Goal: Task Accomplishment & Management: Manage account settings

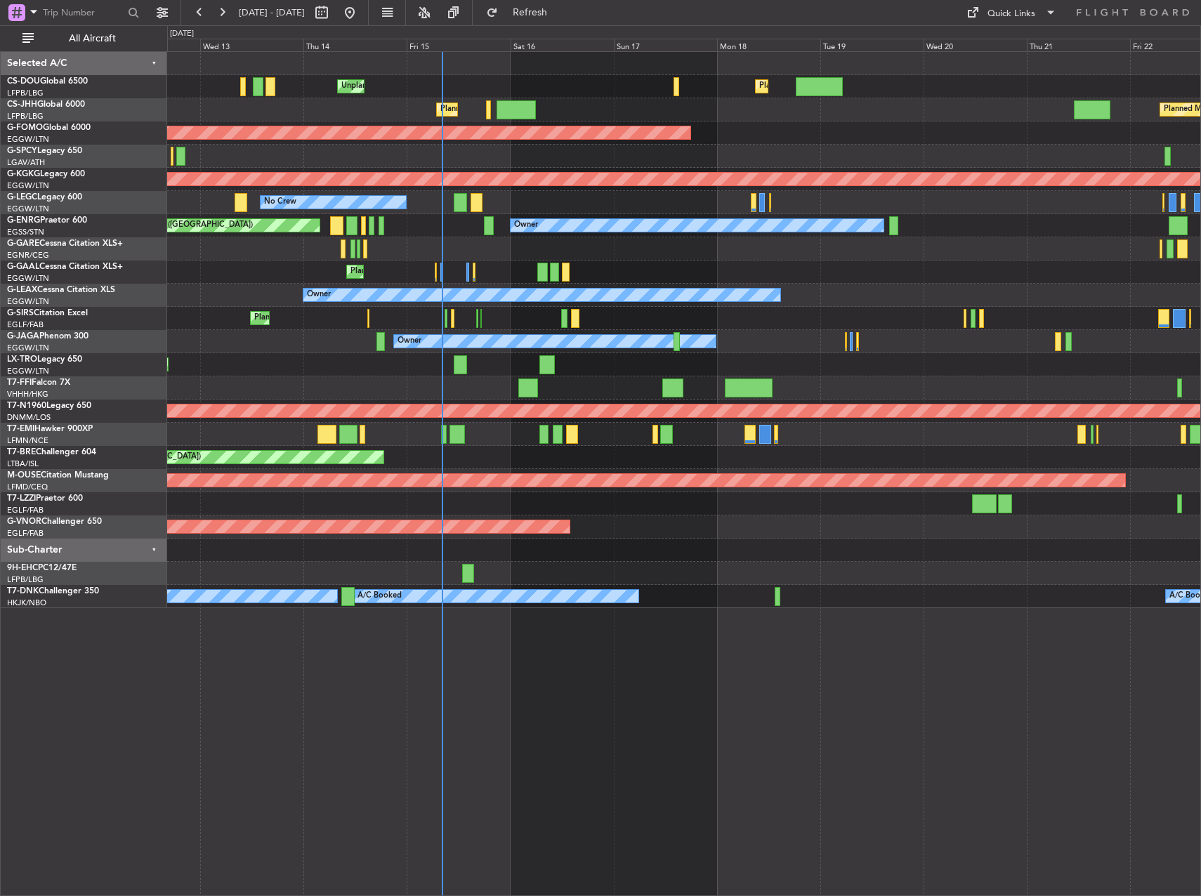
click at [358, 323] on div "Planned Maint [GEOGRAPHIC_DATA] ([GEOGRAPHIC_DATA]) Unplanned Maint [GEOGRAPHIC…" at bounding box center [683, 330] width 1033 height 556
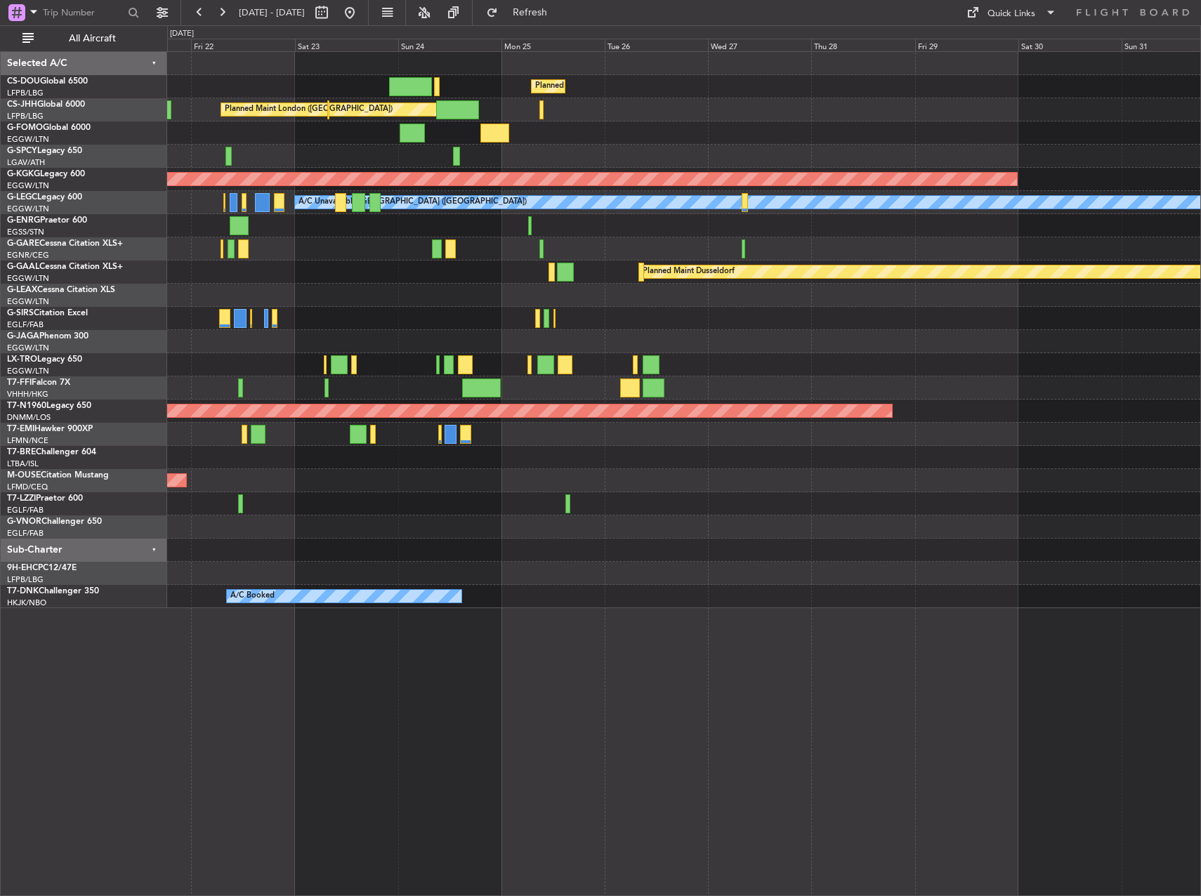
click at [333, 324] on div at bounding box center [683, 318] width 1033 height 23
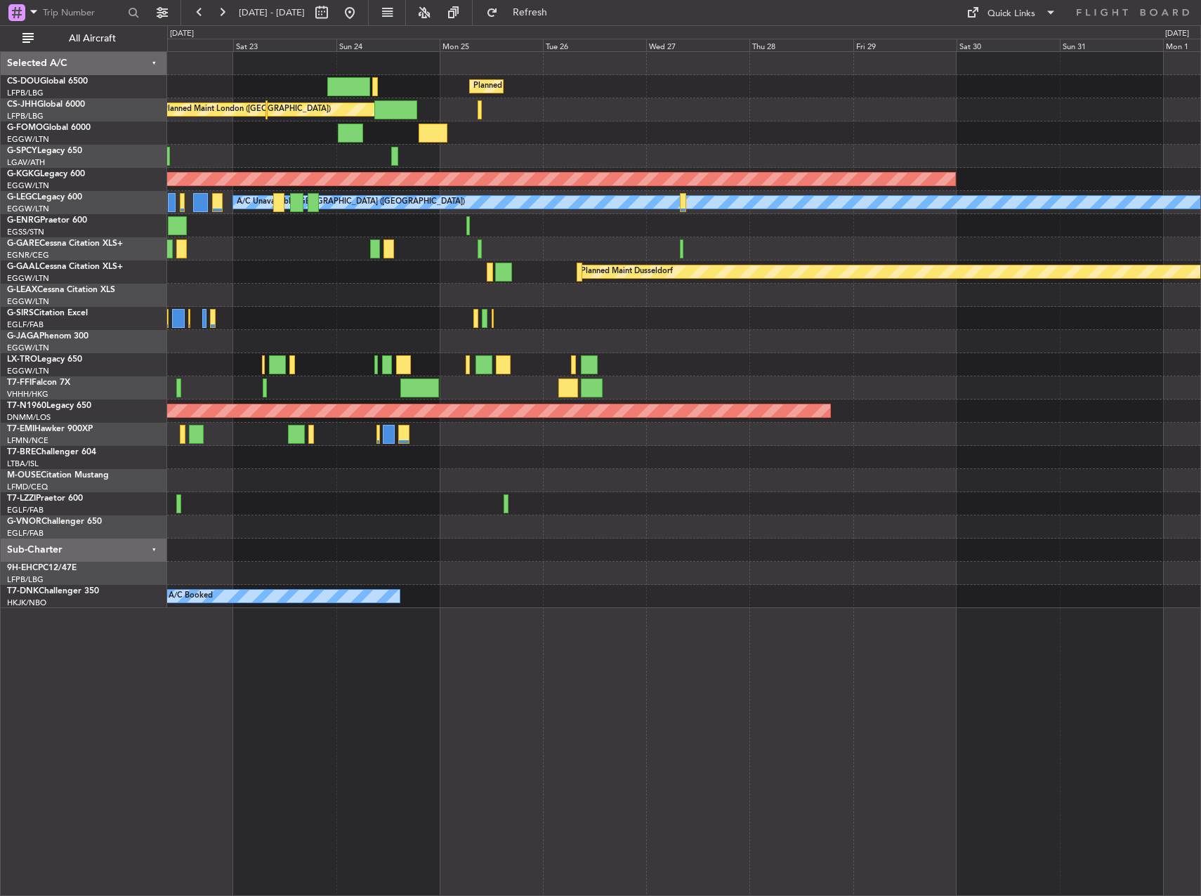
click at [689, 324] on div at bounding box center [683, 318] width 1033 height 23
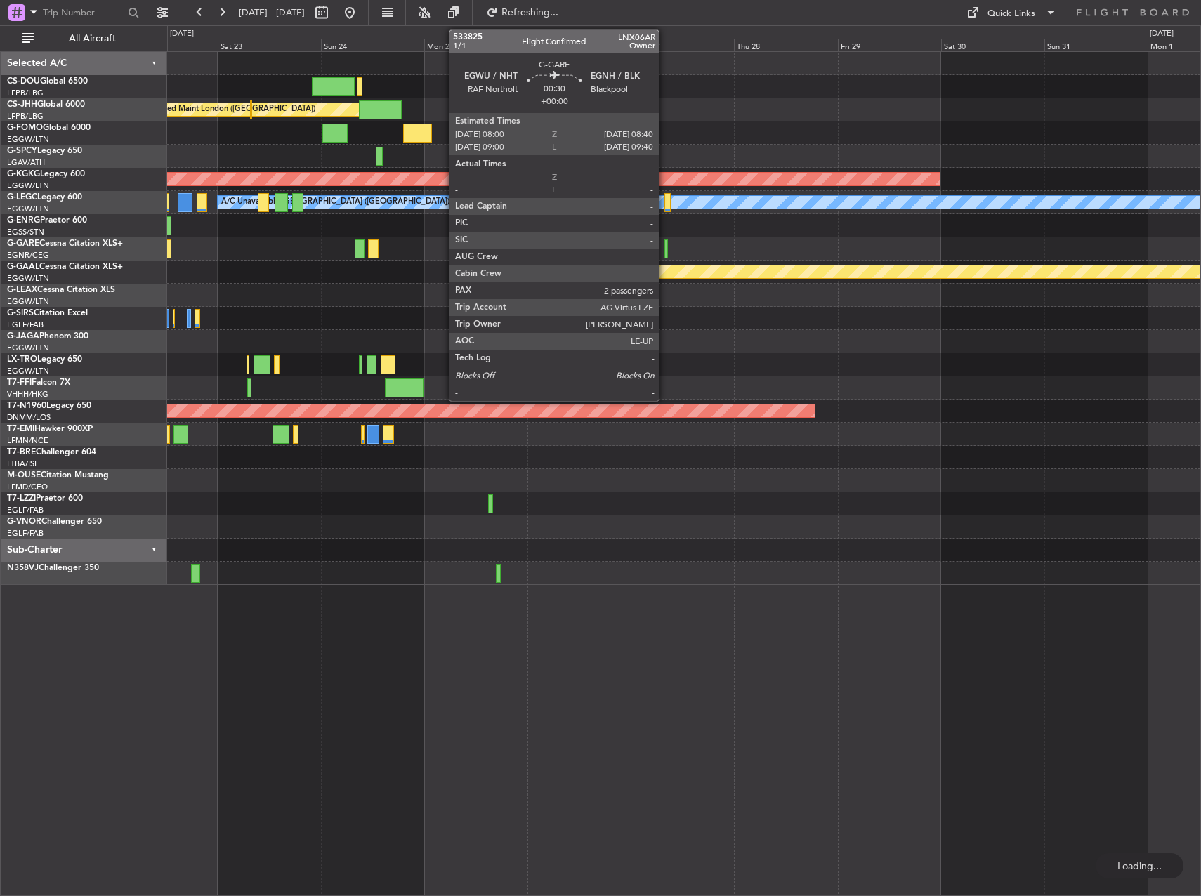
click at [665, 244] on div at bounding box center [666, 249] width 4 height 19
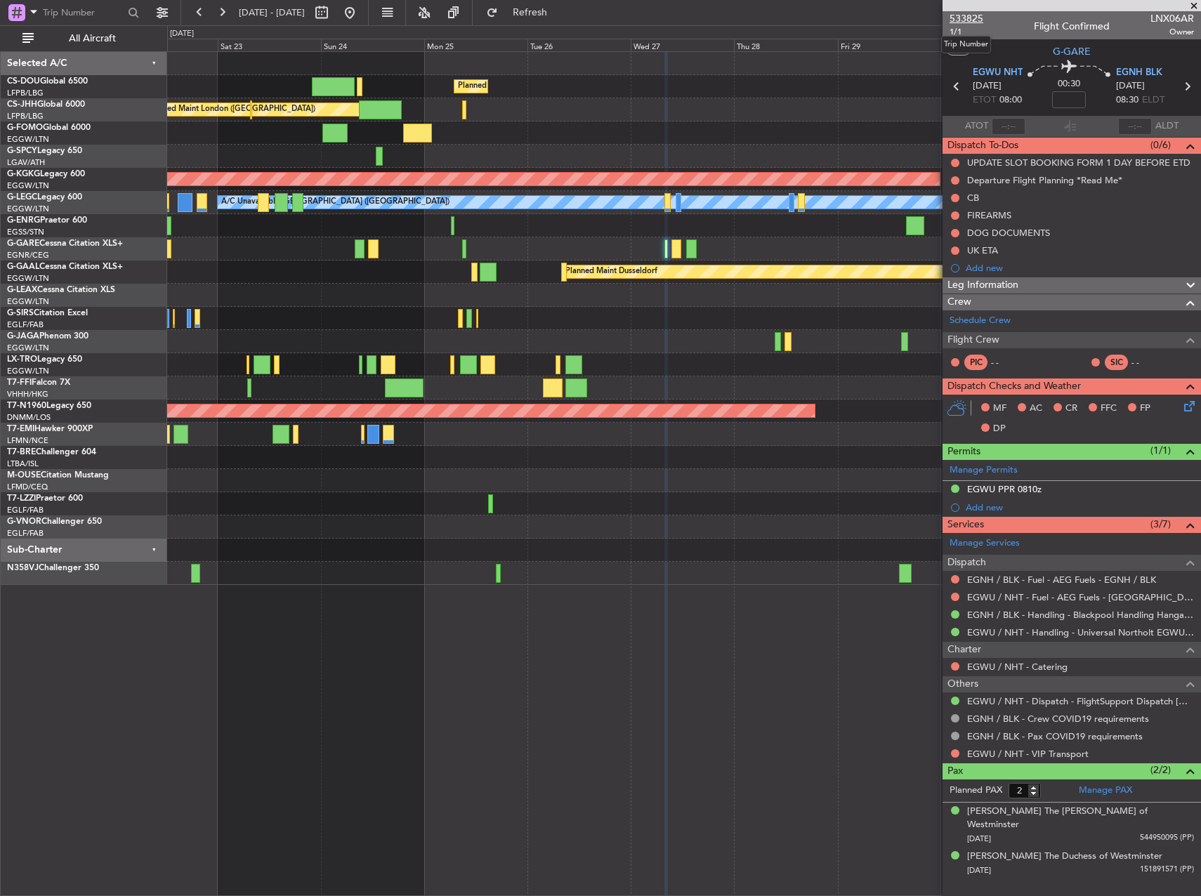
click at [751, 16] on span "533825" at bounding box center [967, 18] width 34 height 15
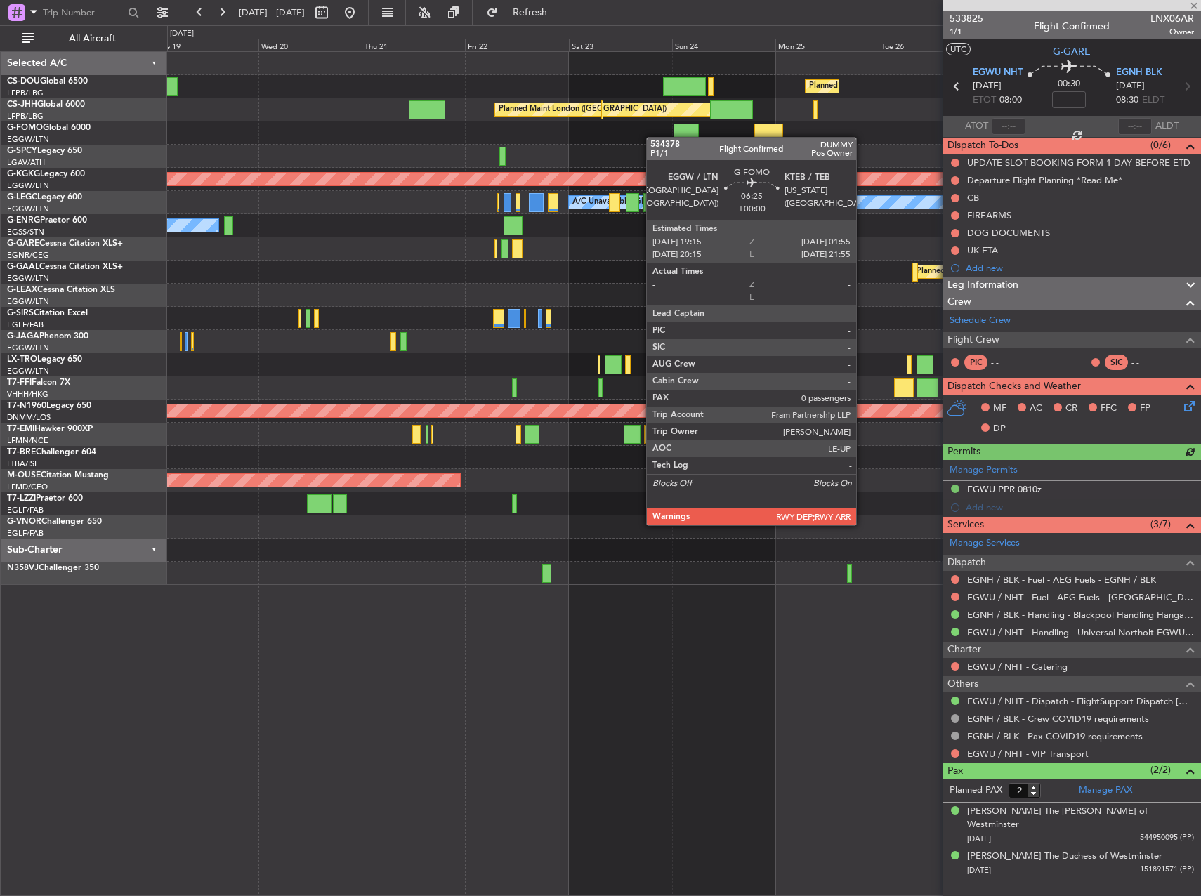
click at [730, 136] on div "Planned Maint [GEOGRAPHIC_DATA] ([GEOGRAPHIC_DATA]) Planned Maint [GEOGRAPHIC_D…" at bounding box center [683, 318] width 1033 height 533
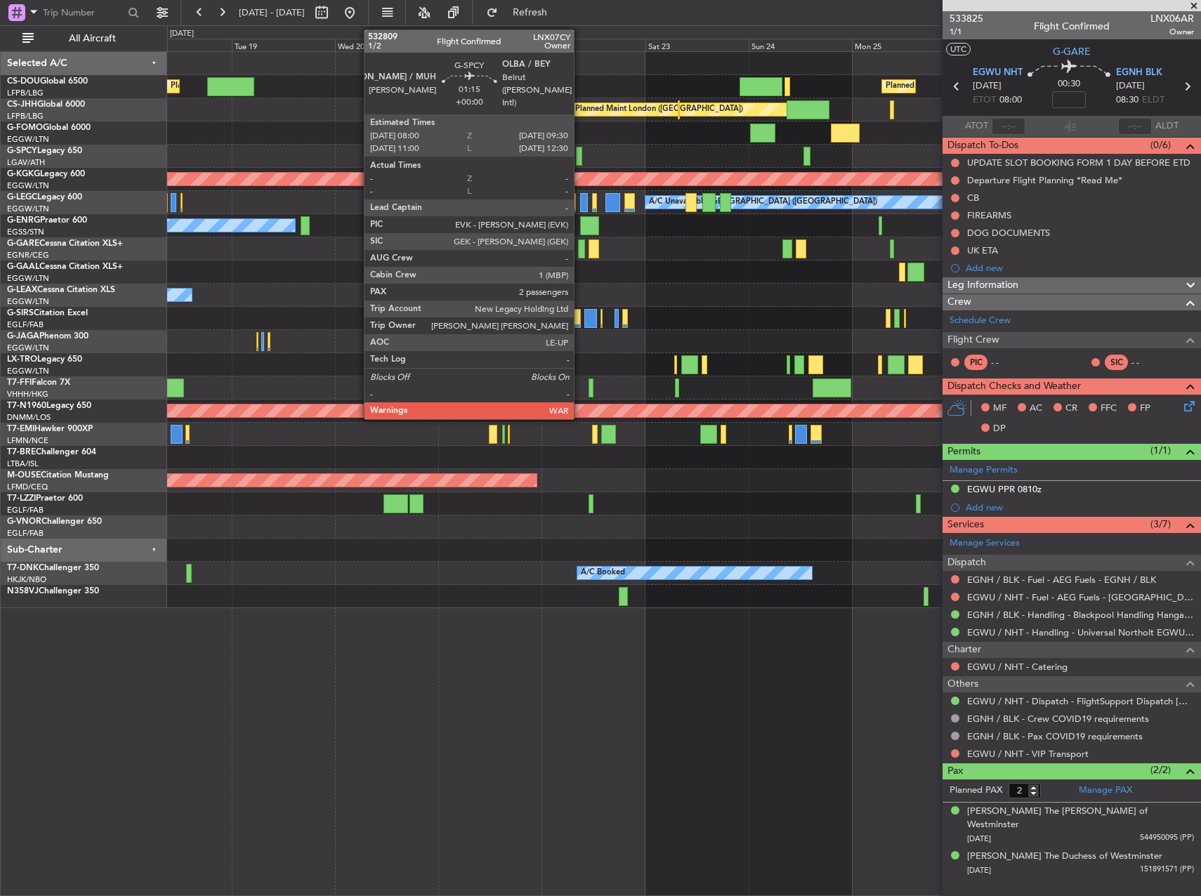
click at [580, 154] on div at bounding box center [579, 156] width 7 height 19
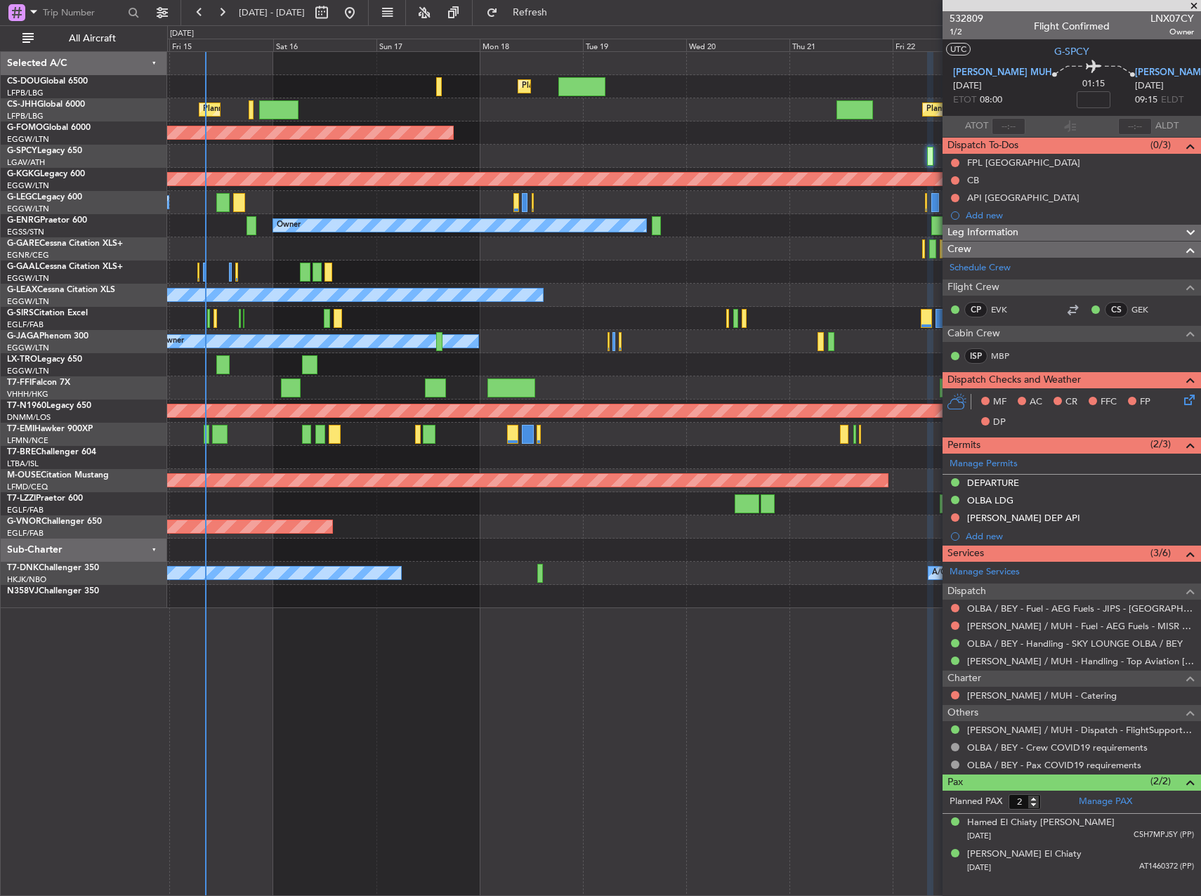
click at [653, 311] on div "Planned Maint [GEOGRAPHIC_DATA] ([GEOGRAPHIC_DATA])" at bounding box center [683, 318] width 1033 height 23
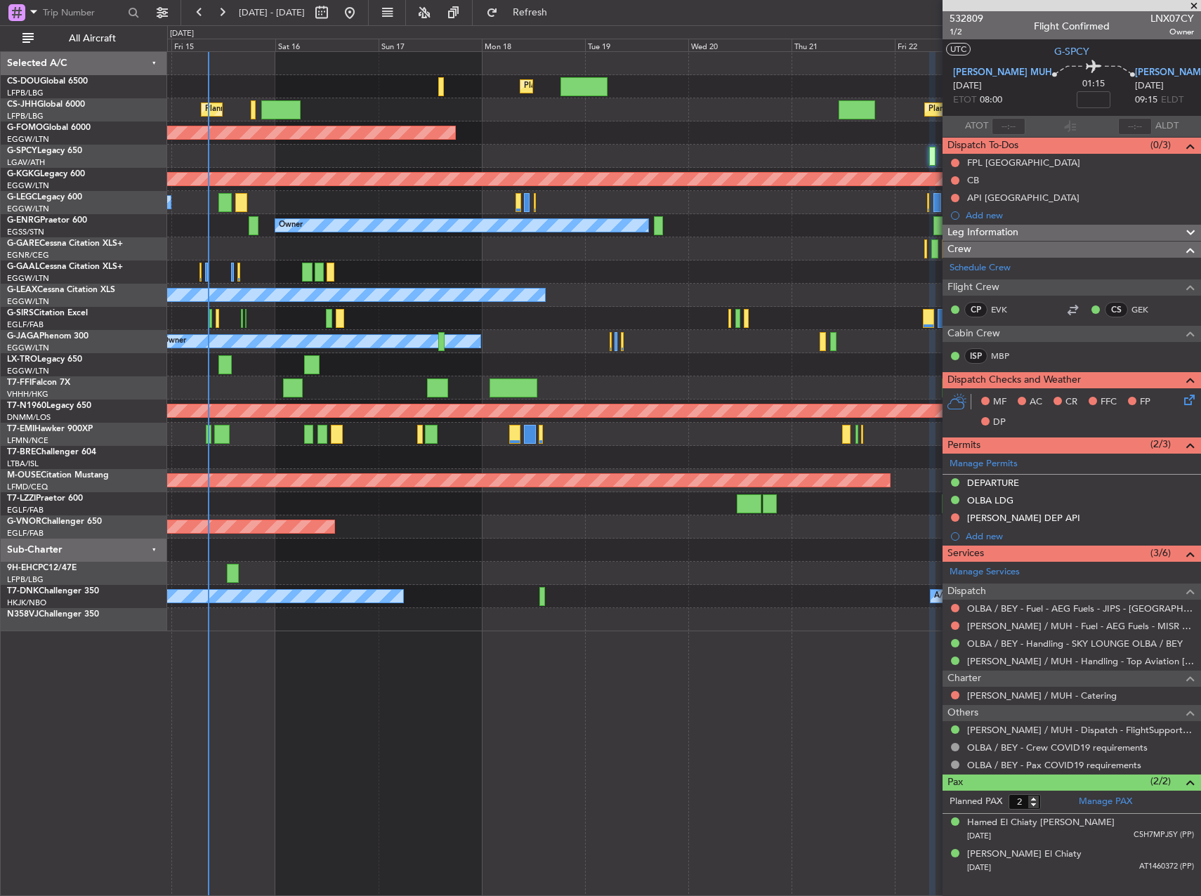
click at [629, 365] on div "Unplanned Maint [GEOGRAPHIC_DATA] ([GEOGRAPHIC_DATA])" at bounding box center [683, 364] width 1033 height 23
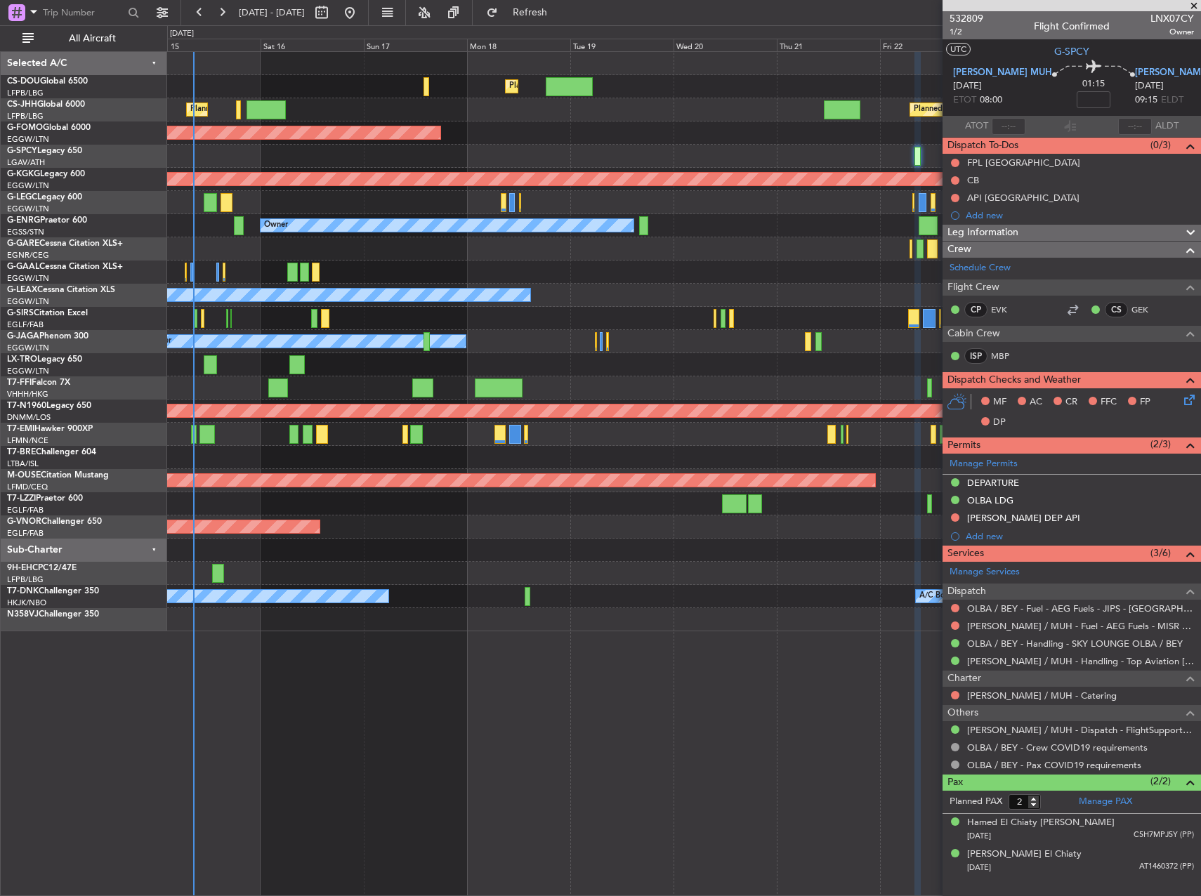
click at [751, 4] on span at bounding box center [1194, 6] width 14 height 13
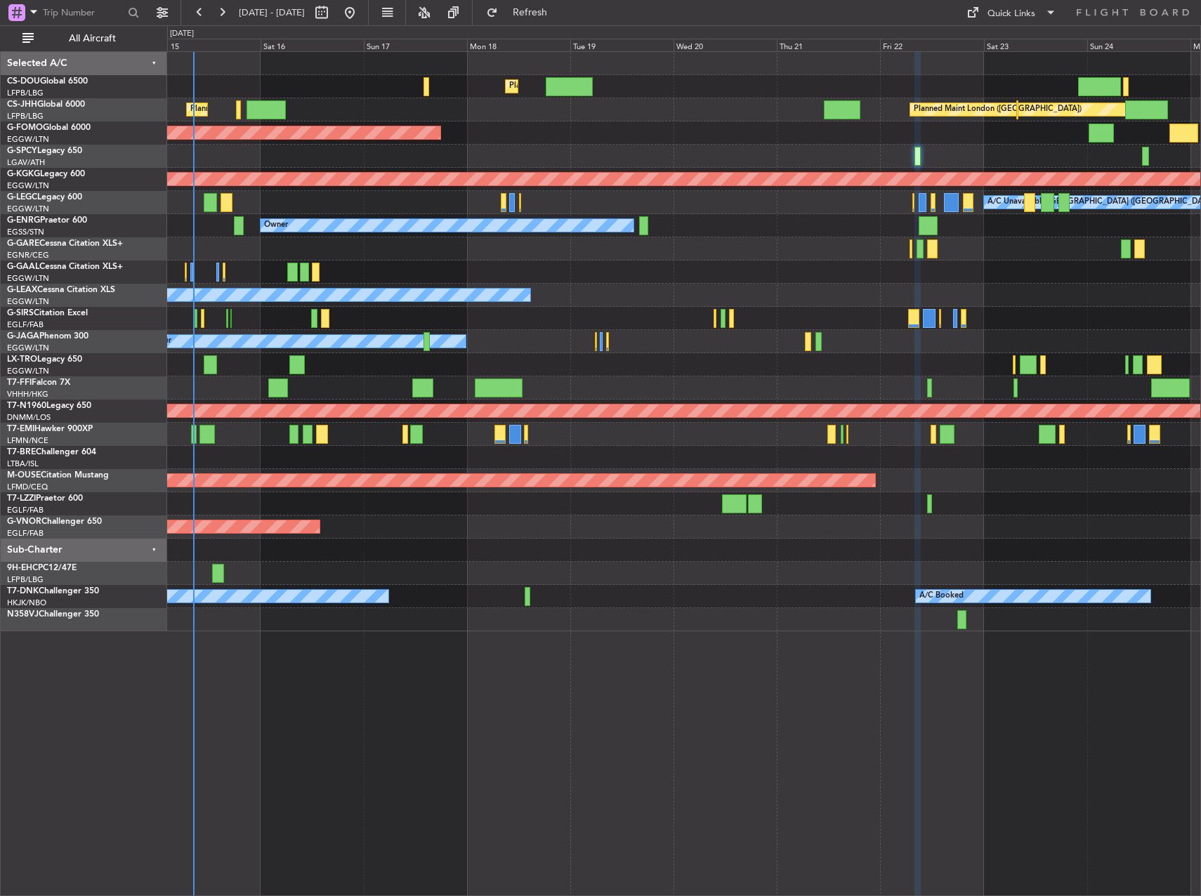
type input "0"
click at [751, 14] on span at bounding box center [1050, 12] width 17 height 17
click at [751, 48] on button "Trip Builder" at bounding box center [1012, 47] width 105 height 34
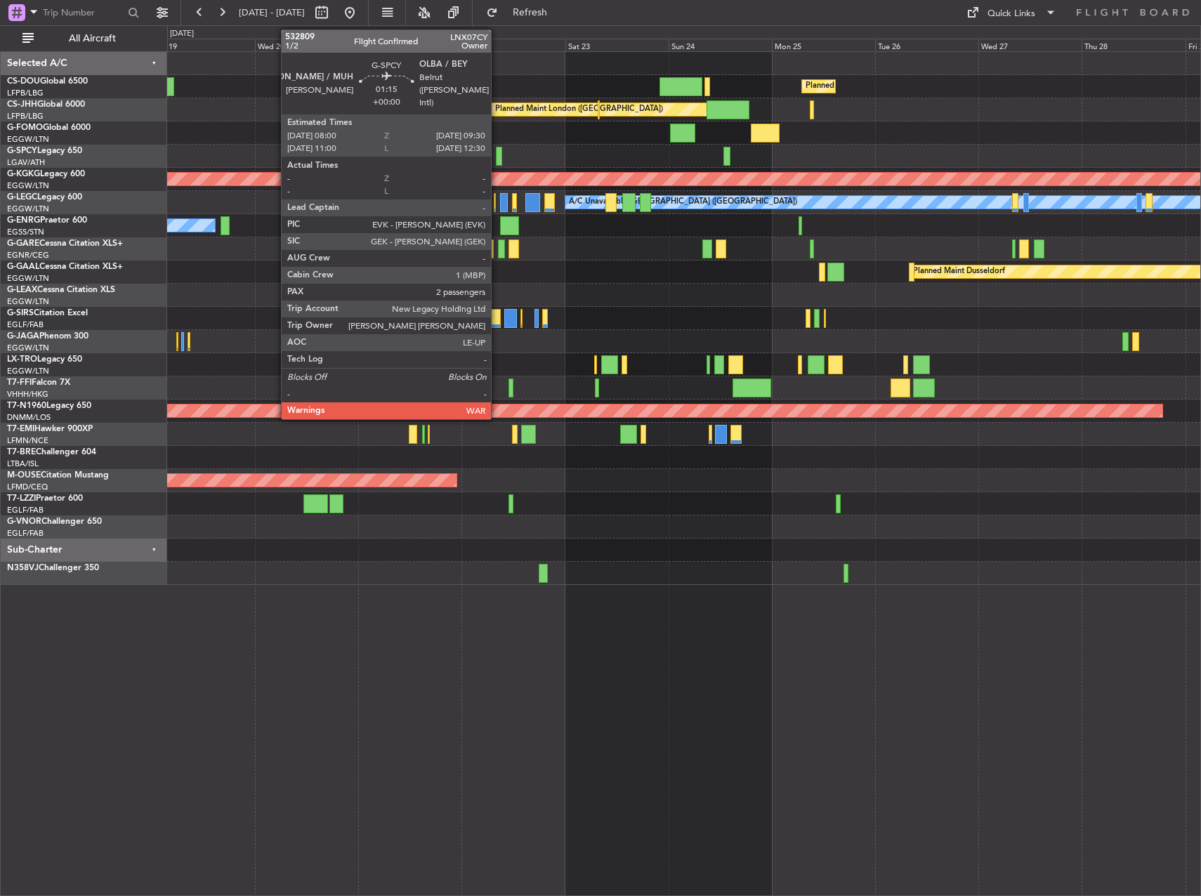
click at [497, 152] on div at bounding box center [499, 156] width 7 height 19
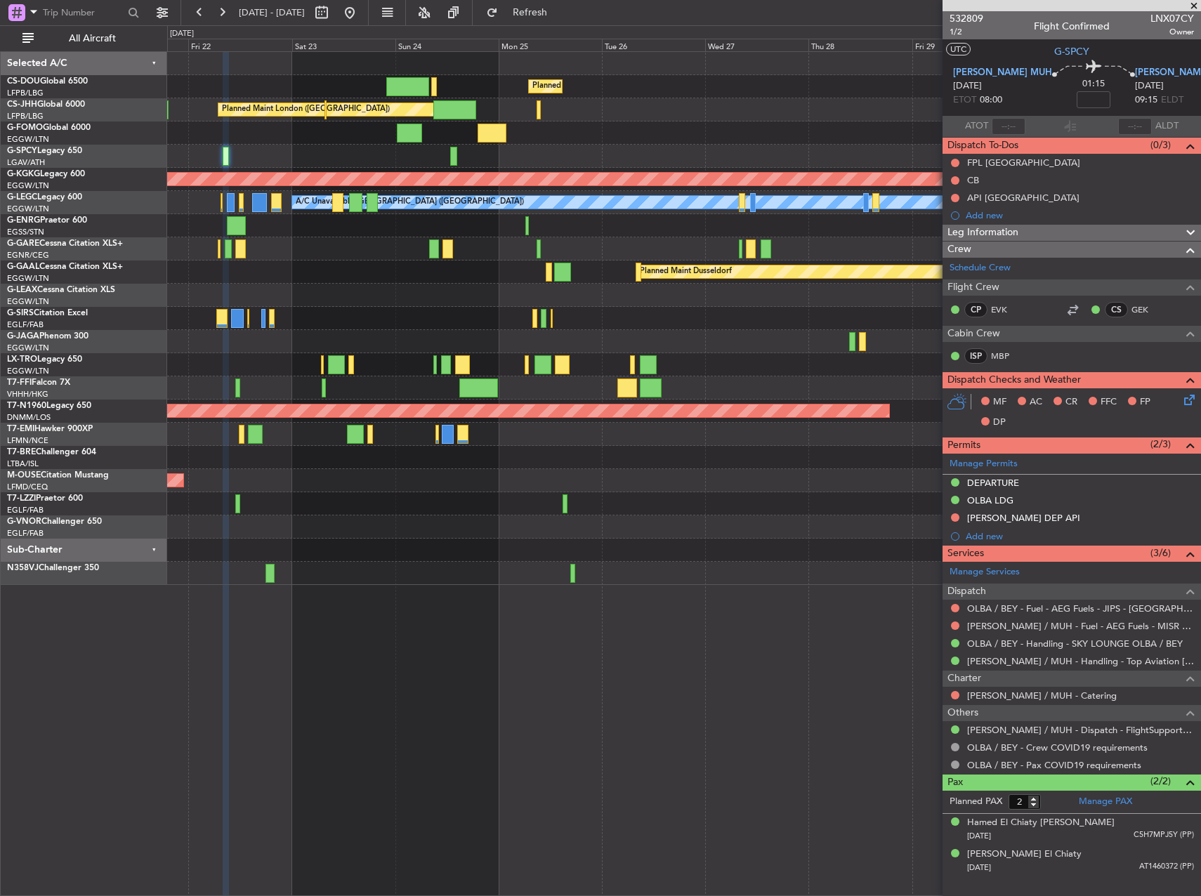
click at [296, 138] on div at bounding box center [683, 133] width 1033 height 23
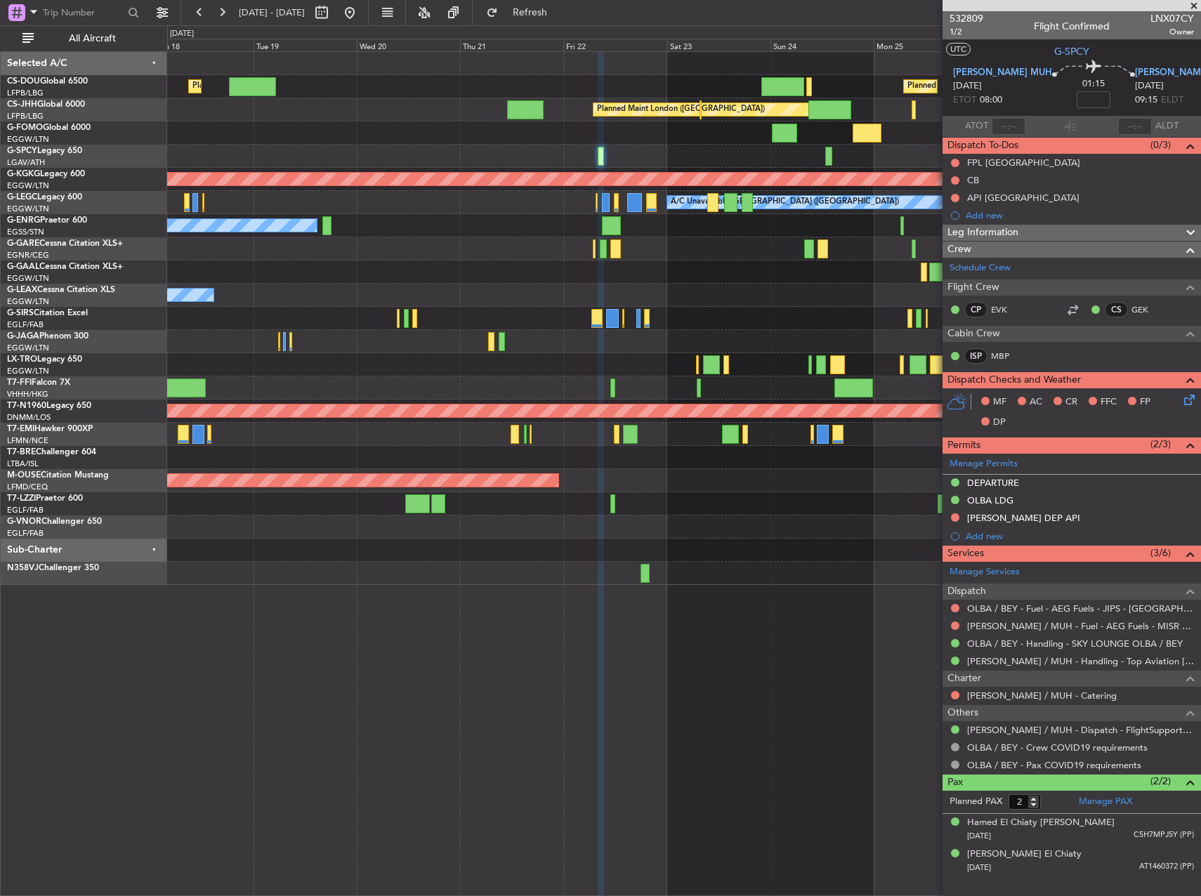
click at [751, 306] on div "Owner" at bounding box center [683, 295] width 1033 height 23
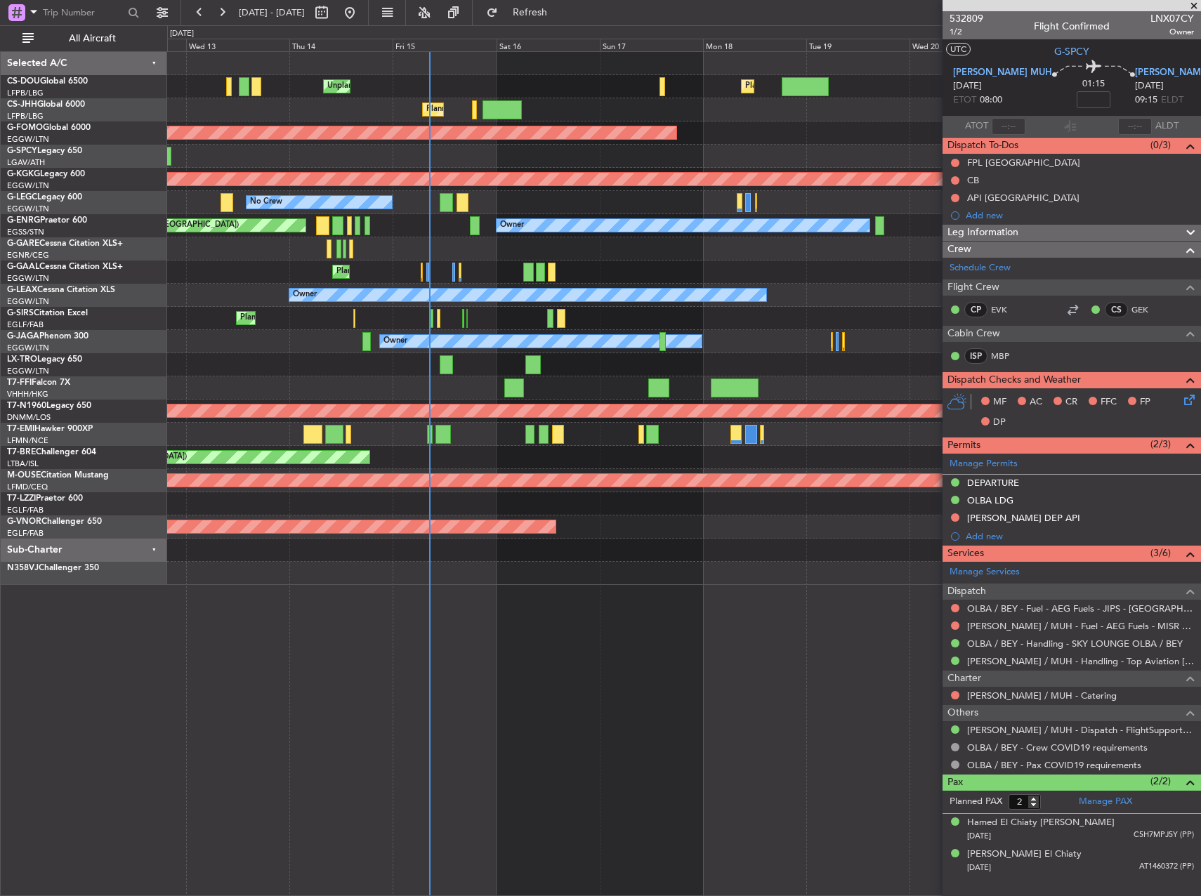
click at [450, 298] on div "Owner Owner" at bounding box center [683, 295] width 1033 height 23
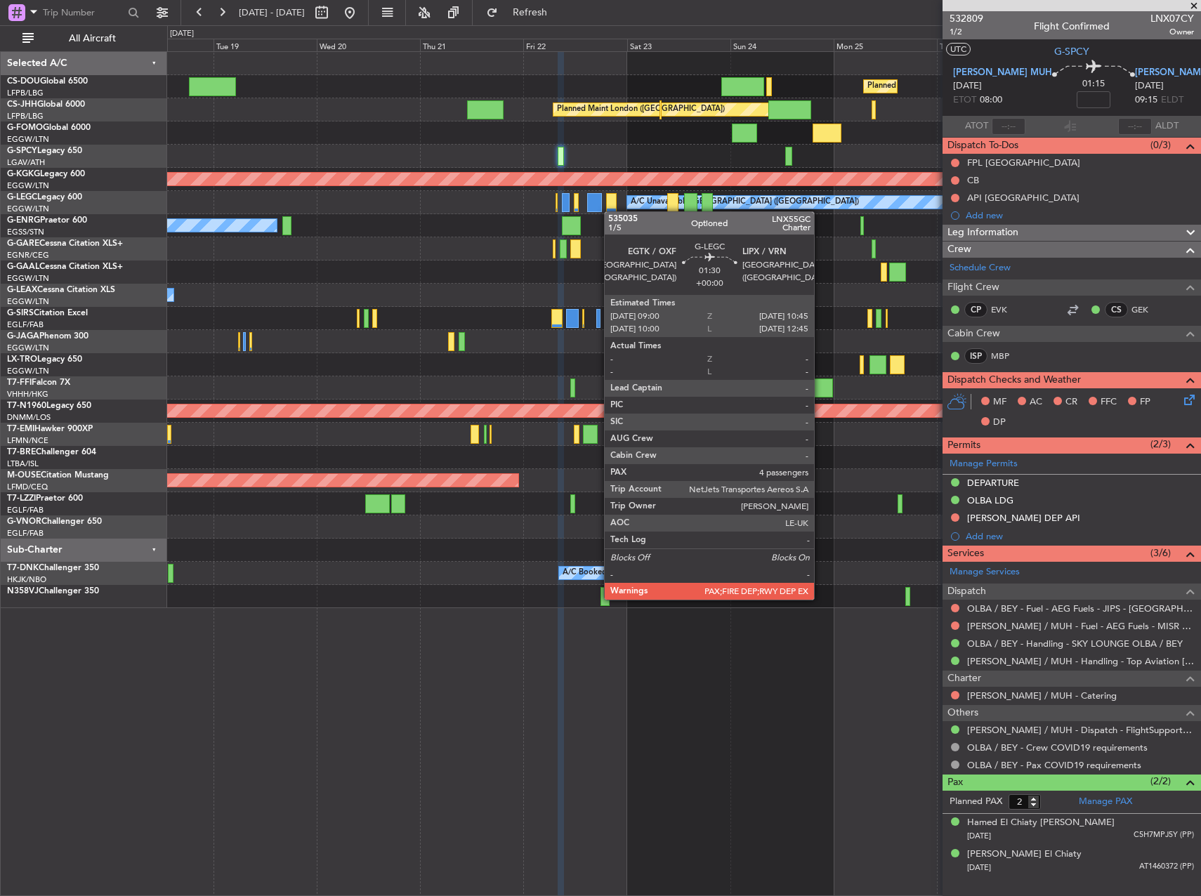
click at [606, 204] on div at bounding box center [611, 202] width 11 height 19
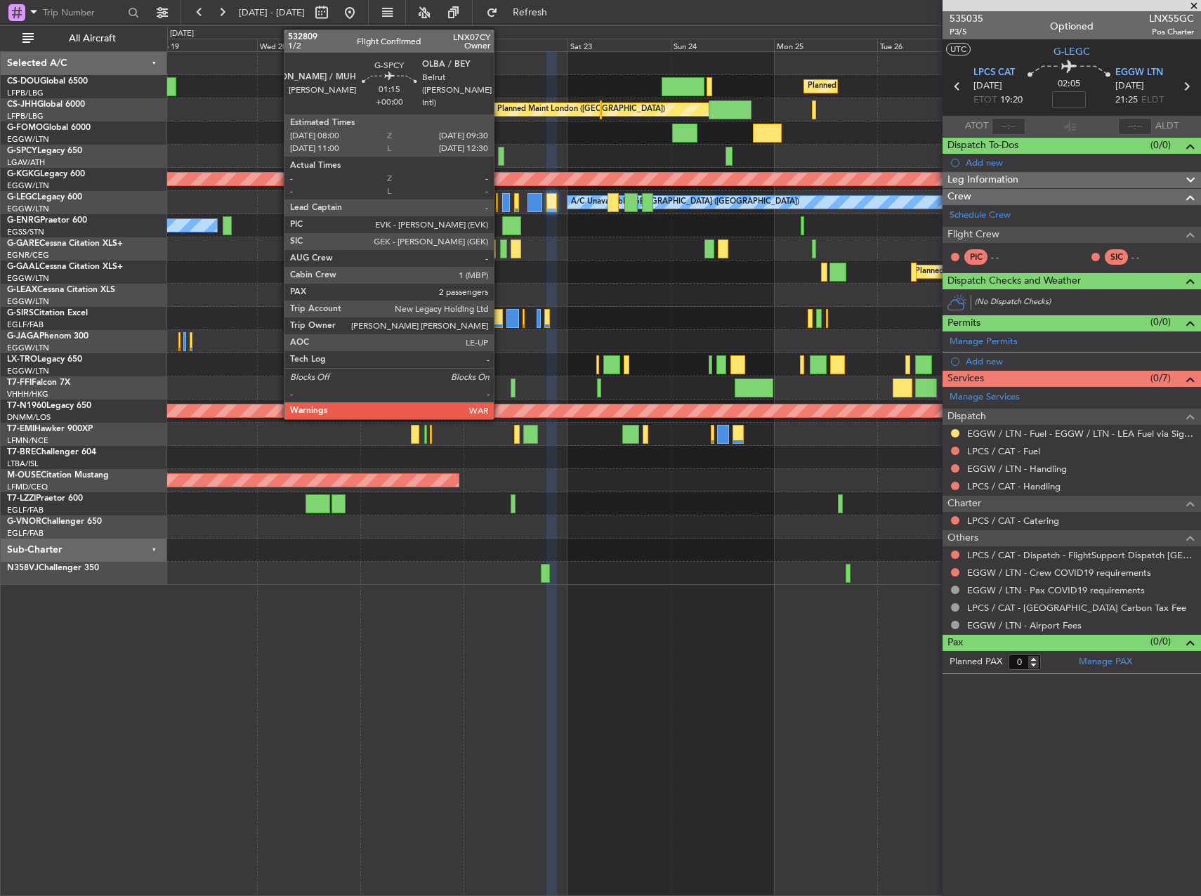
click at [500, 152] on div at bounding box center [501, 156] width 7 height 19
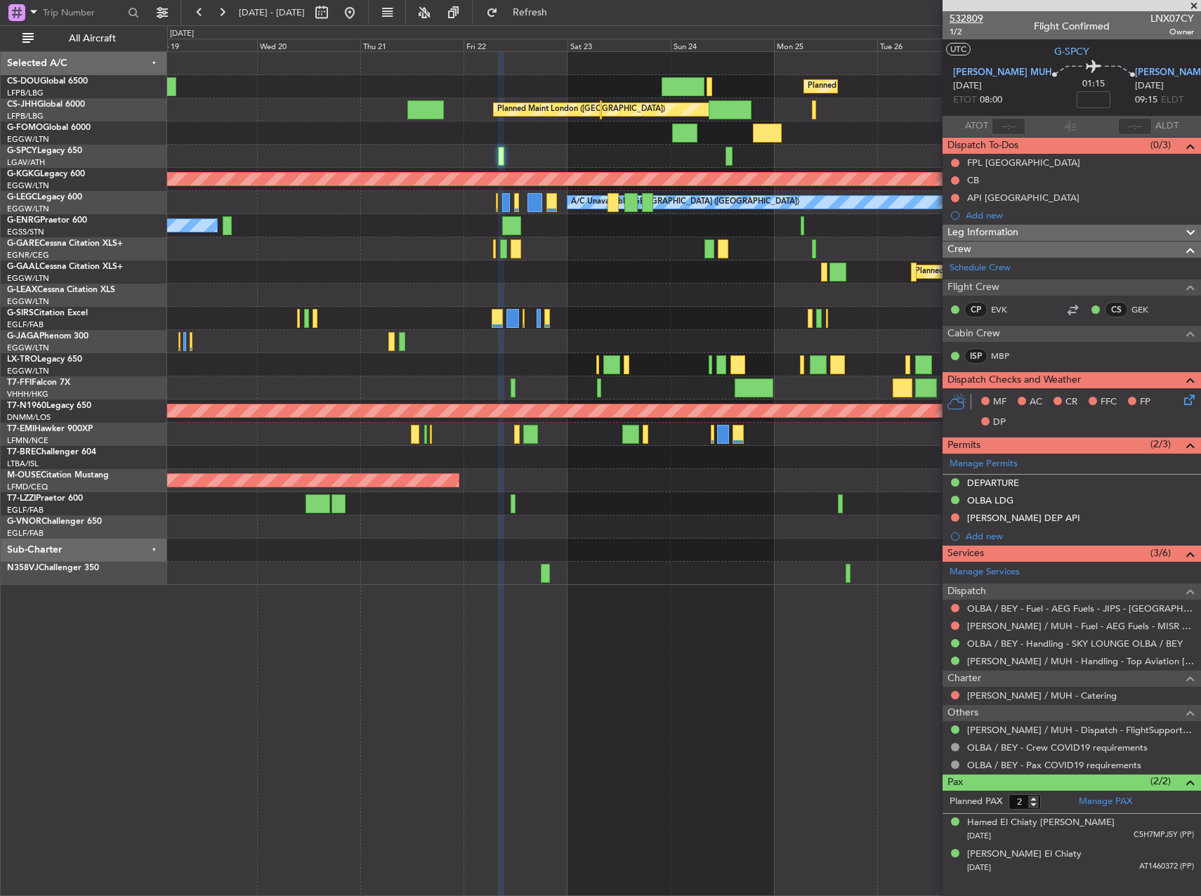
click at [751, 20] on span "532809" at bounding box center [967, 18] width 34 height 15
click at [751, 551] on link "[PERSON_NAME] / MUH - Dispatch - FlightSupport Dispatch [GEOGRAPHIC_DATA]" at bounding box center [1080, 730] width 227 height 12
click at [662, 233] on div "Owner" at bounding box center [683, 225] width 1033 height 23
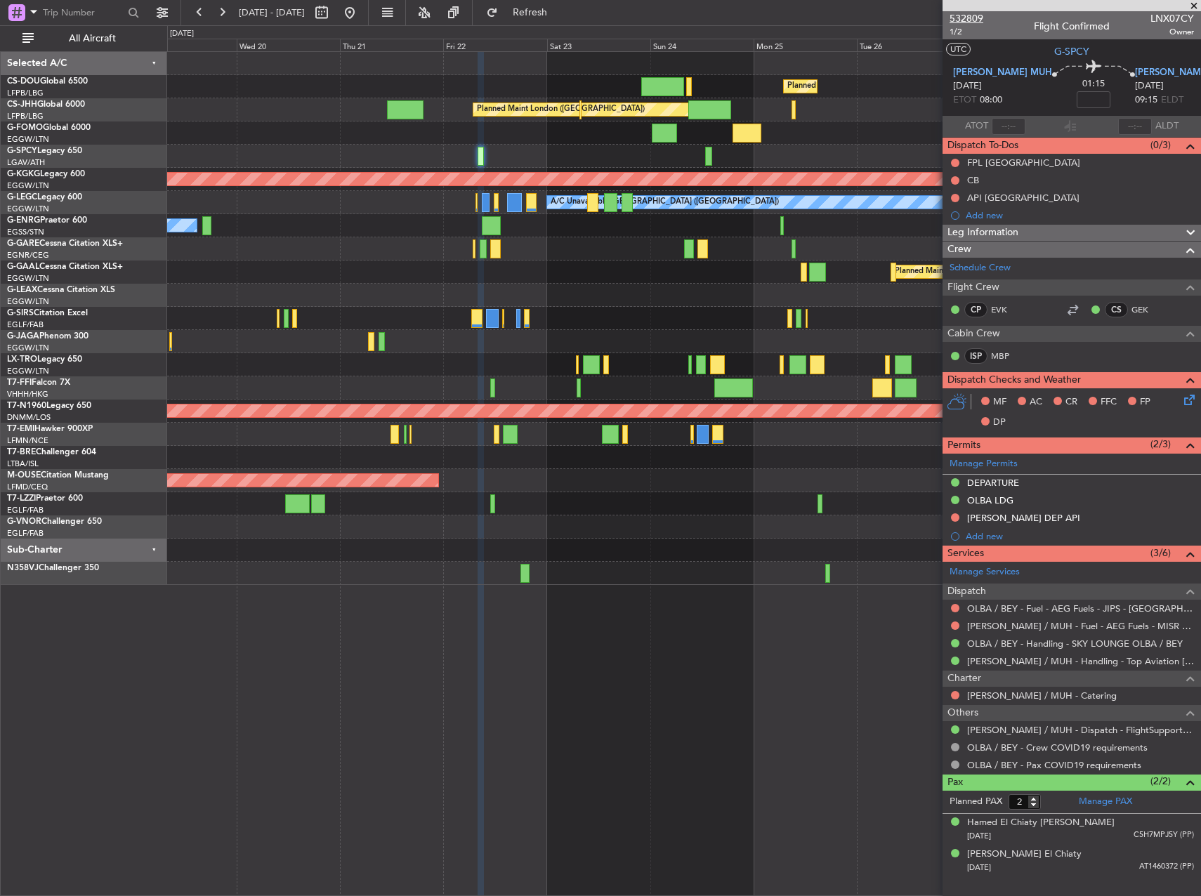
drag, startPoint x: 949, startPoint y: 21, endPoint x: 959, endPoint y: 22, distance: 9.9
click at [751, 22] on div "532809 1/2 Flight Confirmed LNX07CY Owner" at bounding box center [1072, 25] width 258 height 28
click at [751, 22] on span "532809" at bounding box center [967, 18] width 34 height 15
click at [234, 150] on div at bounding box center [683, 156] width 1033 height 23
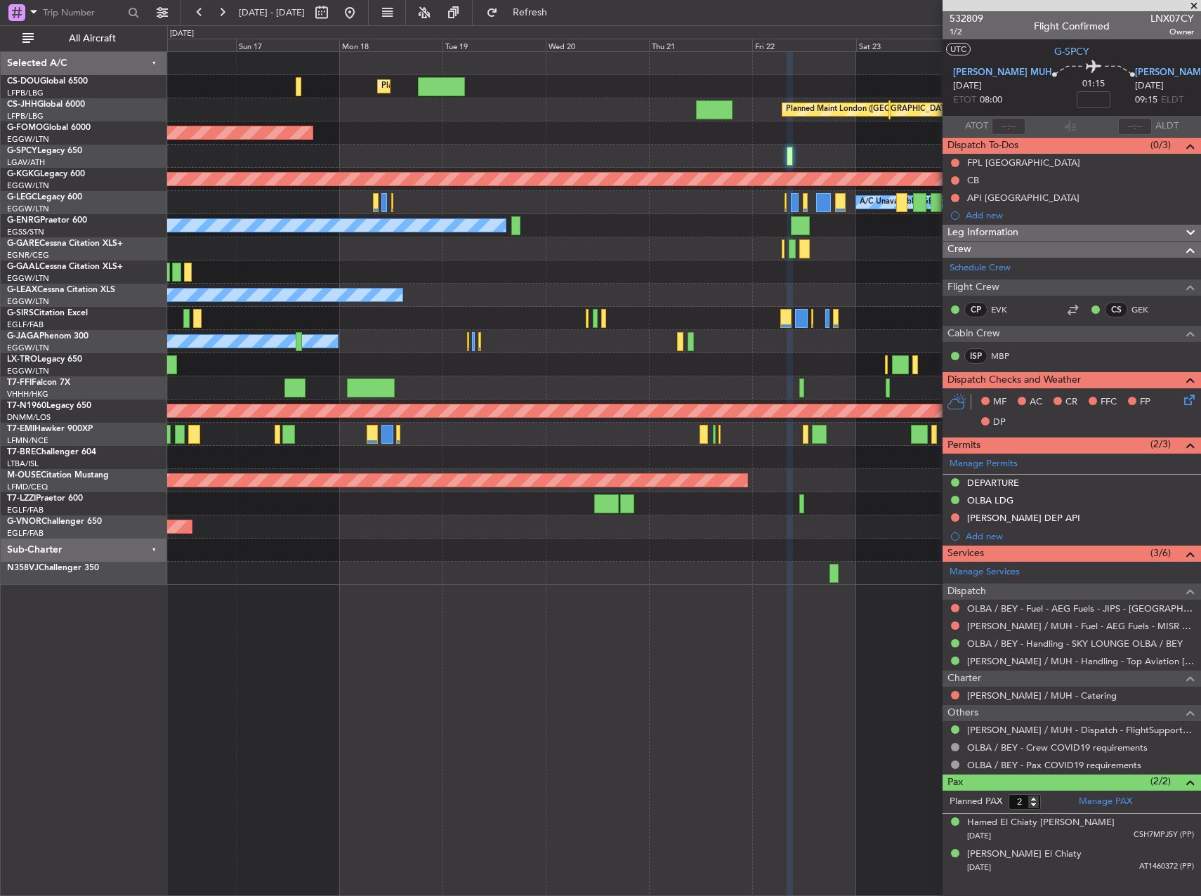
click at [464, 301] on div "Planned Maint [GEOGRAPHIC_DATA] ([GEOGRAPHIC_DATA]) Planned Maint [GEOGRAPHIC_D…" at bounding box center [683, 318] width 1033 height 533
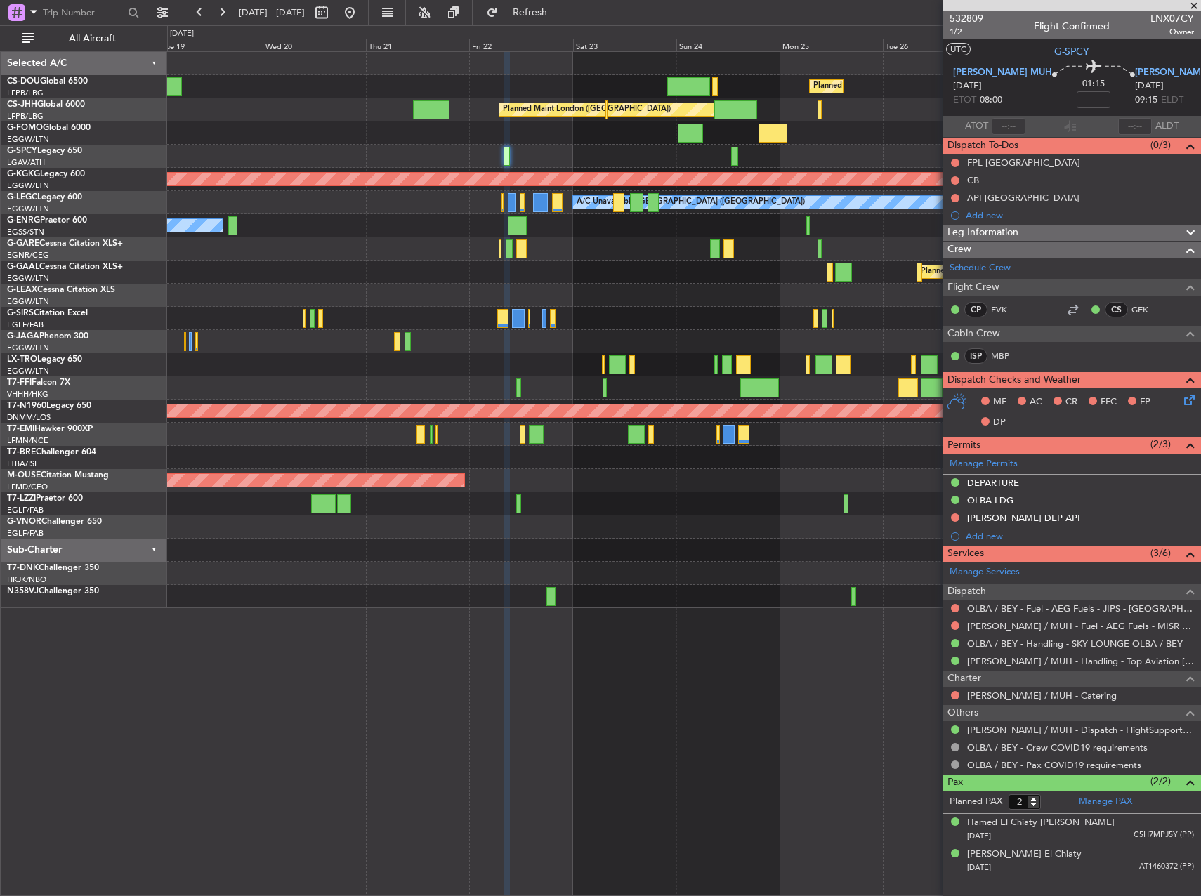
click at [399, 359] on div at bounding box center [683, 364] width 1033 height 23
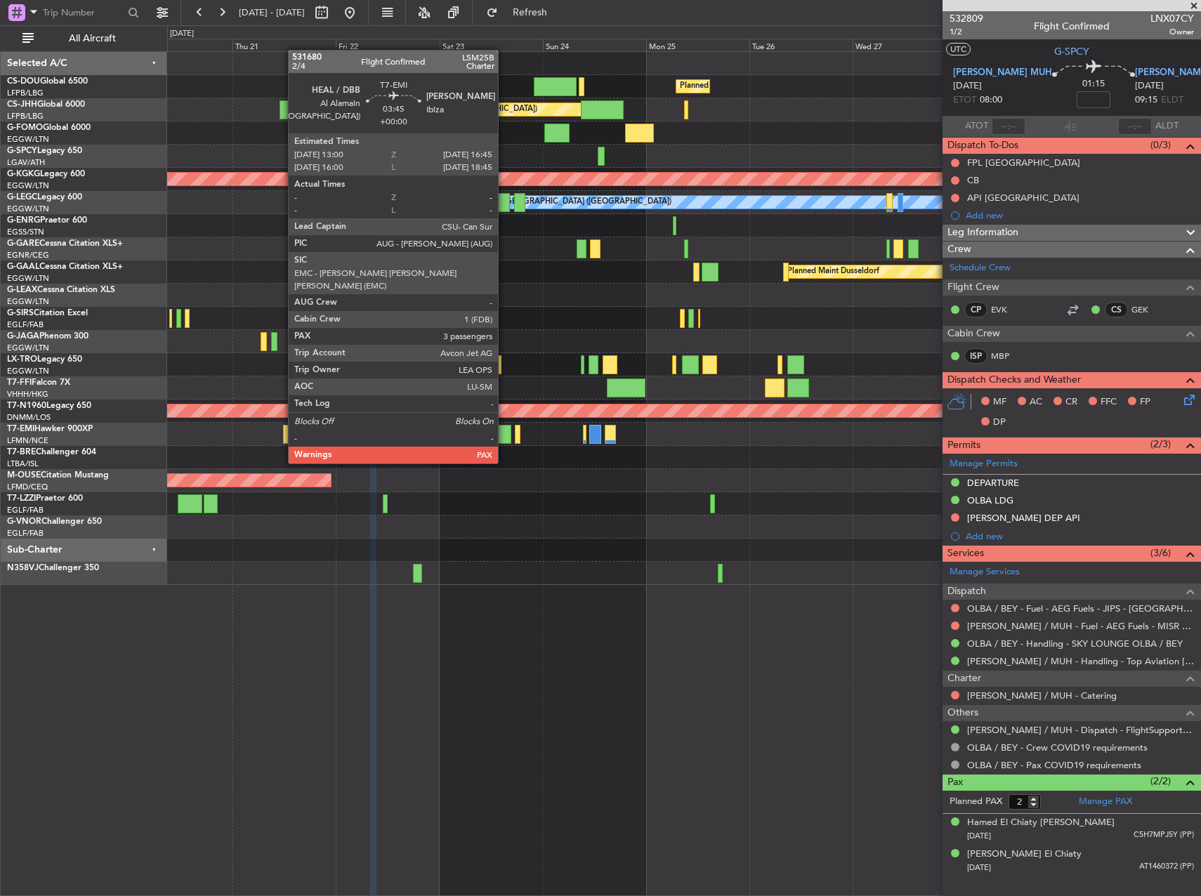
click at [504, 437] on div at bounding box center [503, 434] width 16 height 19
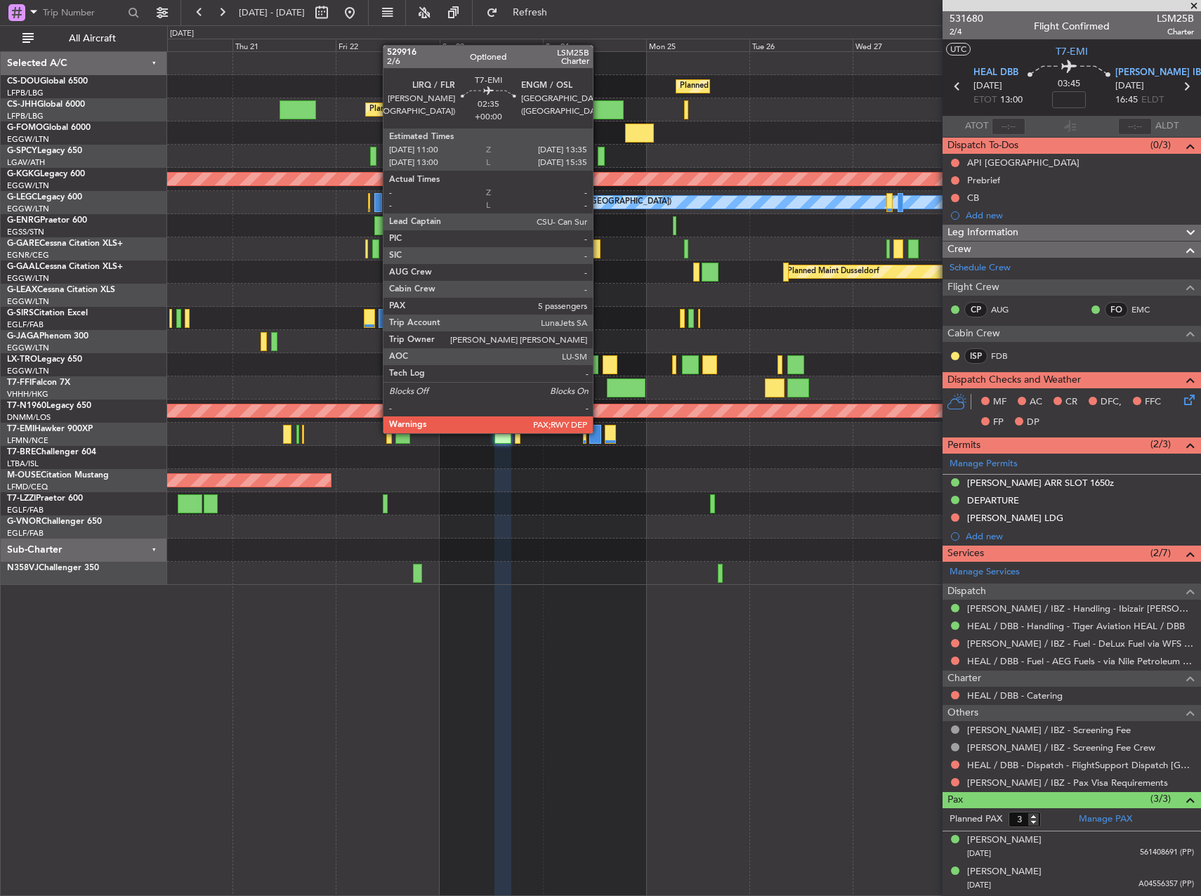
click at [599, 432] on div at bounding box center [594, 434] width 11 height 19
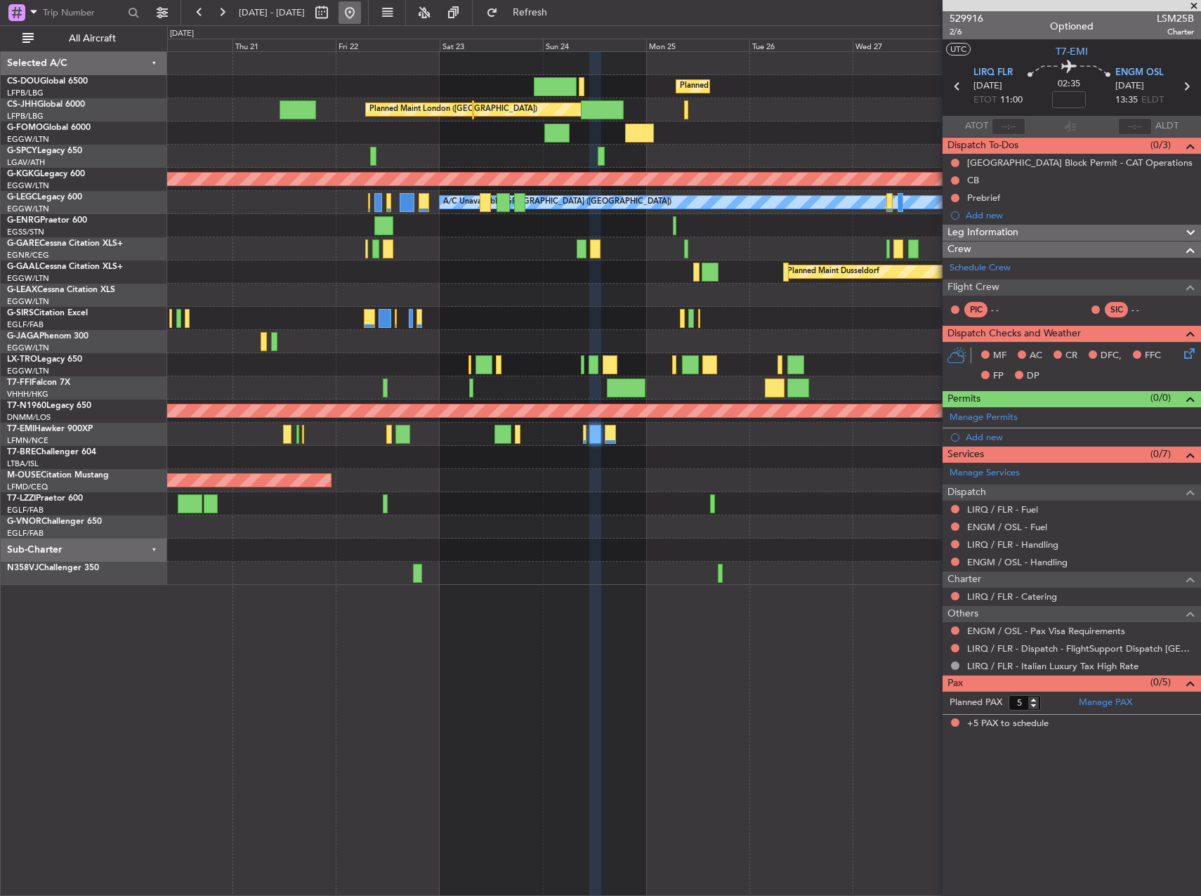
click at [361, 17] on button at bounding box center [350, 12] width 22 height 22
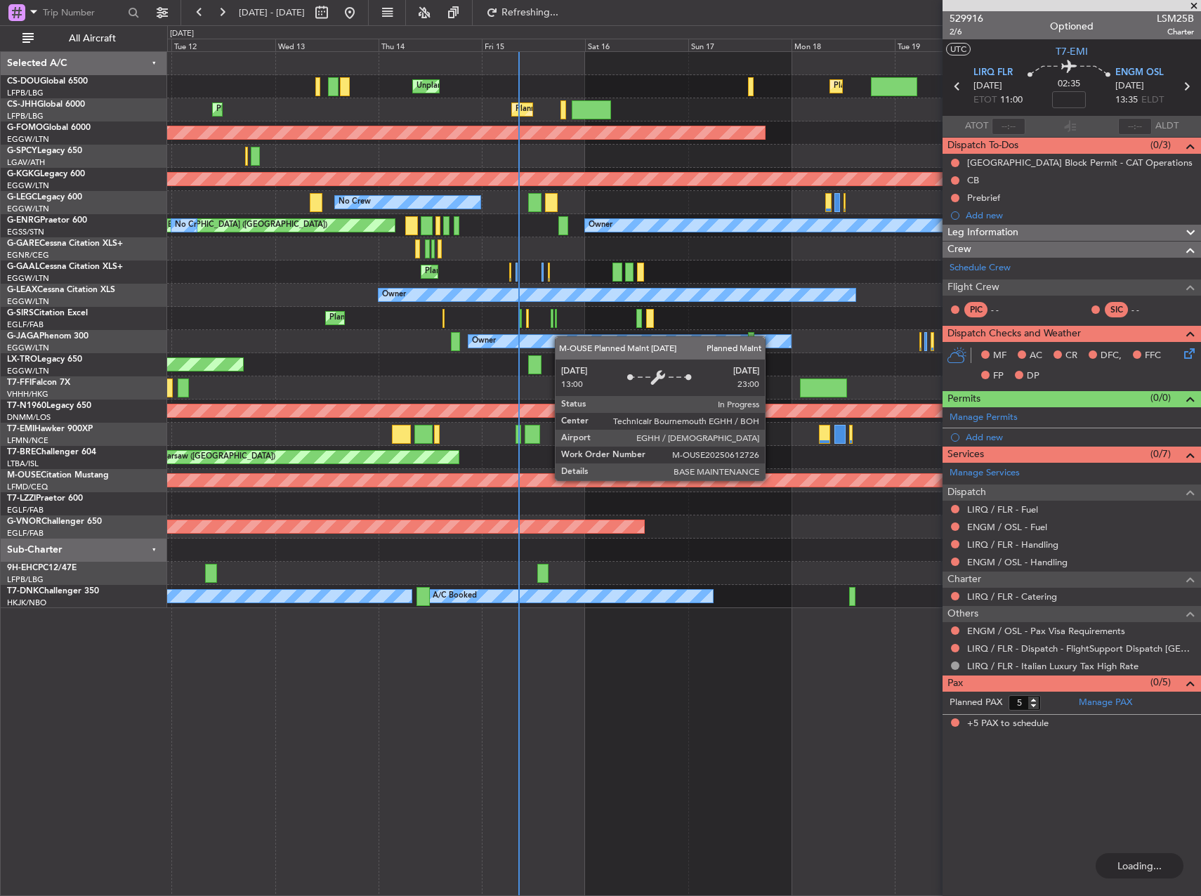
click at [572, 473] on div "Planned Maint Bournemouth" at bounding box center [559, 480] width 1284 height 14
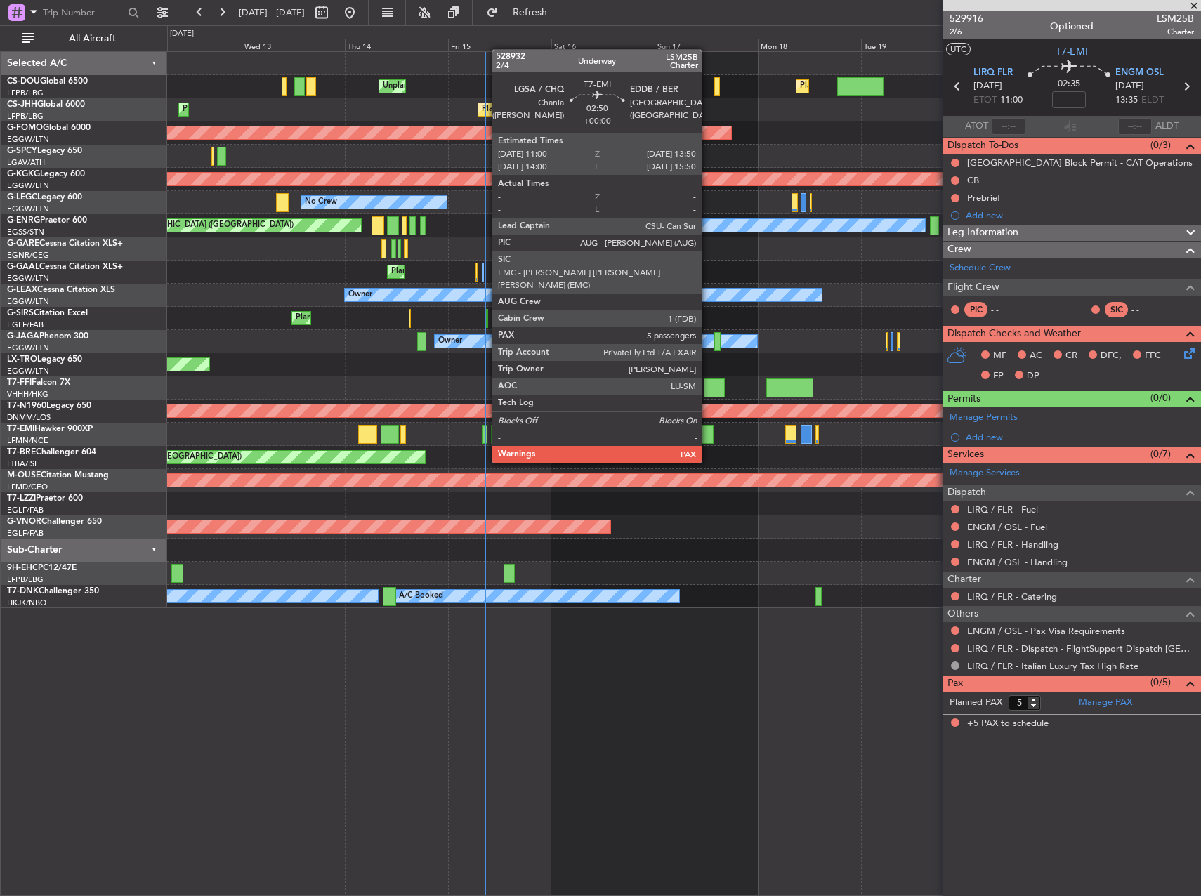
click at [708, 436] on div at bounding box center [708, 434] width 13 height 19
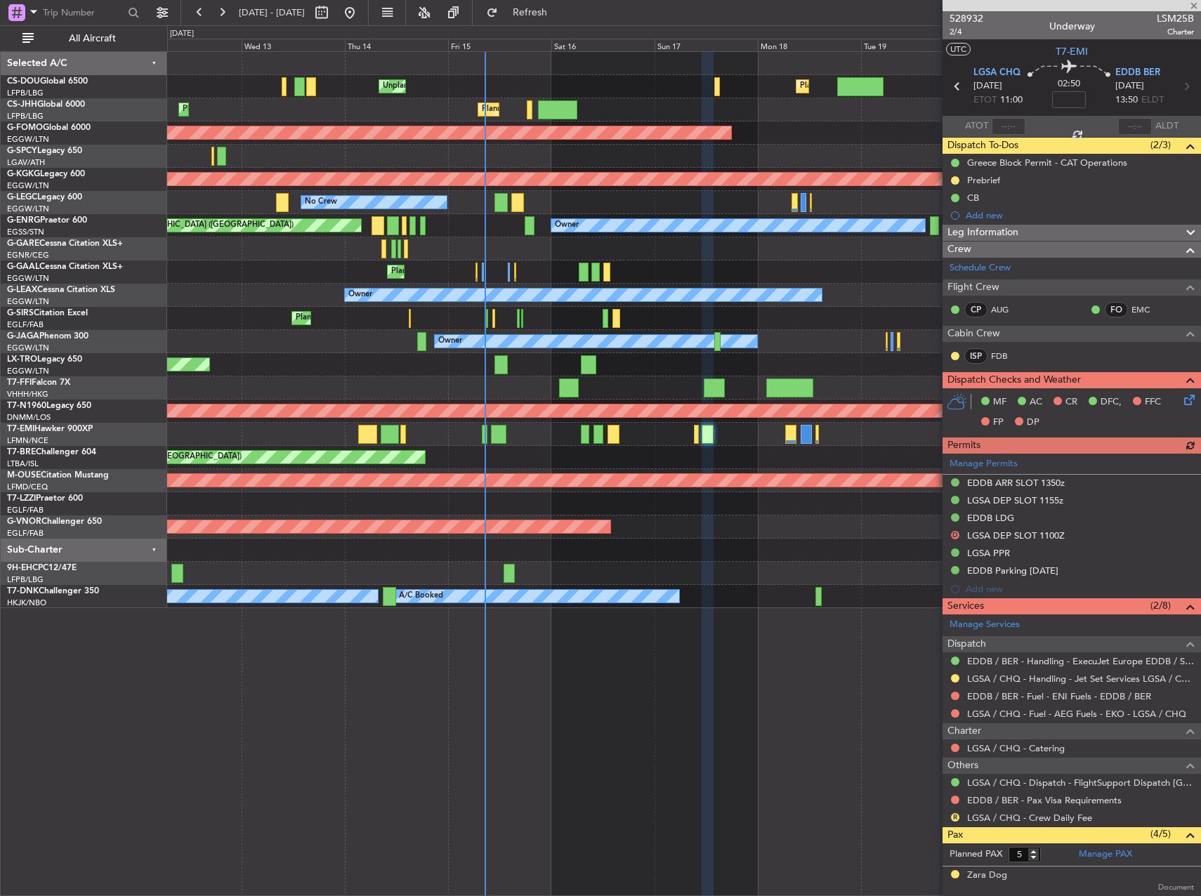
click at [751, 542] on div at bounding box center [683, 550] width 1033 height 23
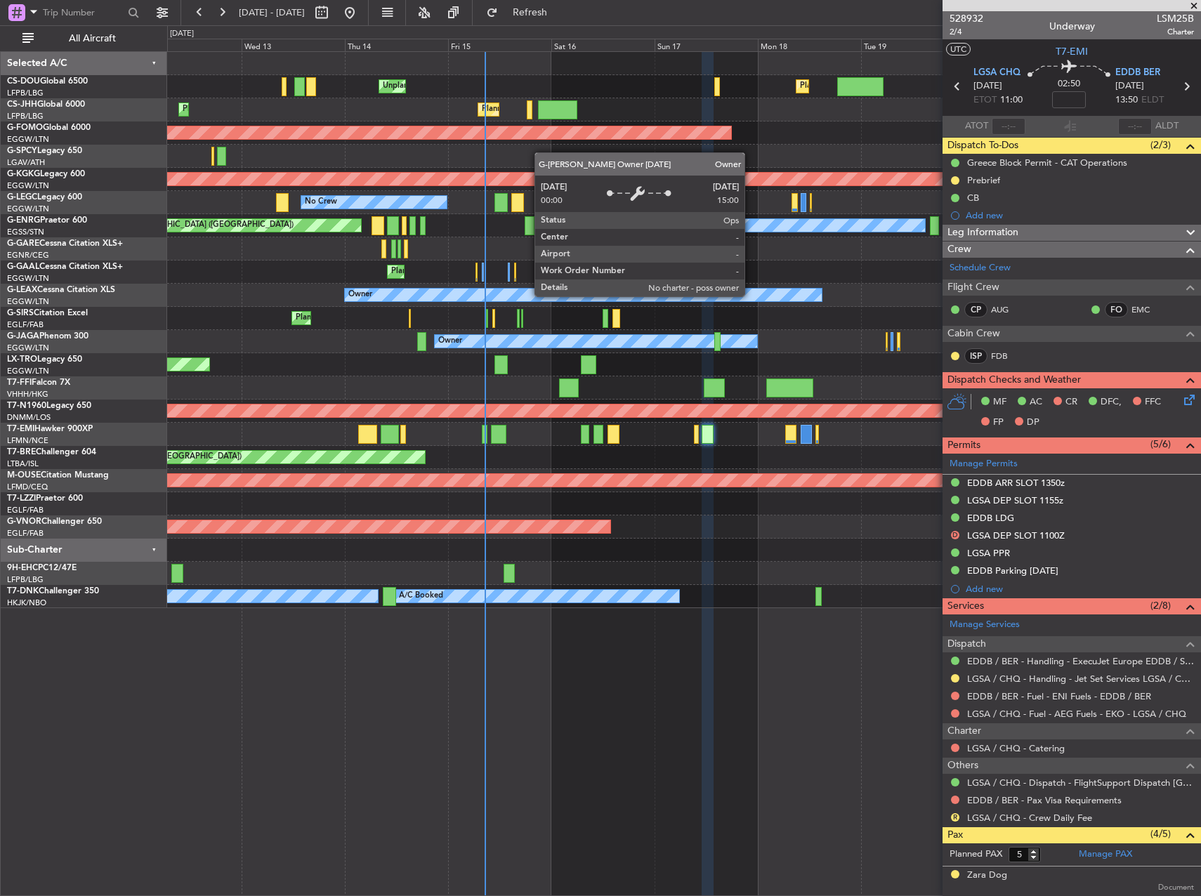
click at [191, 308] on div "Unplanned Maint [GEOGRAPHIC_DATA] ([GEOGRAPHIC_DATA]) Planned Maint [GEOGRAPHIC…" at bounding box center [683, 330] width 1033 height 556
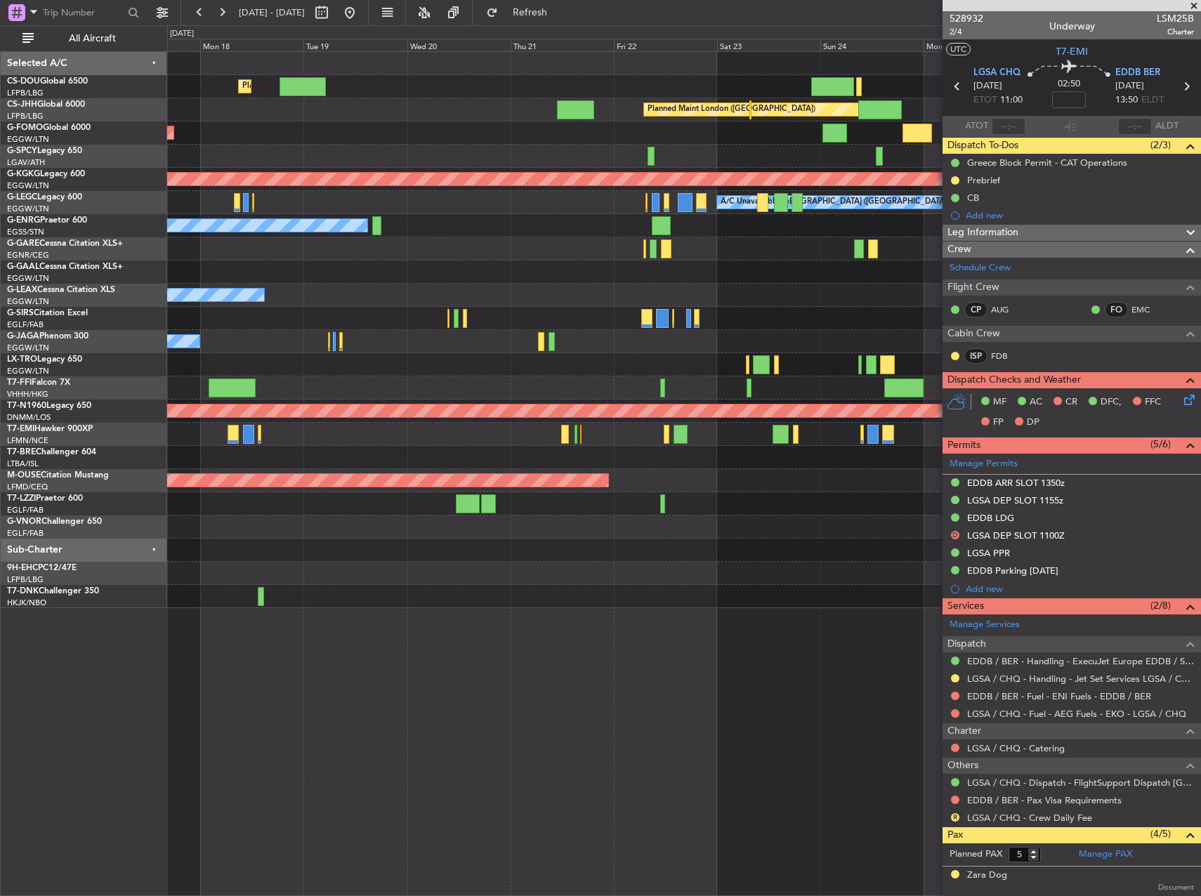
click at [124, 325] on div "Planned Maint [GEOGRAPHIC_DATA] ([GEOGRAPHIC_DATA]) Planned Maint [GEOGRAPHIC_D…" at bounding box center [600, 460] width 1201 height 871
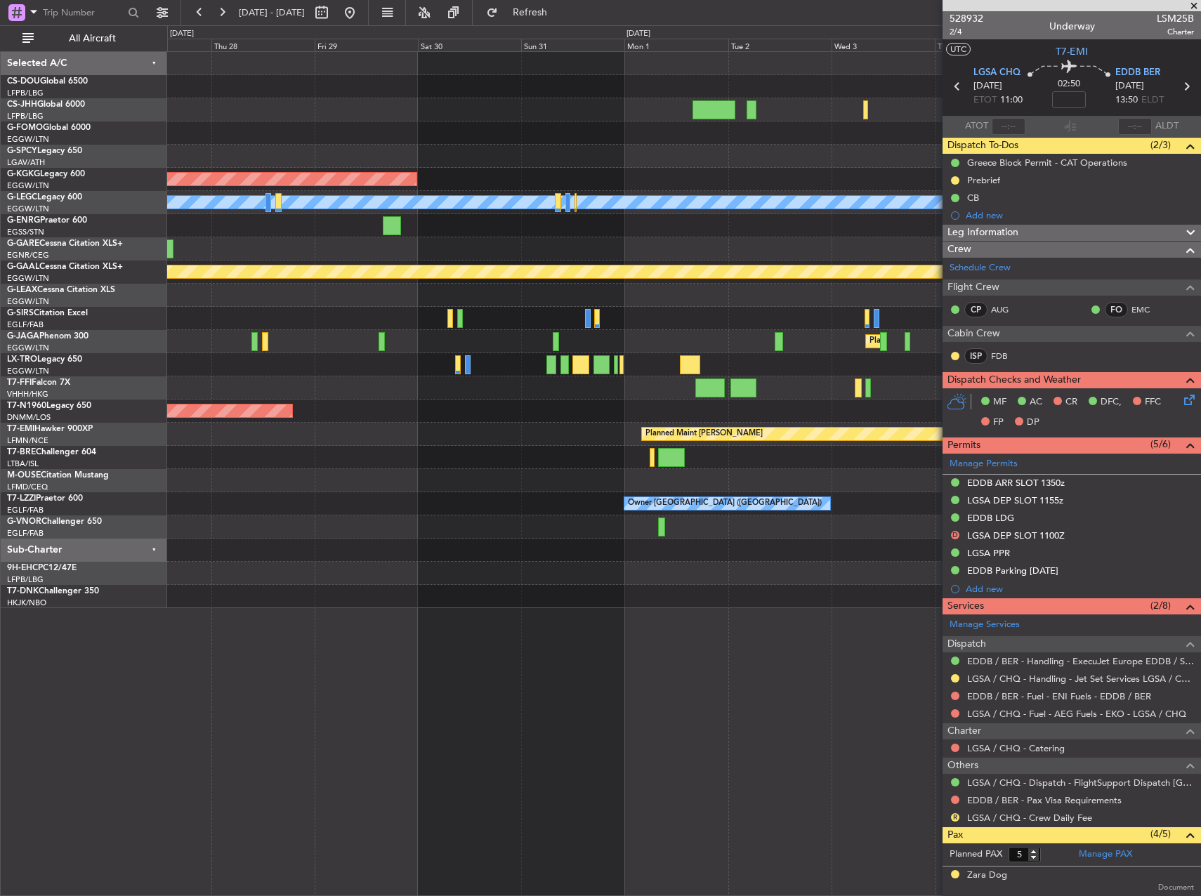
click at [123, 315] on div "Planned Maint [GEOGRAPHIC_DATA] ([GEOGRAPHIC_DATA]) AOG Maint [GEOGRAPHIC_DATA]…" at bounding box center [600, 460] width 1201 height 871
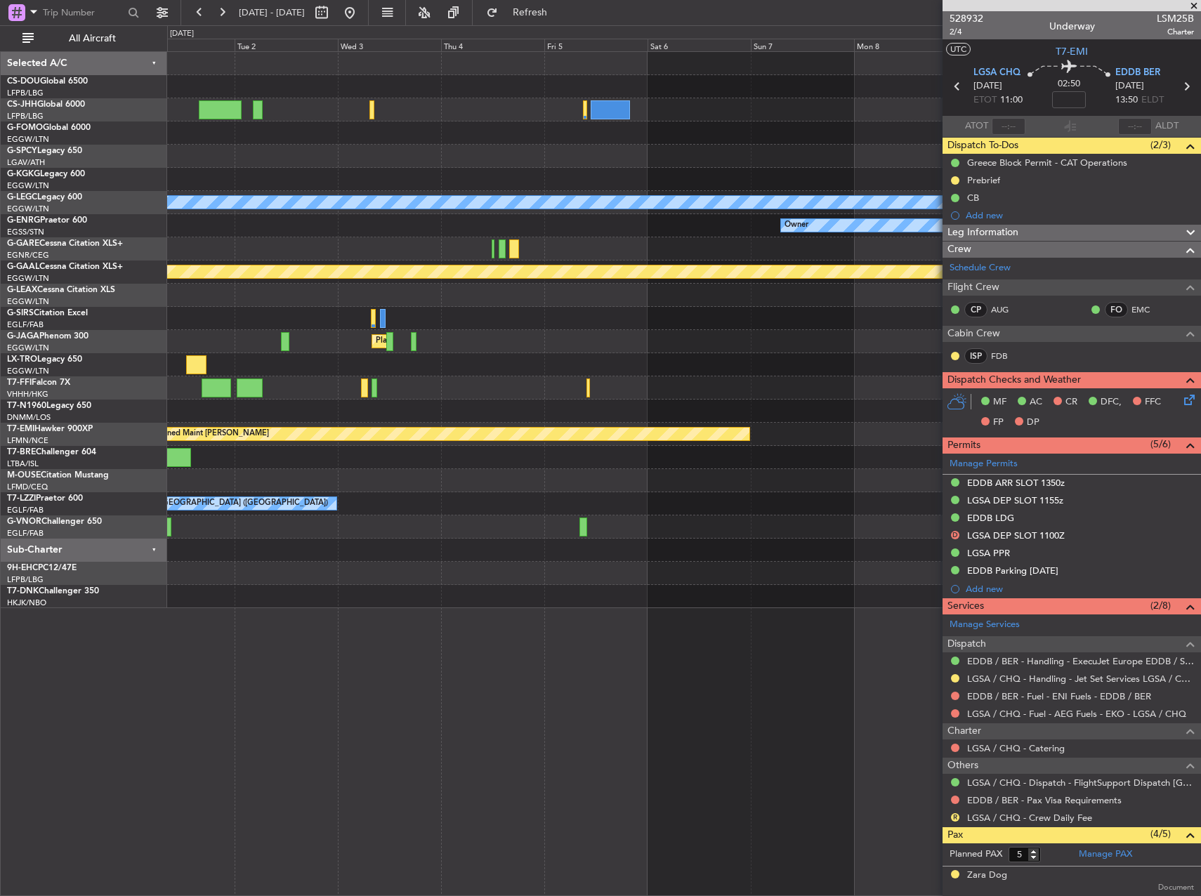
click at [166, 320] on div "AOG Maint [GEOGRAPHIC_DATA] (Ataturk) A/C Unavailable [GEOGRAPHIC_DATA] ([GEOGR…" at bounding box center [600, 460] width 1201 height 871
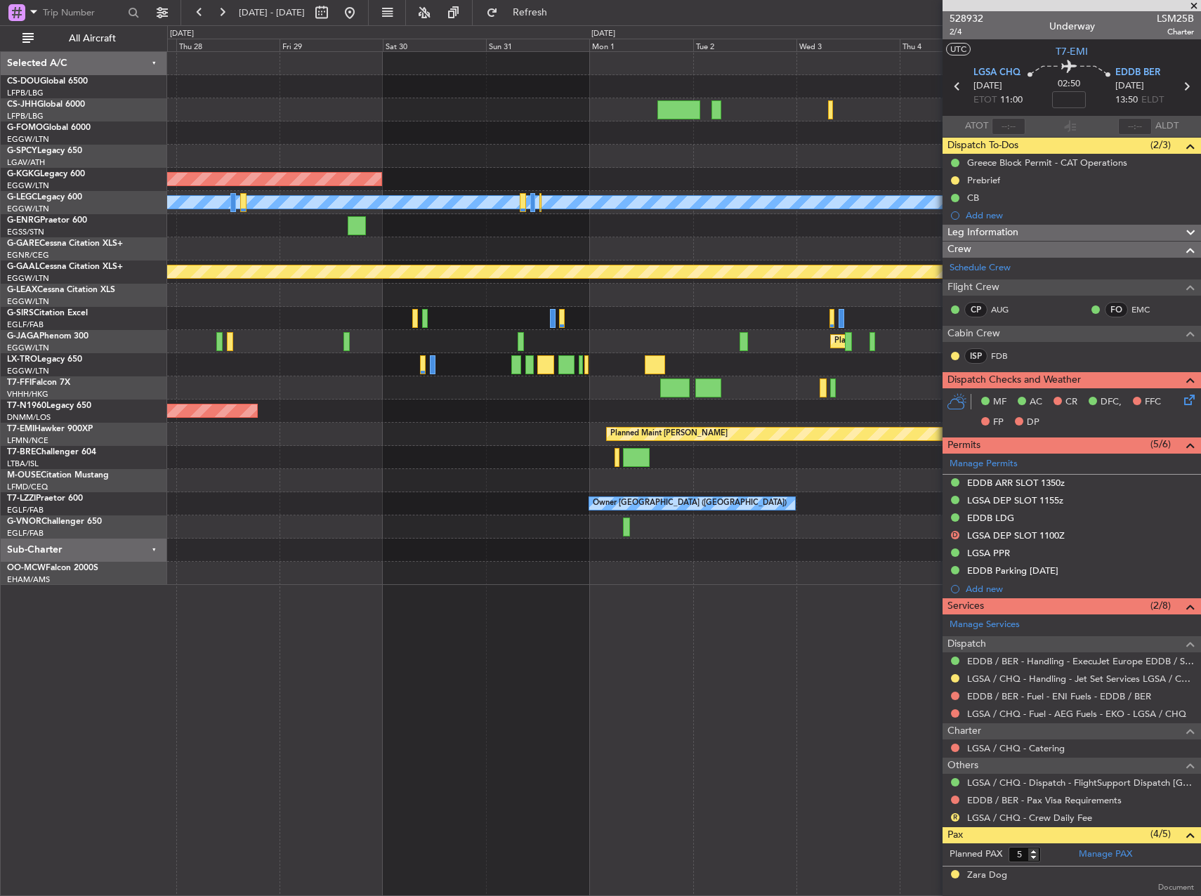
click at [751, 476] on div "Planned Maint [GEOGRAPHIC_DATA] ([GEOGRAPHIC_DATA]) AOG Maint [GEOGRAPHIC_DATA]…" at bounding box center [683, 318] width 1033 height 533
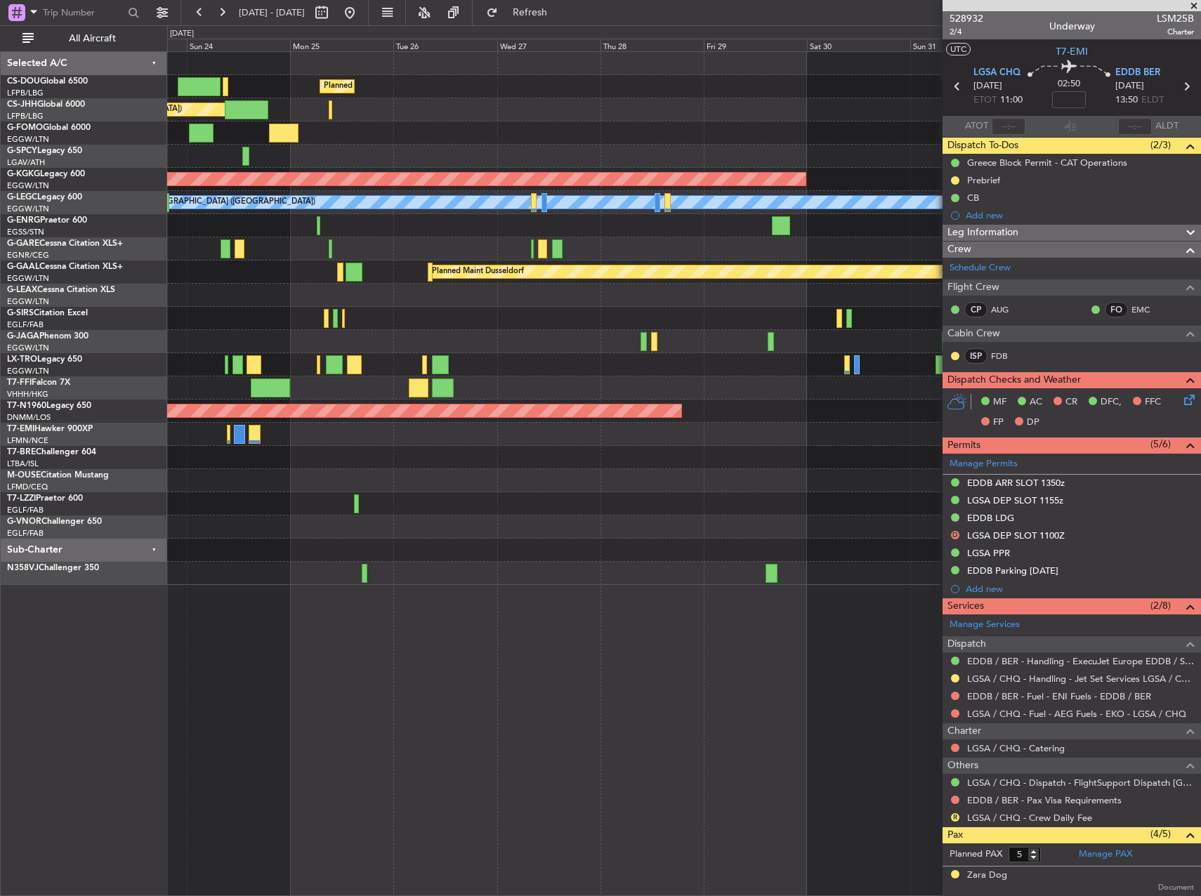
click at [676, 515] on div "Planned Maint [GEOGRAPHIC_DATA] ([GEOGRAPHIC_DATA]) Planned Maint [GEOGRAPHIC_D…" at bounding box center [683, 318] width 1033 height 533
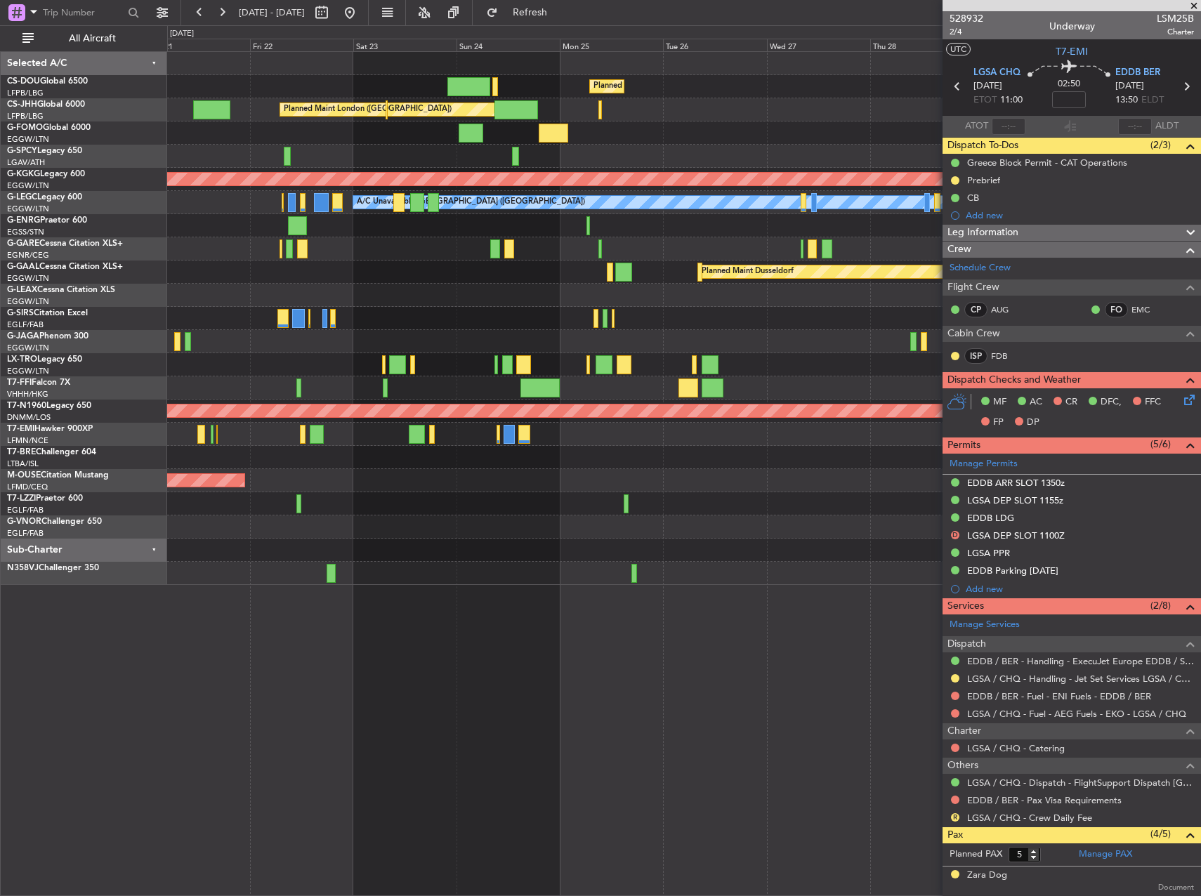
click at [751, 492] on div "Planned Maint [GEOGRAPHIC_DATA] ([GEOGRAPHIC_DATA]) Planned Maint [GEOGRAPHIC_D…" at bounding box center [683, 318] width 1033 height 533
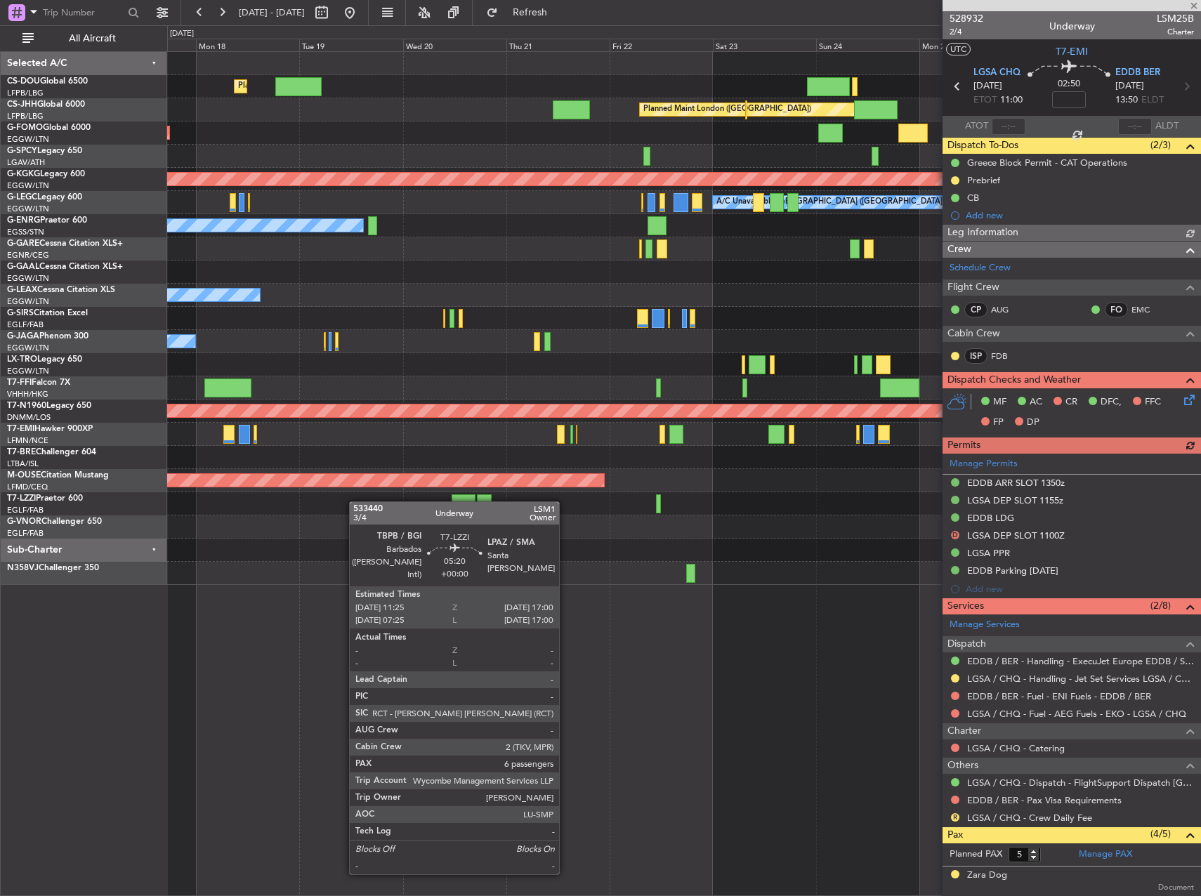
click at [751, 493] on div at bounding box center [683, 503] width 1033 height 23
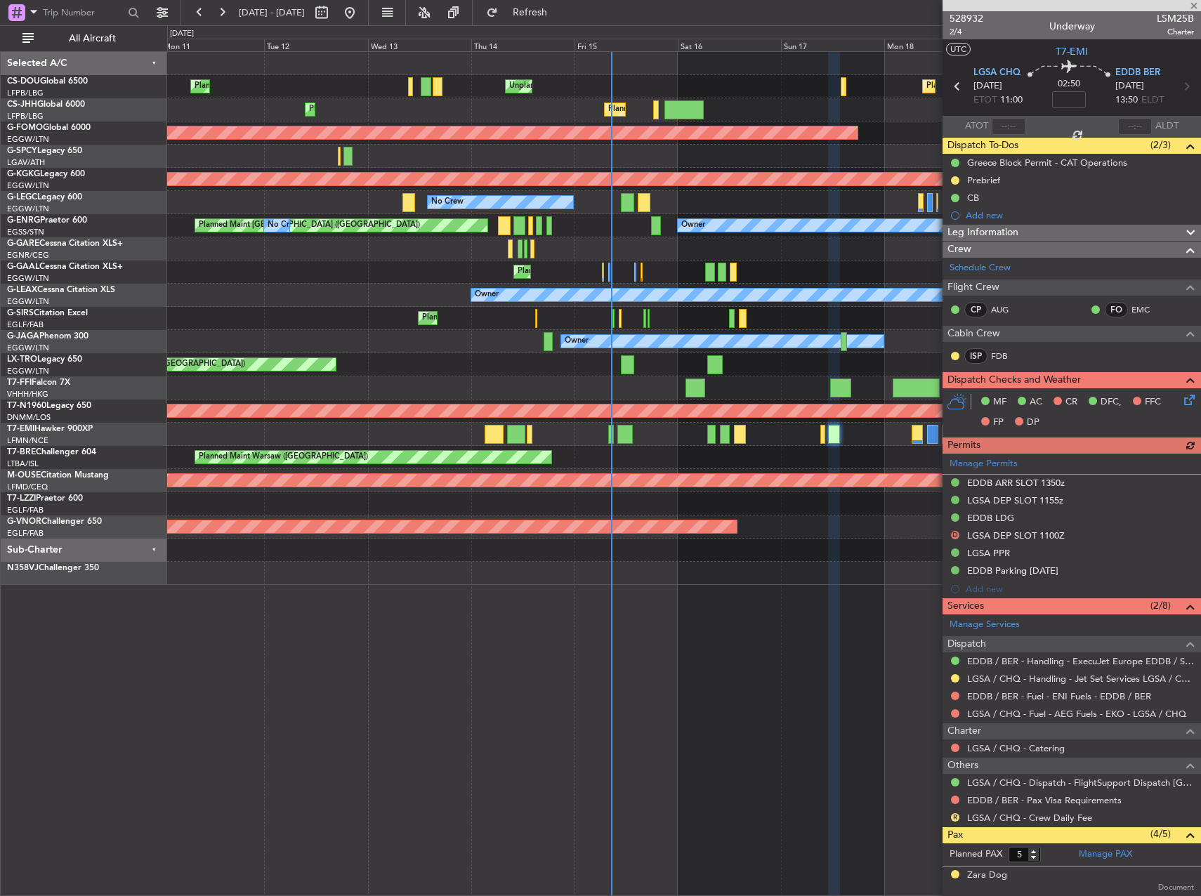
click at [751, 509] on div at bounding box center [683, 503] width 1033 height 23
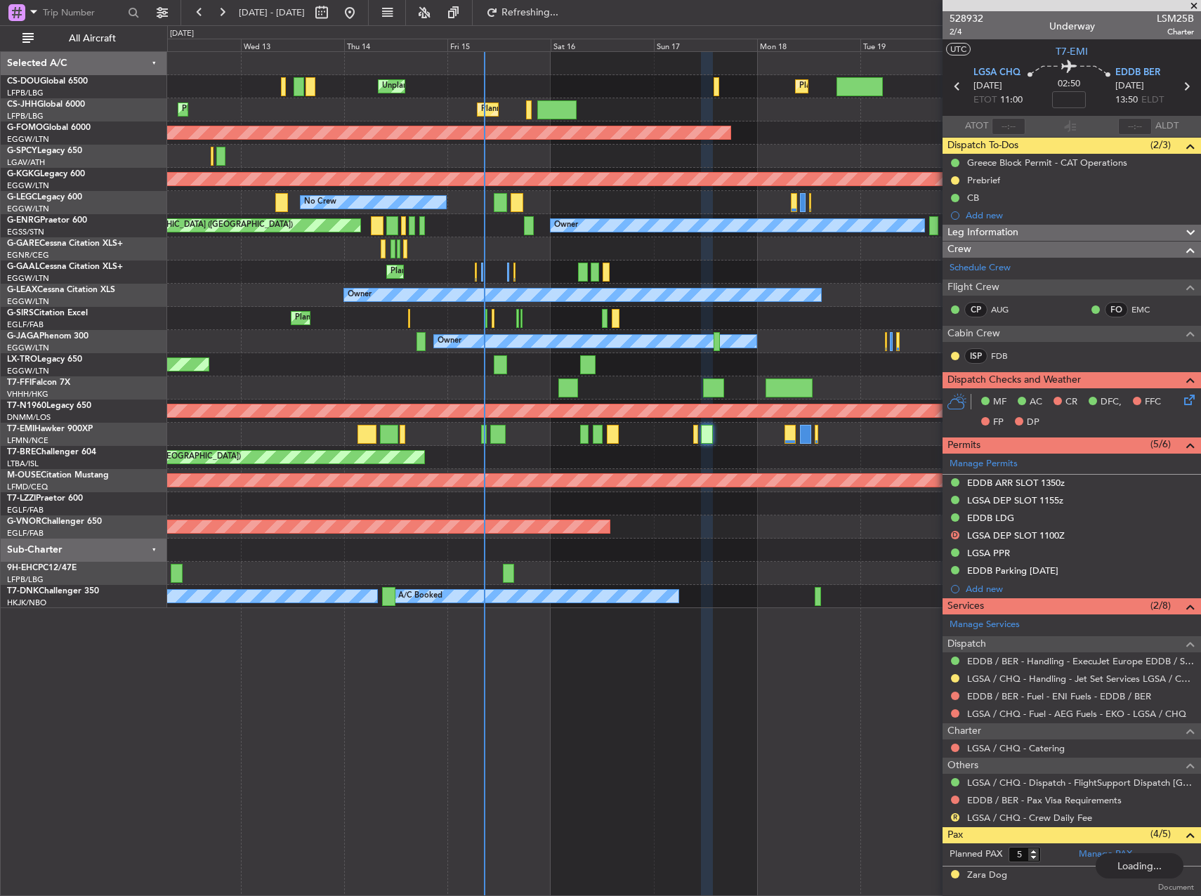
click at [277, 540] on div at bounding box center [683, 550] width 1033 height 23
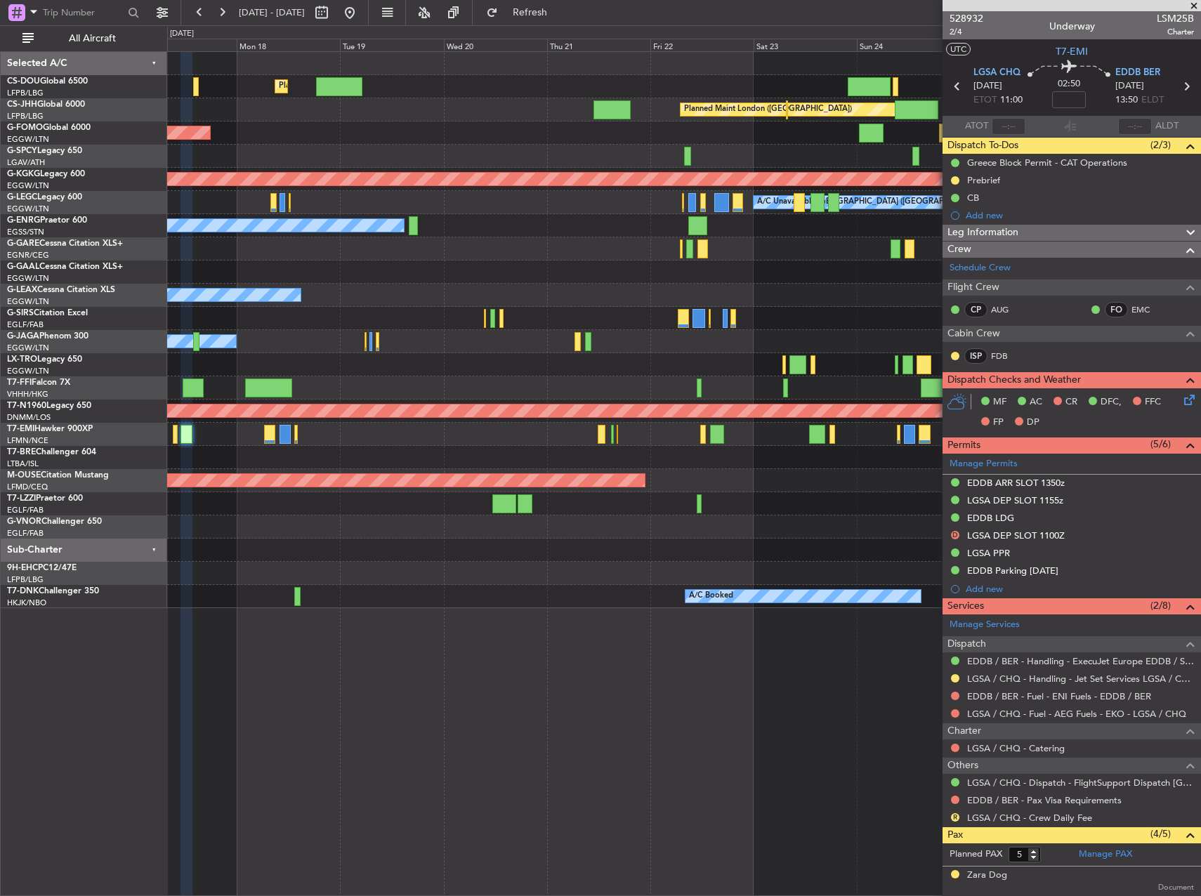
click at [256, 536] on div "Planned Maint [GEOGRAPHIC_DATA] ([GEOGRAPHIC_DATA]) Planned Maint [GEOGRAPHIC_D…" at bounding box center [683, 330] width 1033 height 556
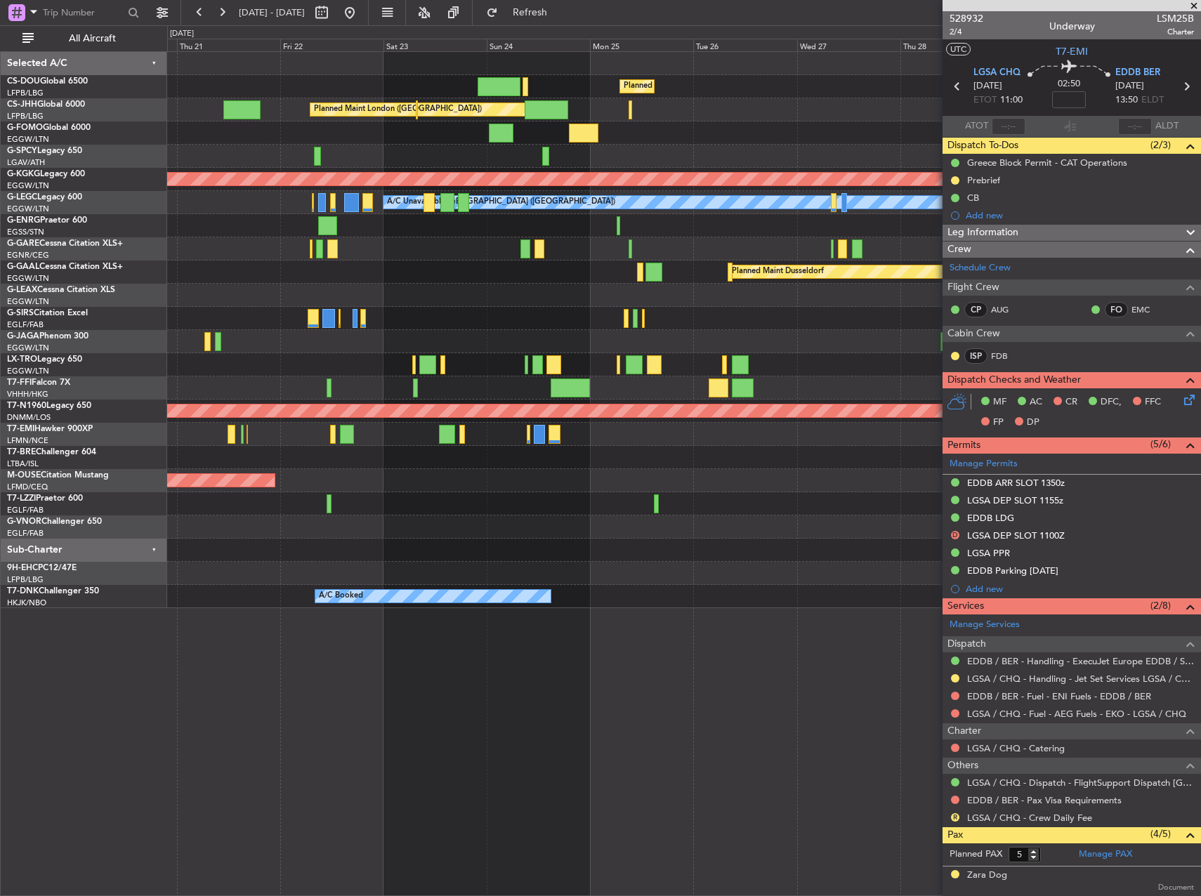
click at [346, 525] on div "Planned Maint [GEOGRAPHIC_DATA] ([GEOGRAPHIC_DATA]) Planned Maint [GEOGRAPHIC_D…" at bounding box center [683, 330] width 1033 height 556
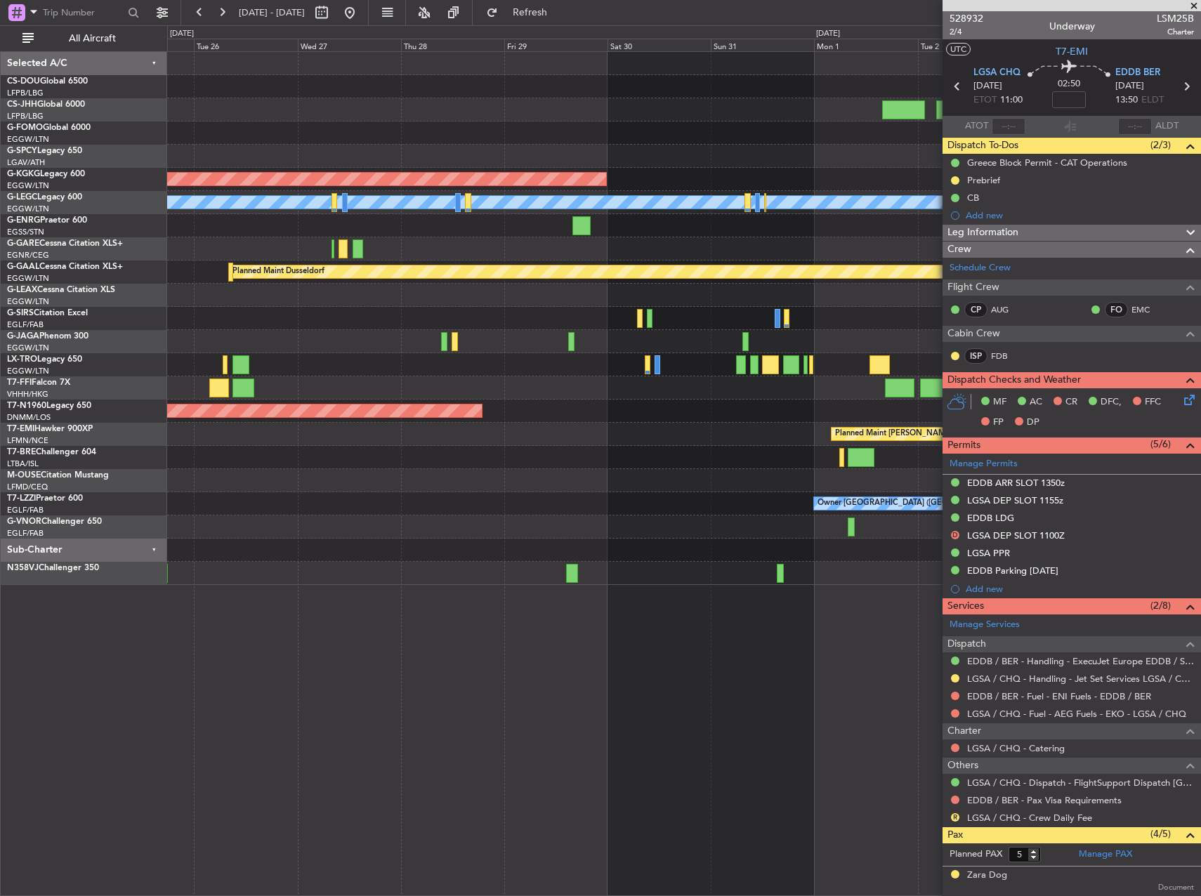
click at [113, 511] on div "Planned Maint [GEOGRAPHIC_DATA] ([GEOGRAPHIC_DATA]) Planned Maint [GEOGRAPHIC_D…" at bounding box center [600, 460] width 1201 height 871
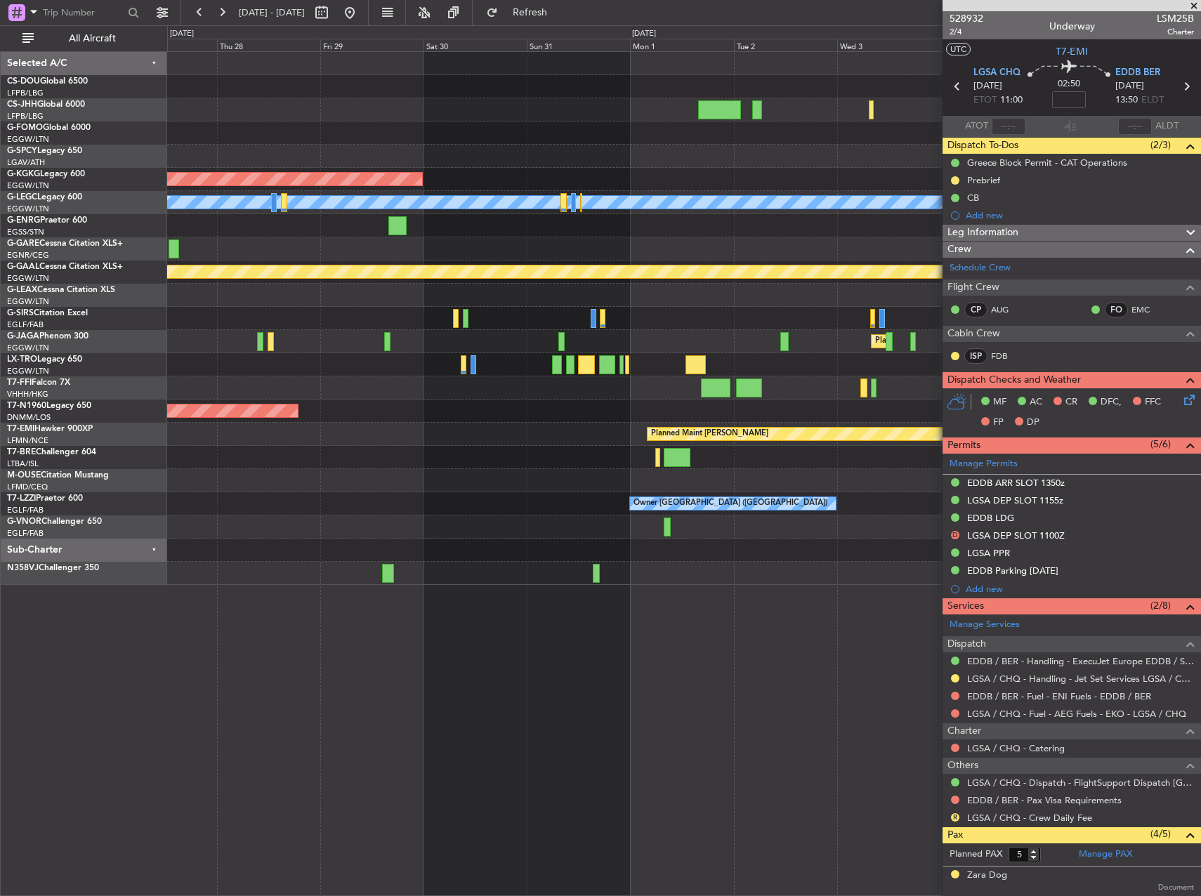
click at [209, 509] on div "Owner [GEOGRAPHIC_DATA] ([GEOGRAPHIC_DATA])" at bounding box center [683, 503] width 1033 height 23
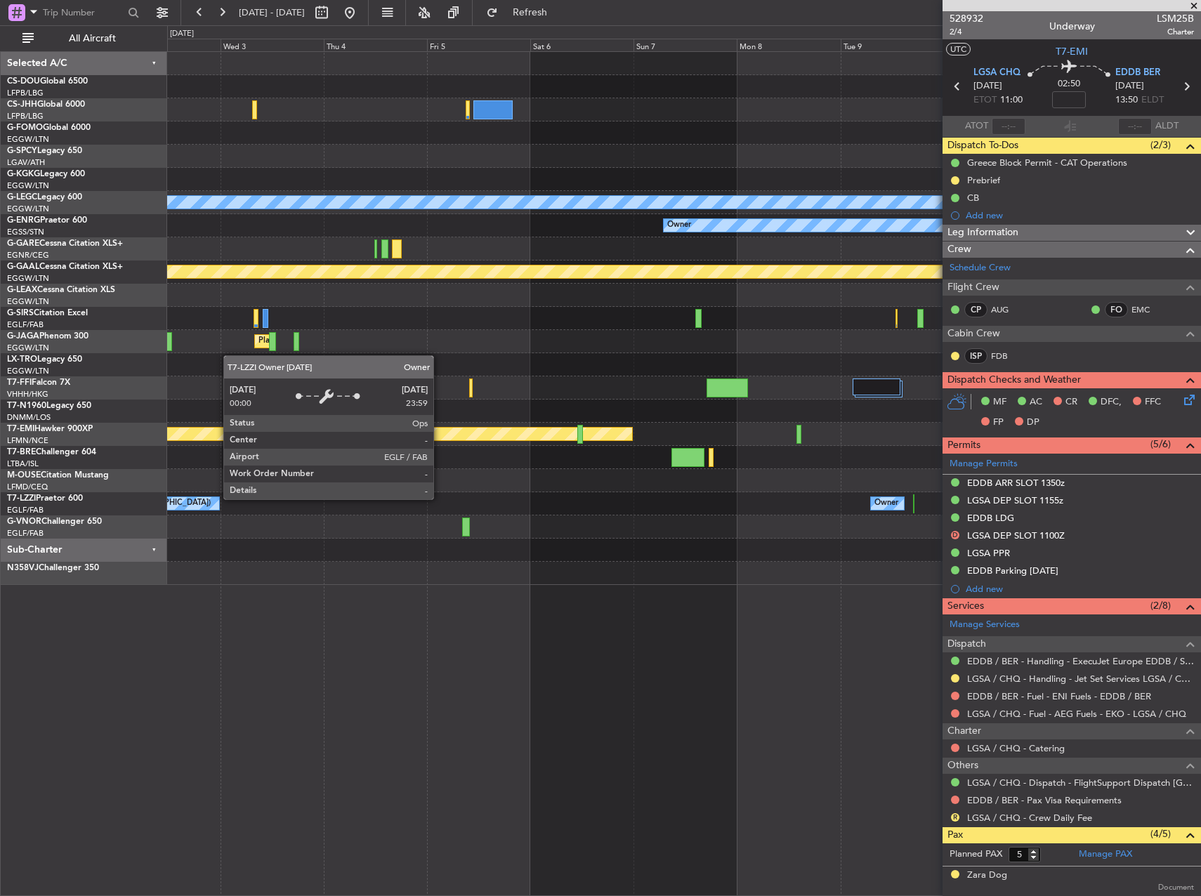
click at [532, 490] on div at bounding box center [683, 480] width 1033 height 23
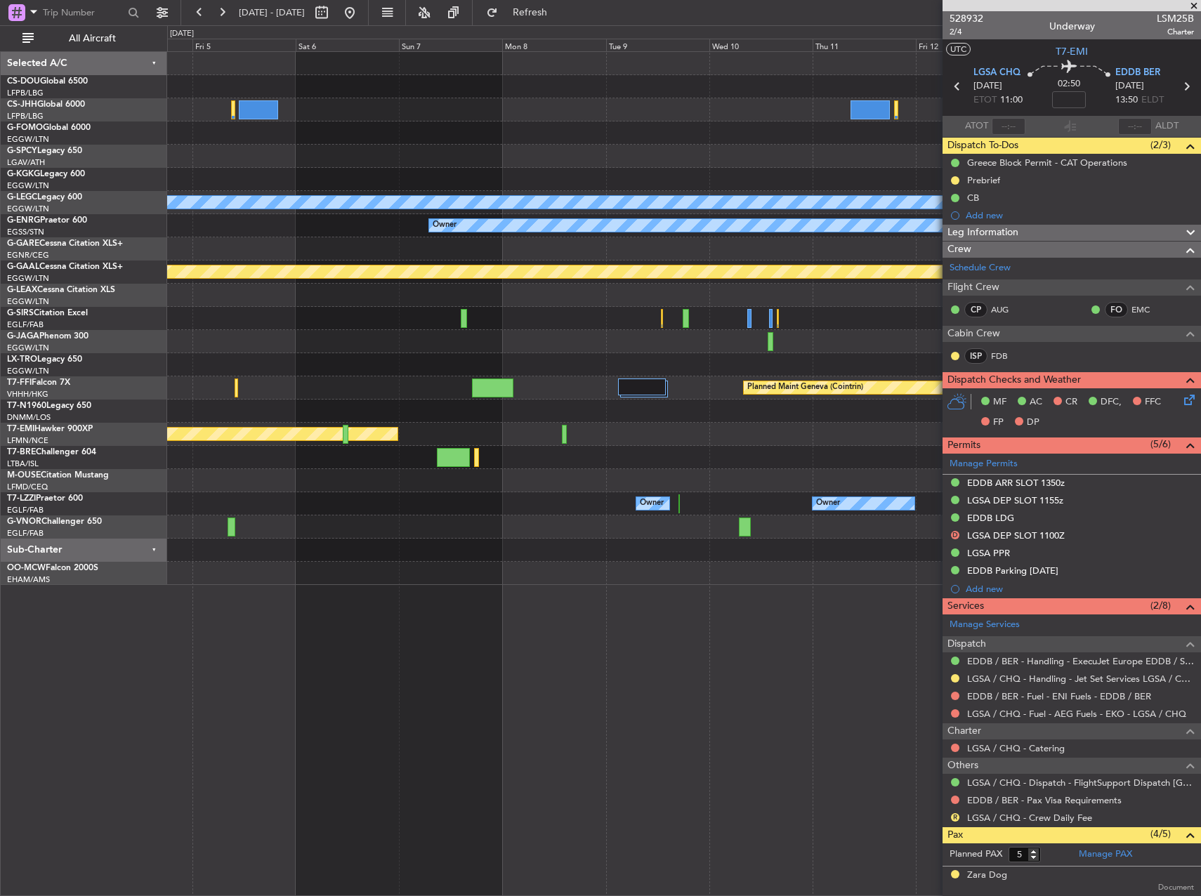
click at [448, 328] on div "A/C Unavailable [GEOGRAPHIC_DATA] ([GEOGRAPHIC_DATA]) Owner Planned [GEOGRAPHIC…" at bounding box center [683, 318] width 1033 height 533
click at [414, 522] on div at bounding box center [683, 527] width 1033 height 23
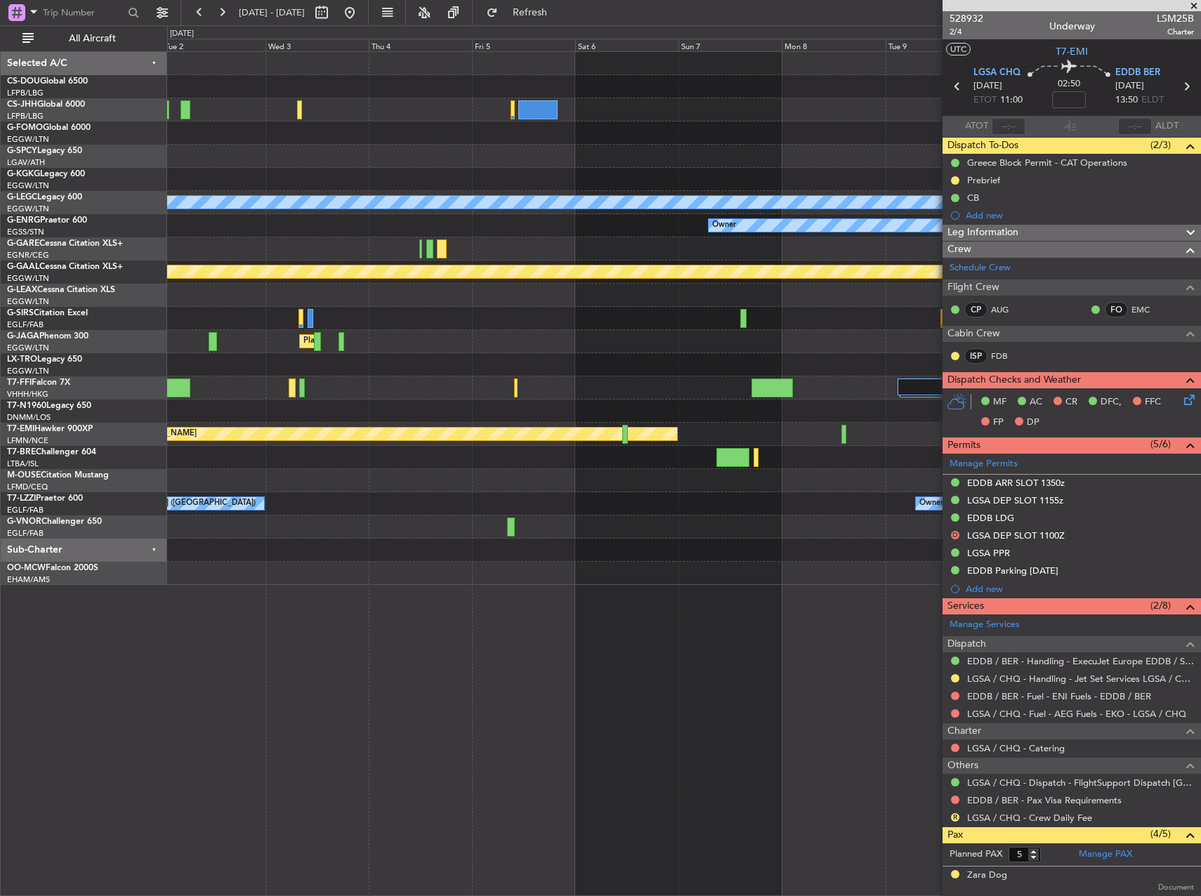
click at [700, 388] on div "A/C Unavailable [GEOGRAPHIC_DATA] ([GEOGRAPHIC_DATA]) Owner Planned [GEOGRAPHIC…" at bounding box center [683, 318] width 1033 height 533
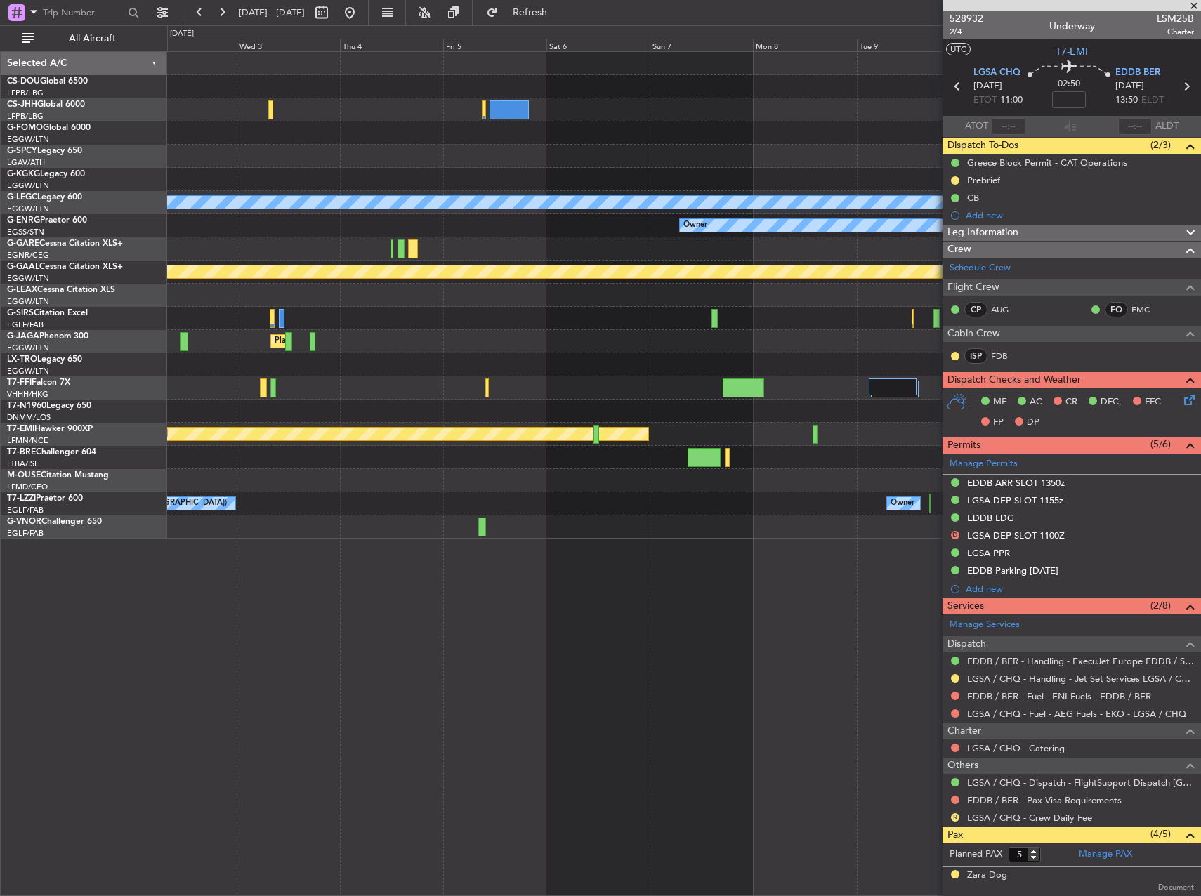
click at [287, 379] on div "A/C Unavailable [GEOGRAPHIC_DATA] ([GEOGRAPHIC_DATA]) Owner Planned [GEOGRAPHIC…" at bounding box center [683, 295] width 1033 height 487
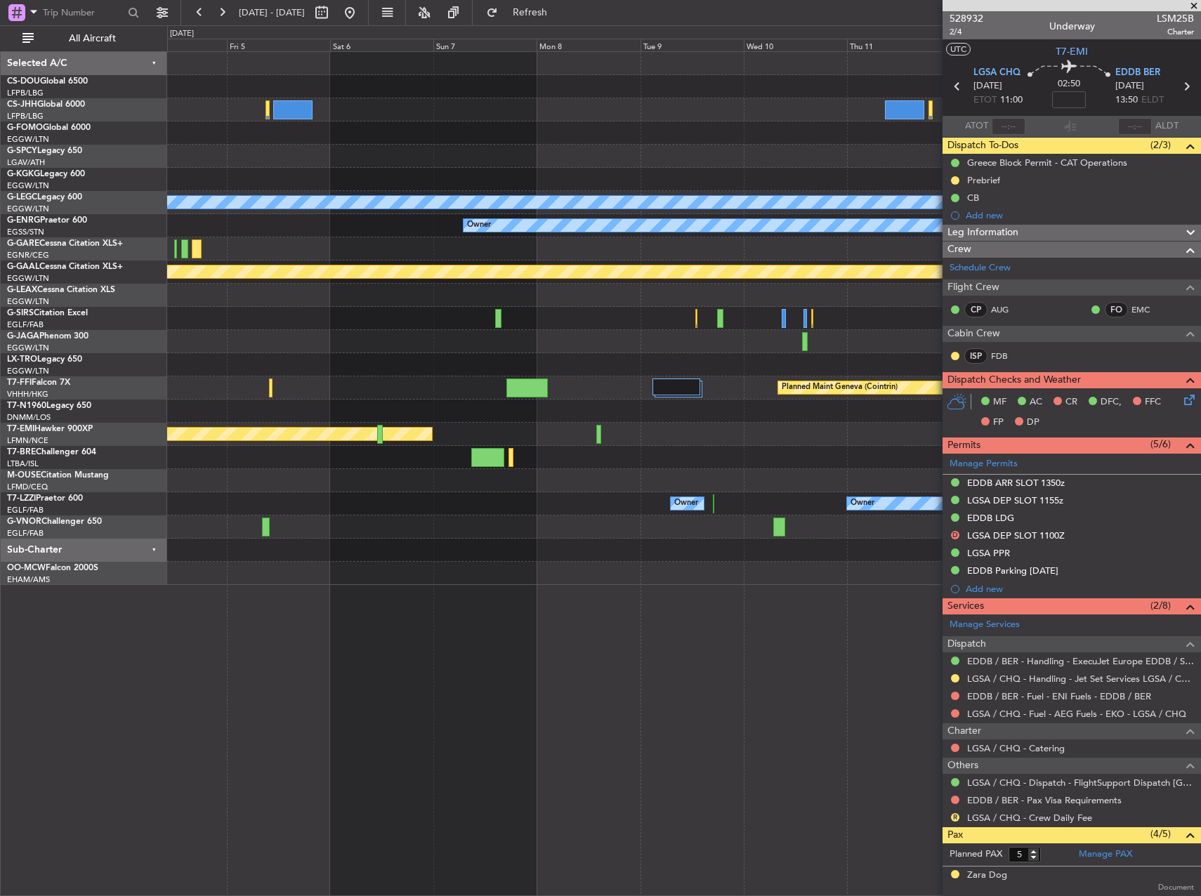
click at [502, 368] on div at bounding box center [683, 364] width 1033 height 23
click at [361, 15] on button at bounding box center [350, 12] width 22 height 22
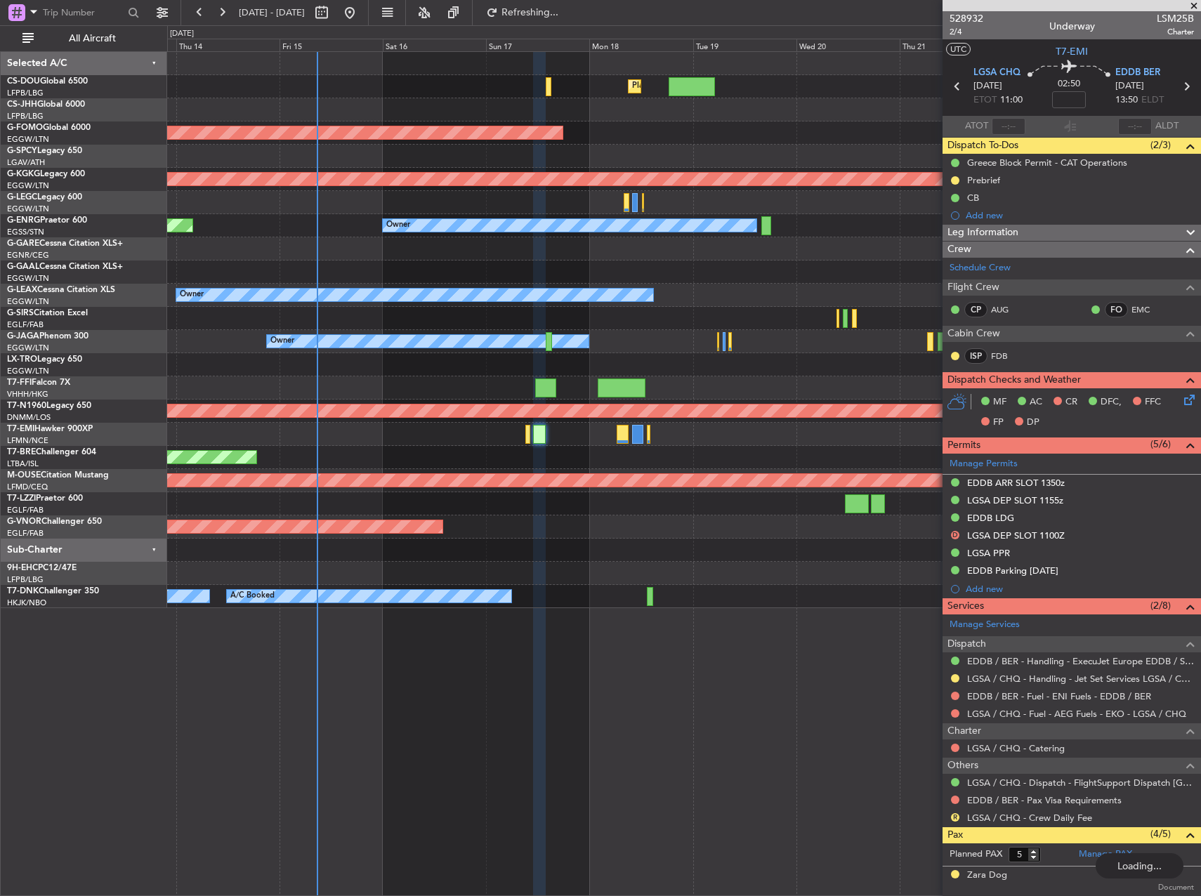
click at [446, 376] on div "Planned Maint [GEOGRAPHIC_DATA] ([GEOGRAPHIC_DATA]) Planned Maint [GEOGRAPHIC_D…" at bounding box center [683, 330] width 1033 height 556
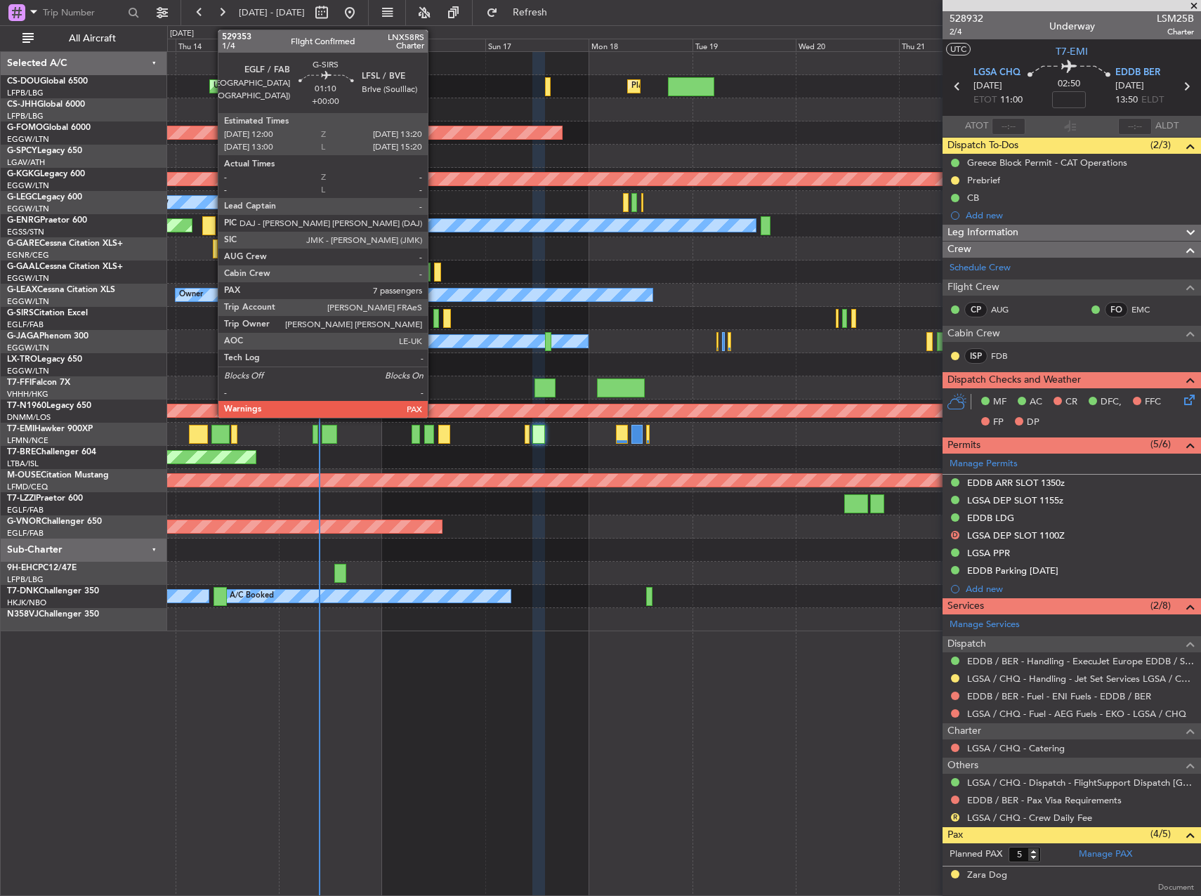
click at [434, 319] on div at bounding box center [436, 318] width 6 height 19
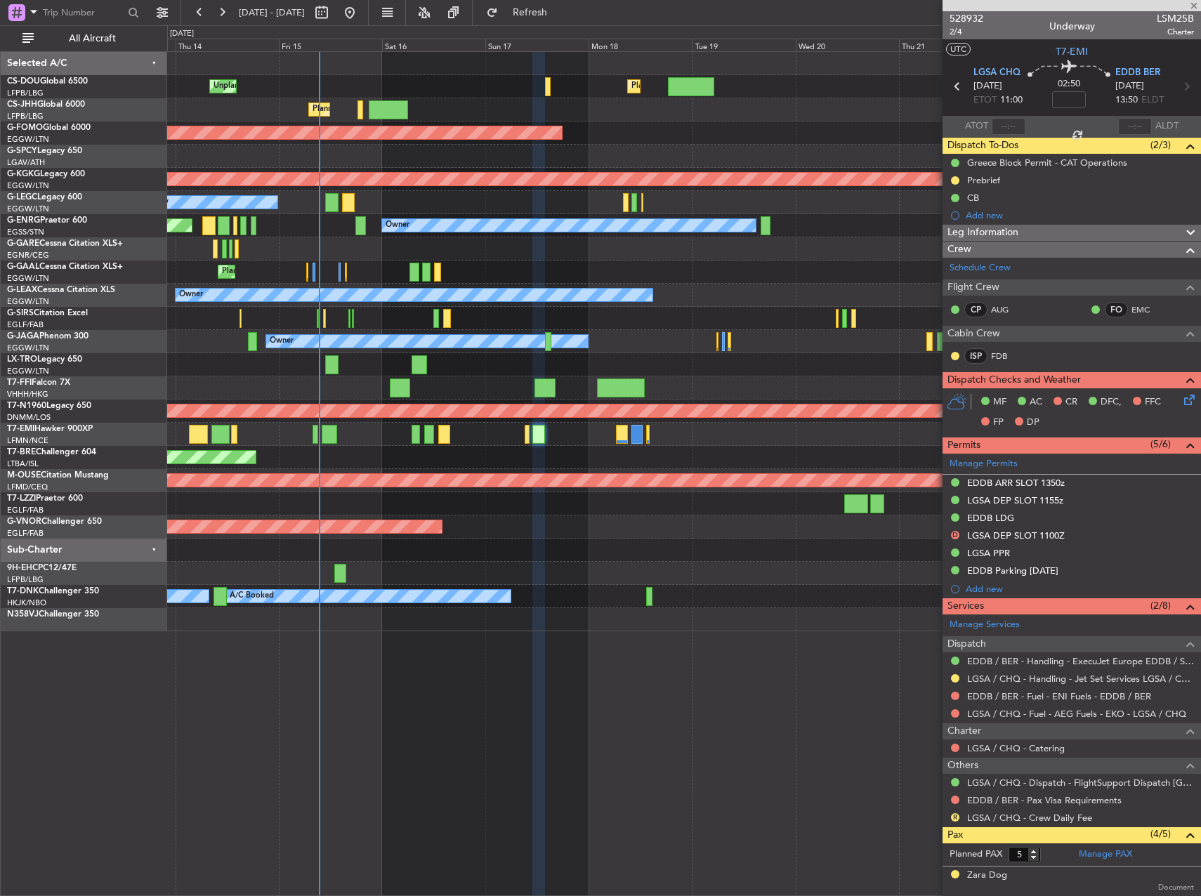
type input "7"
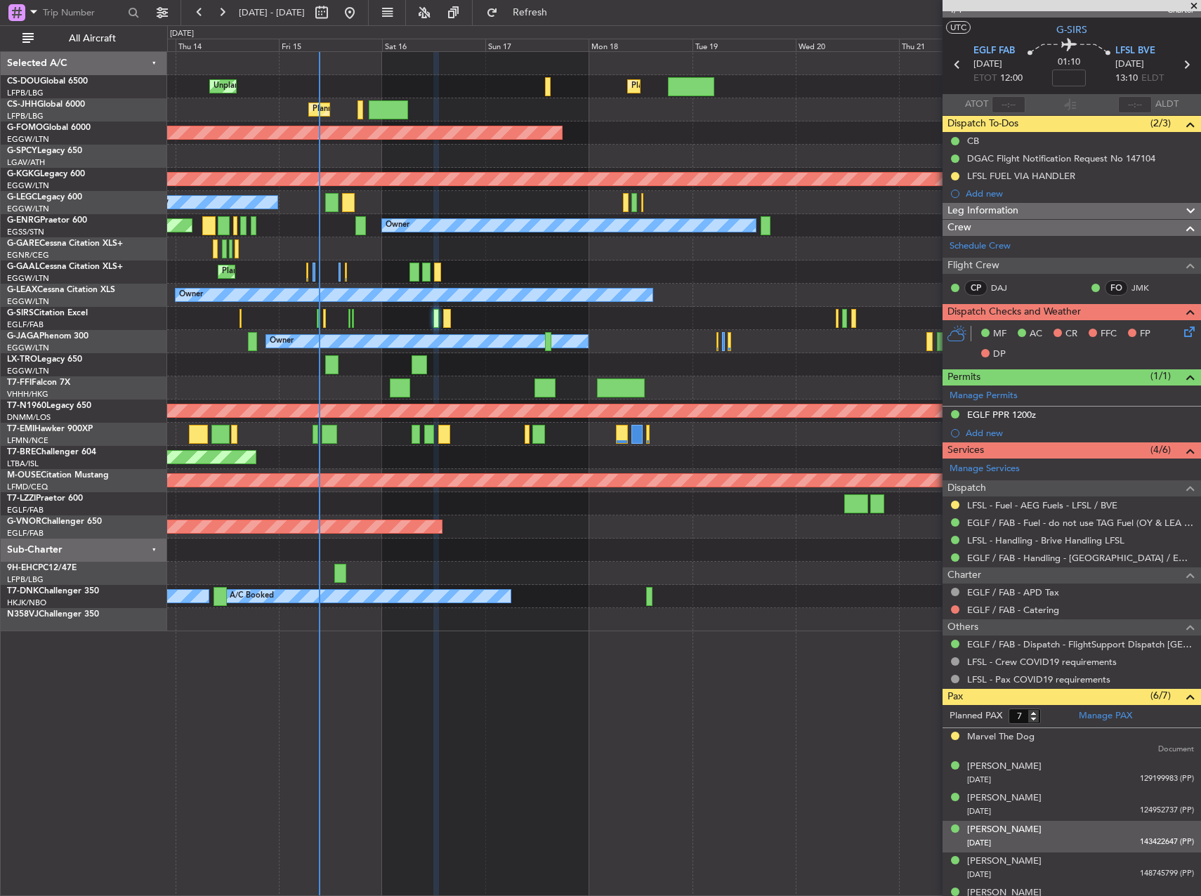
scroll to position [72, 0]
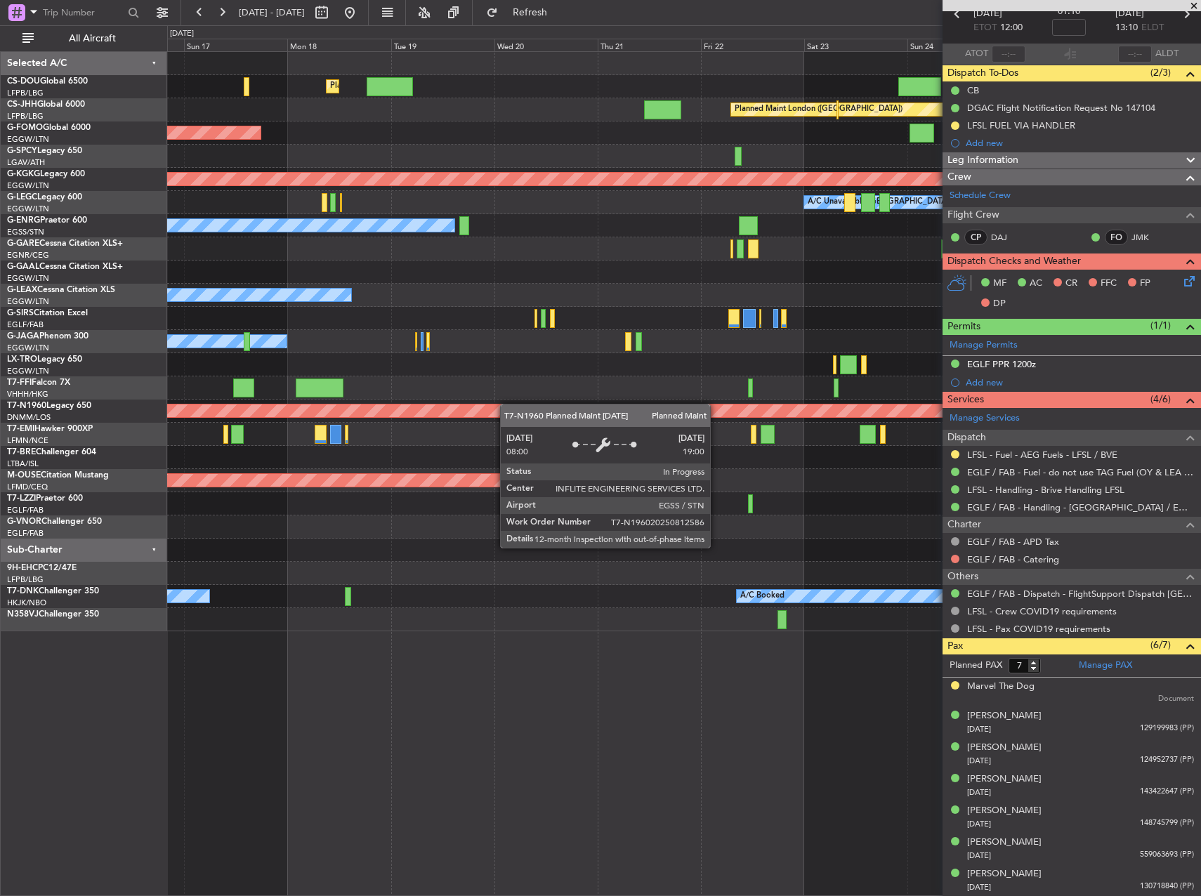
click at [506, 404] on div "Planned Maint [GEOGRAPHIC_DATA] ([GEOGRAPHIC_DATA]) Planned Maint [GEOGRAPHIC_D…" at bounding box center [683, 342] width 1033 height 580
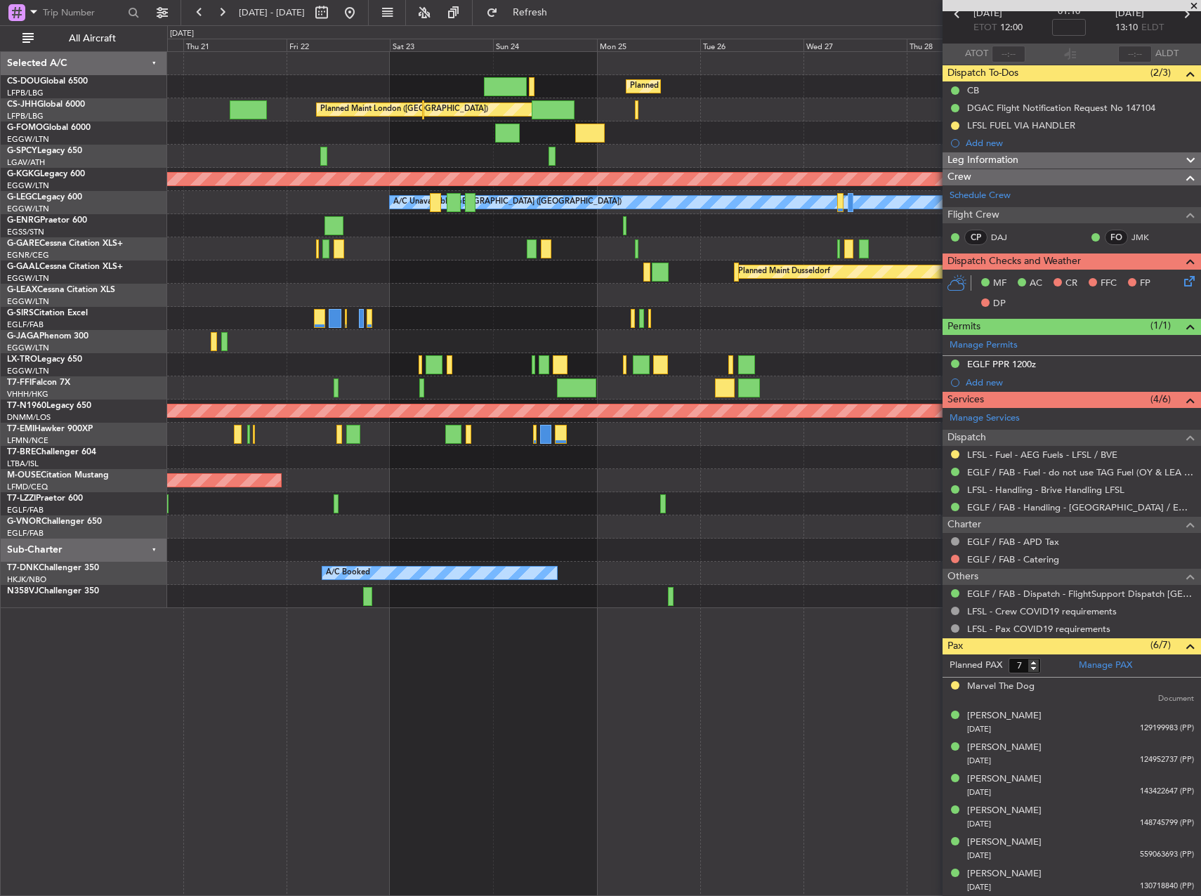
click at [401, 370] on div "Planned Maint [GEOGRAPHIC_DATA] ([GEOGRAPHIC_DATA]) Planned Maint [GEOGRAPHIC_D…" at bounding box center [683, 330] width 1033 height 556
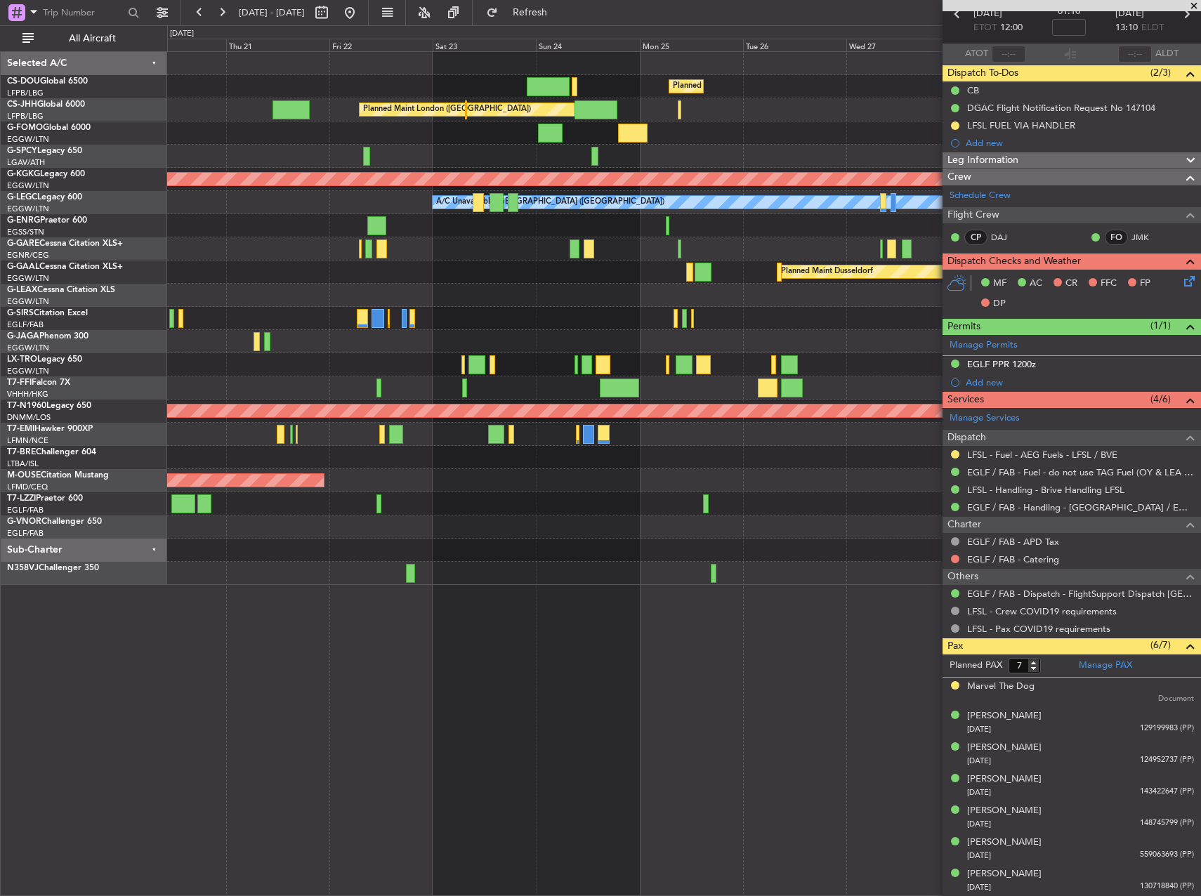
click at [751, 348] on div "Owner" at bounding box center [683, 341] width 1033 height 23
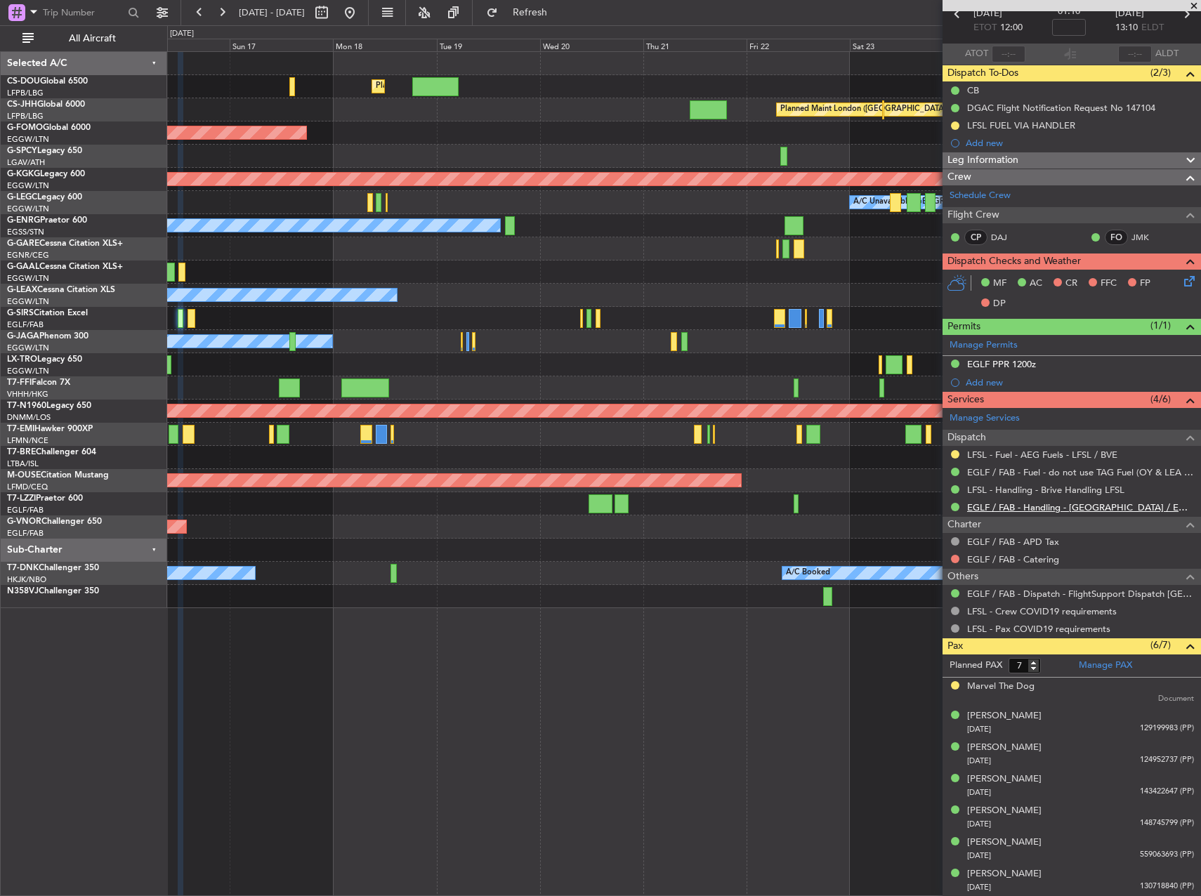
click at [751, 508] on link "EGLF / FAB - Handling - [GEOGRAPHIC_DATA] / EGLF / FAB" at bounding box center [1080, 508] width 227 height 12
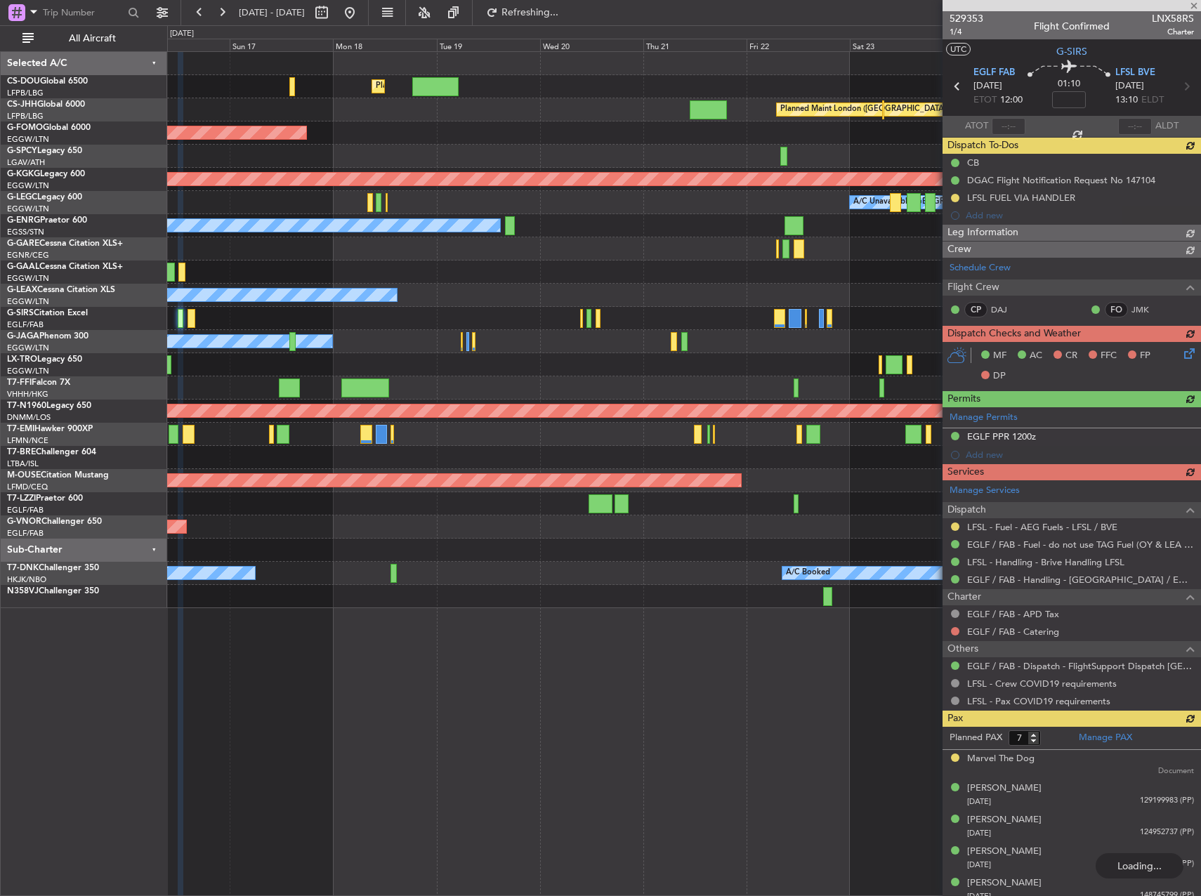
scroll to position [72, 0]
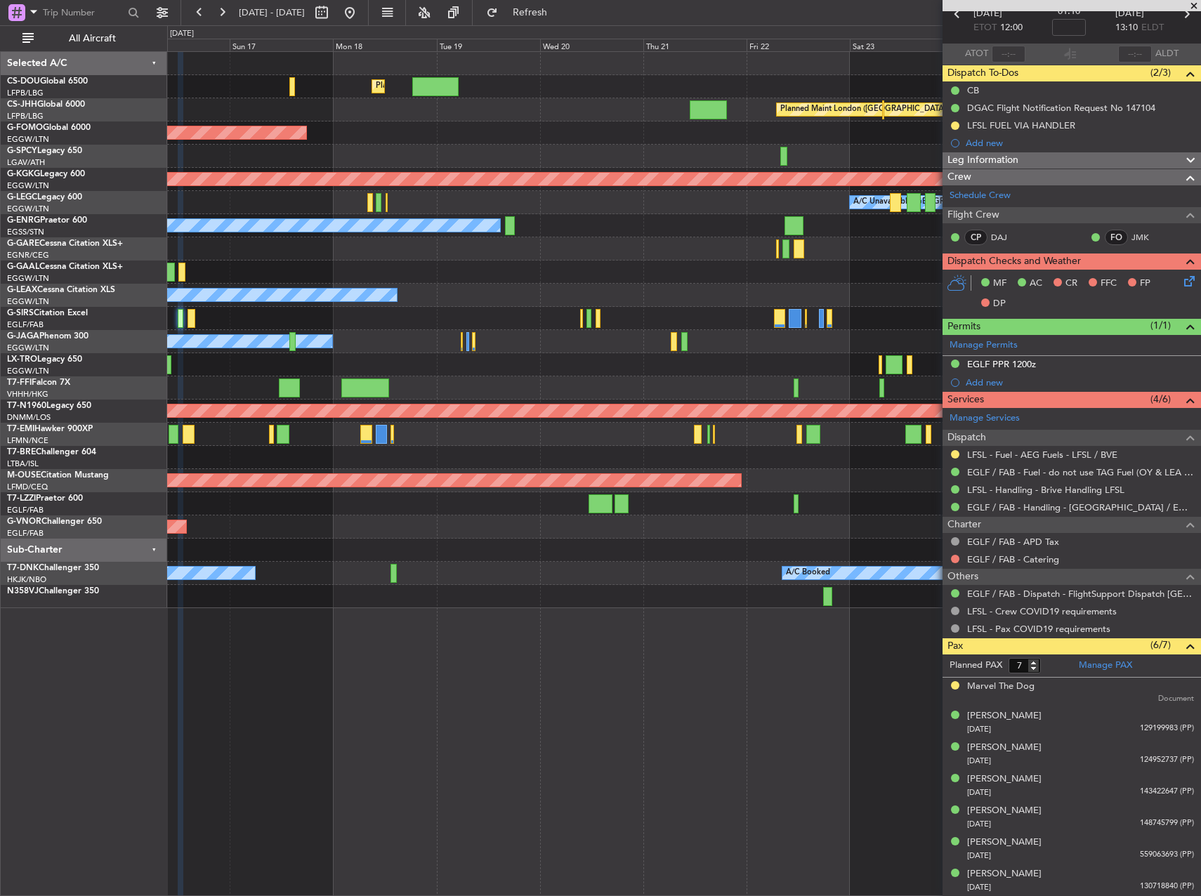
click at [204, 372] on div "Planned Maint Paris (Le Bourget) Planned Maint London (Luton) Unplanned Maint P…" at bounding box center [683, 330] width 1033 height 556
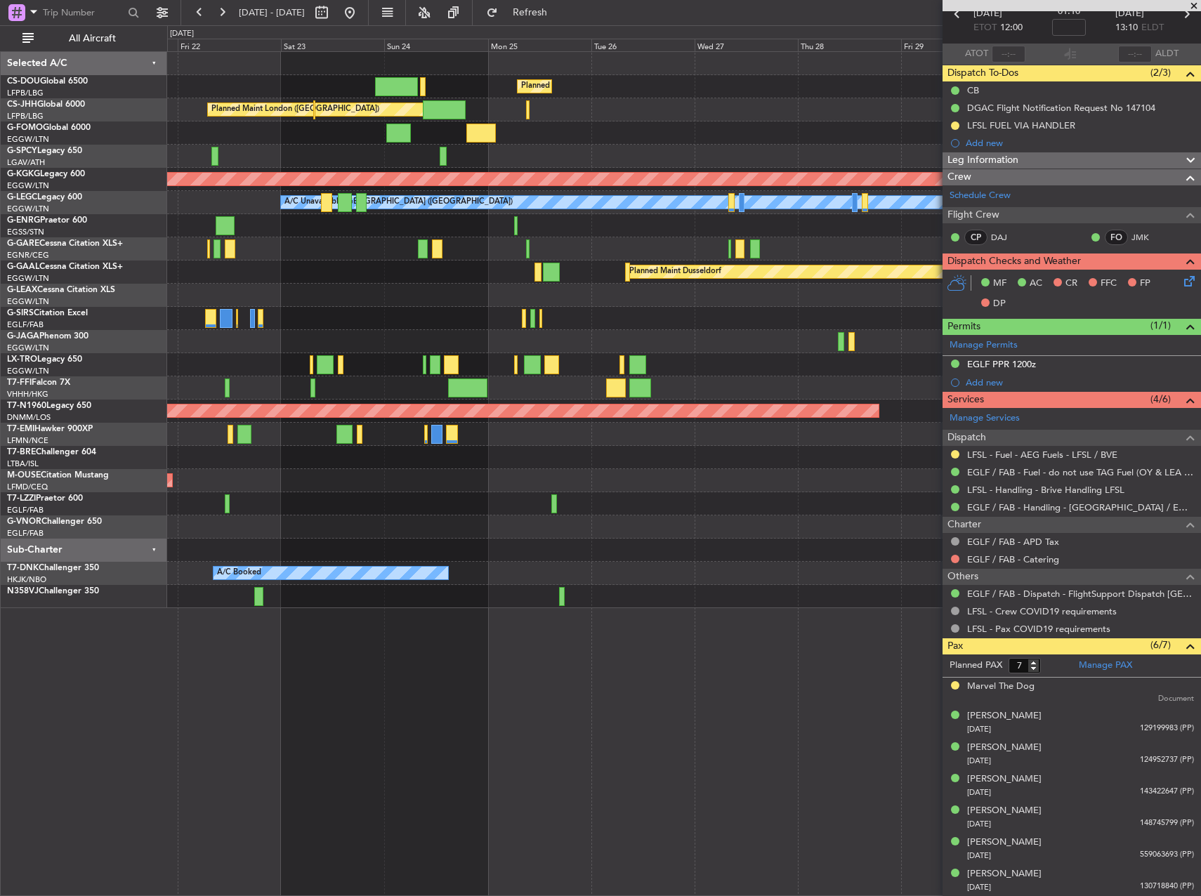
click at [128, 386] on div "Planned Maint Paris (Le Bourget) Planned Maint London (Biggin Hill) AOG Maint I…" at bounding box center [600, 460] width 1201 height 871
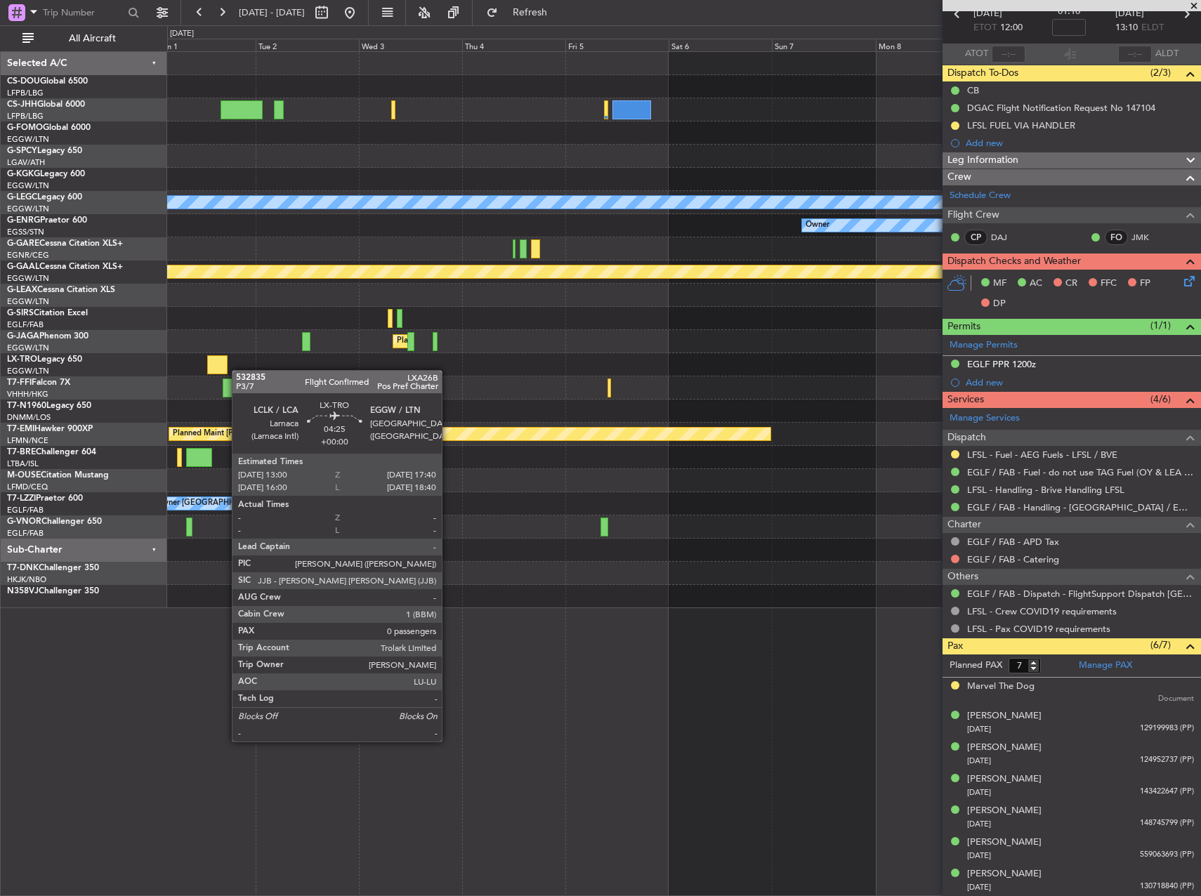
click at [159, 368] on div "AOG Maint Istanbul (Ataturk) A/C Unavailable London (Luton) Owner Planned Maint…" at bounding box center [600, 460] width 1201 height 871
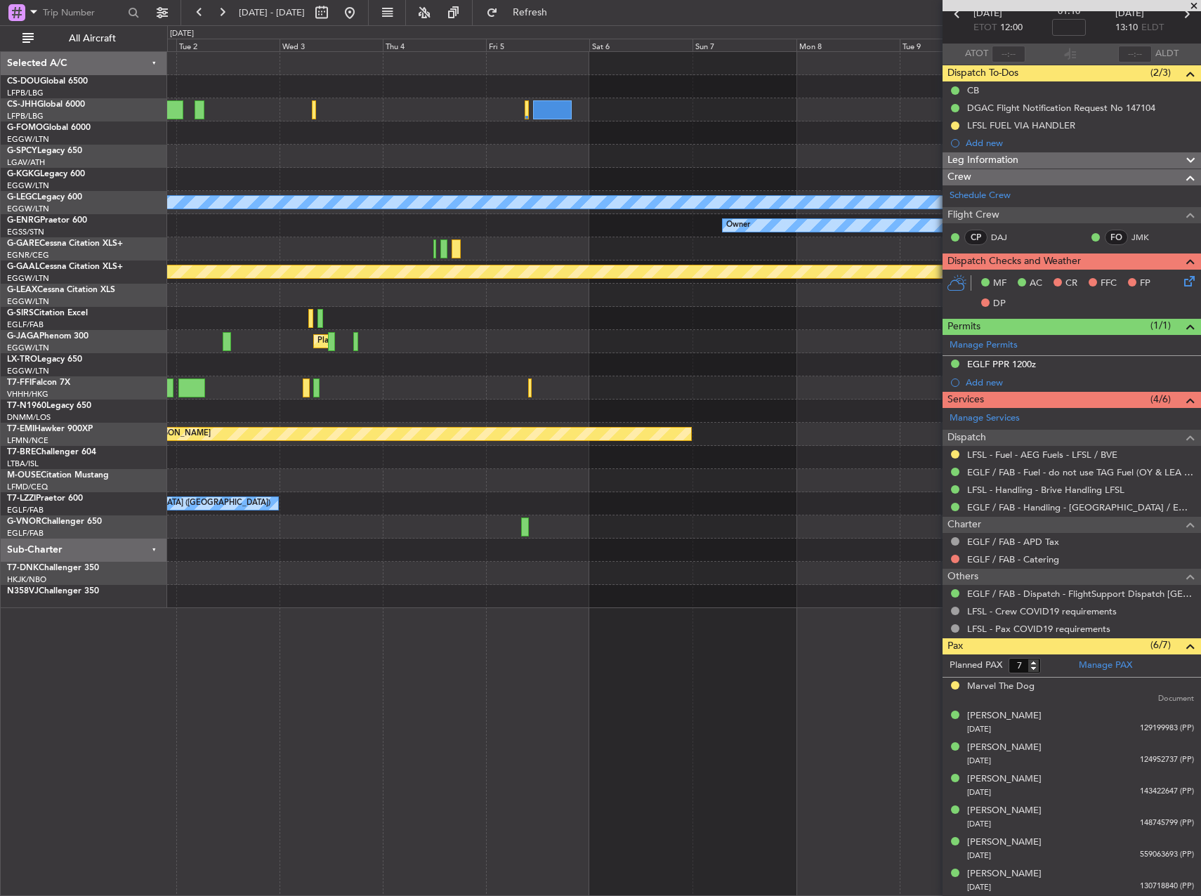
click at [148, 383] on div "A/C Unavailable London (Luton) Owner Planned Maint Dusseldorf Planned Maint Lon…" at bounding box center [600, 460] width 1201 height 871
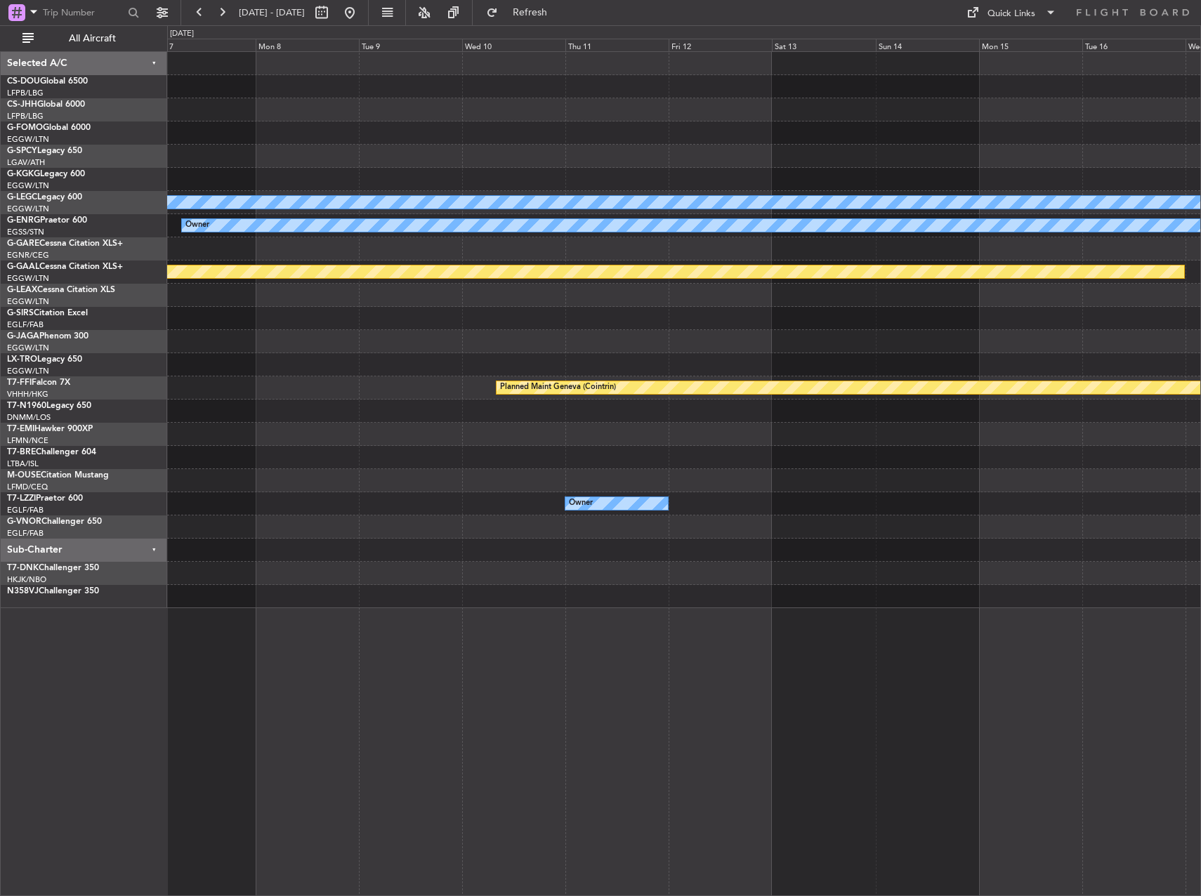
scroll to position [0, 0]
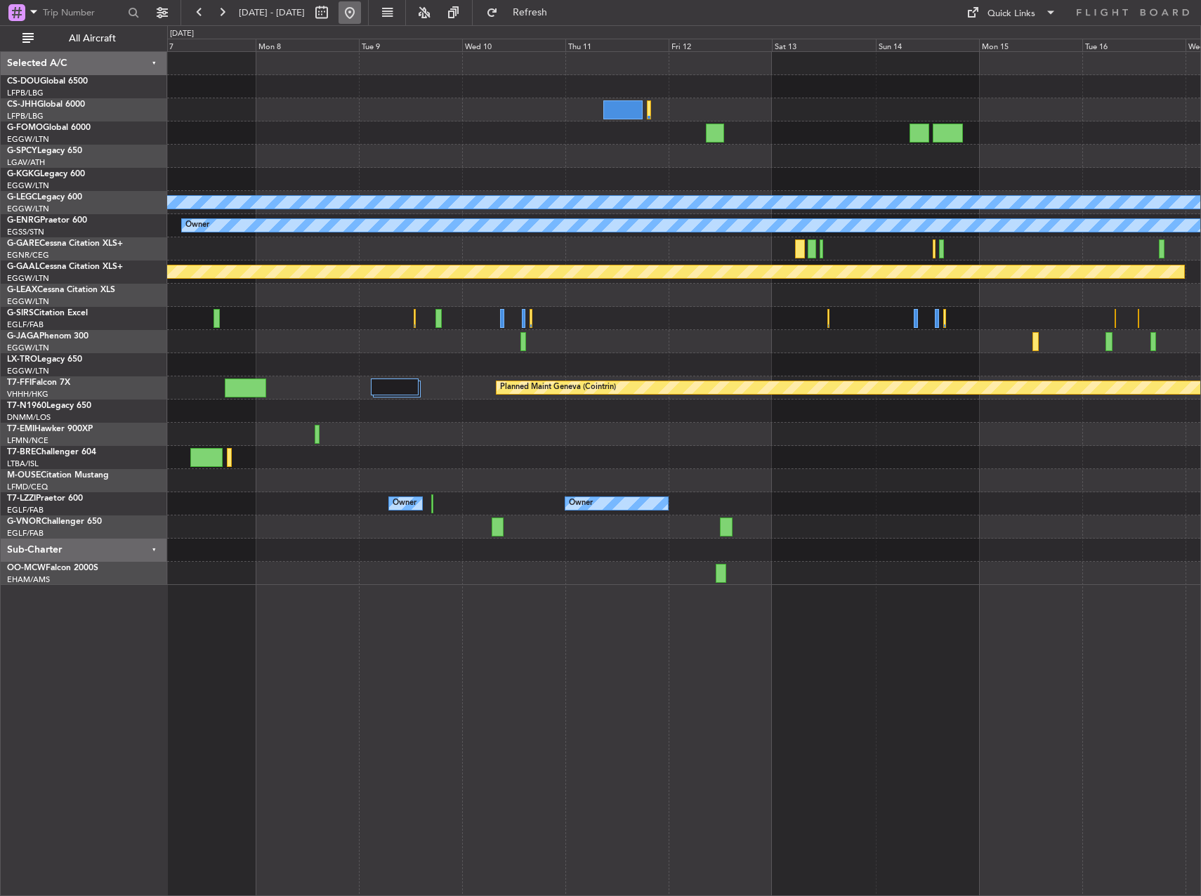
click at [361, 22] on button at bounding box center [350, 12] width 22 height 22
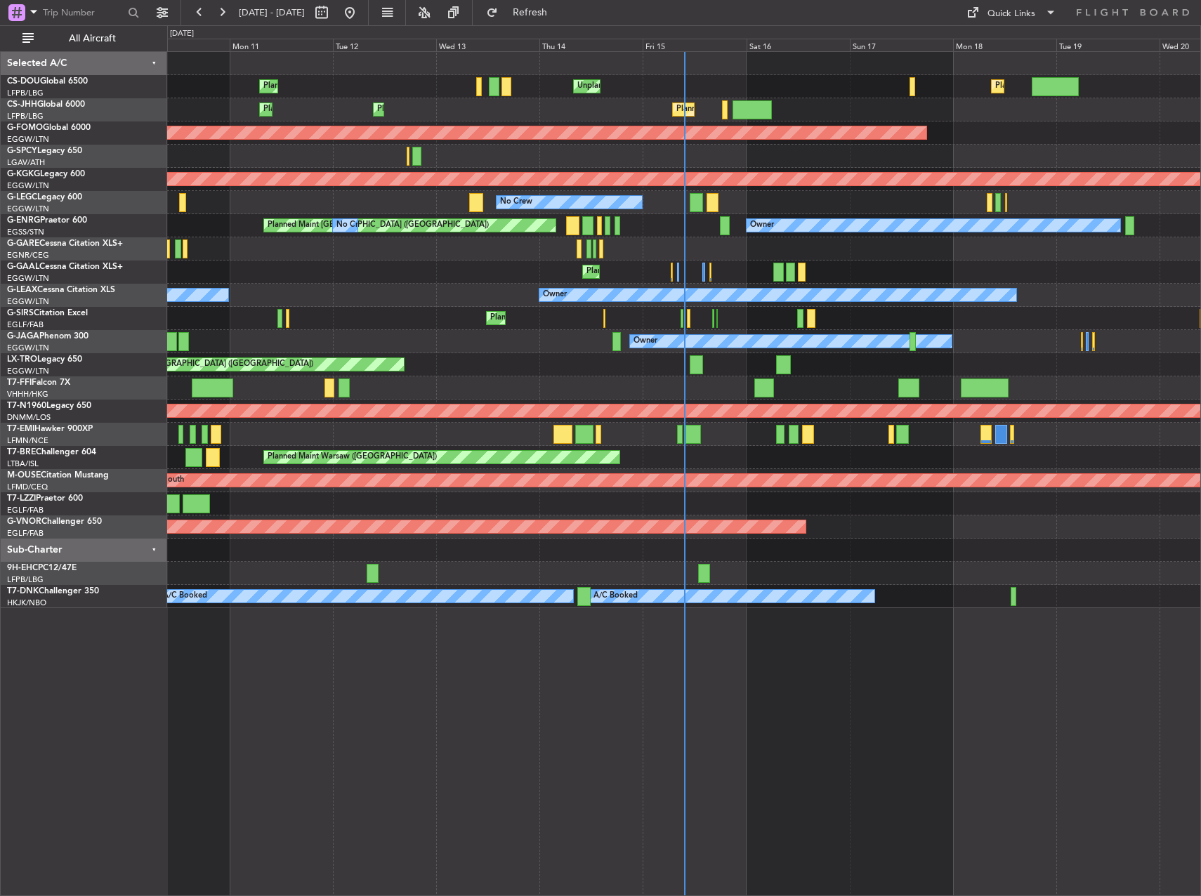
click at [801, 319] on div at bounding box center [800, 318] width 6 height 19
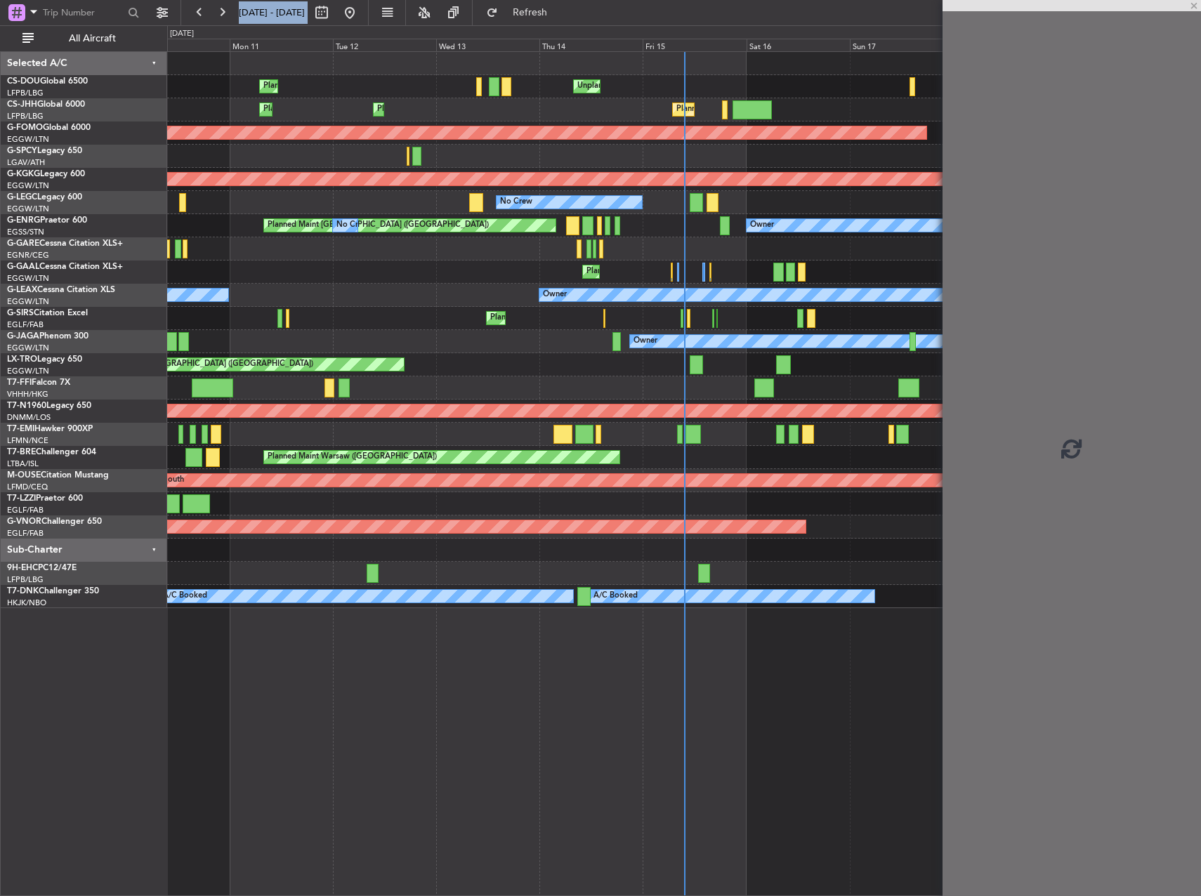
click at [626, 322] on fb-app "10 Aug 2025 - 20 Aug 2025 Refresh Quick Links All Aircraft Planned Maint Paris …" at bounding box center [600, 454] width 1201 height 886
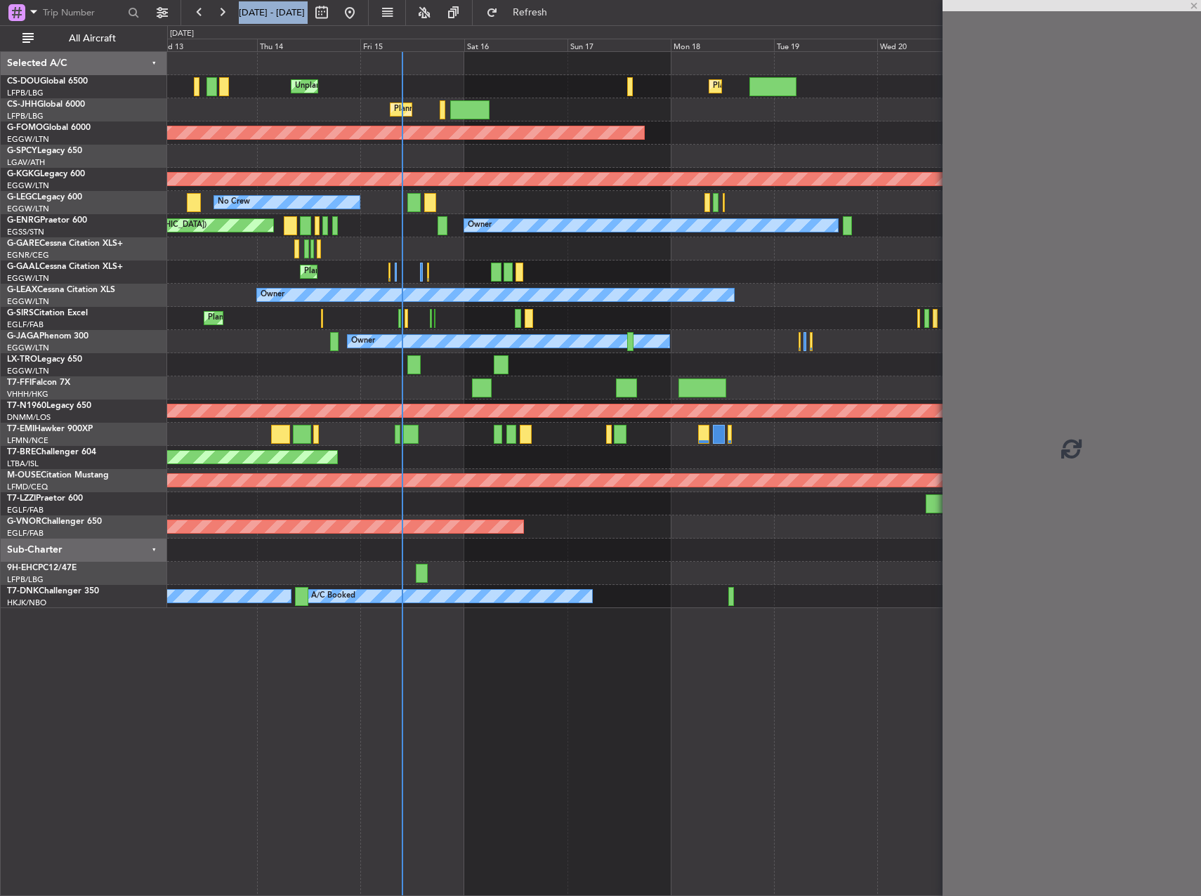
click at [484, 323] on div "Planned Maint [GEOGRAPHIC_DATA] ([GEOGRAPHIC_DATA])" at bounding box center [683, 318] width 1033 height 23
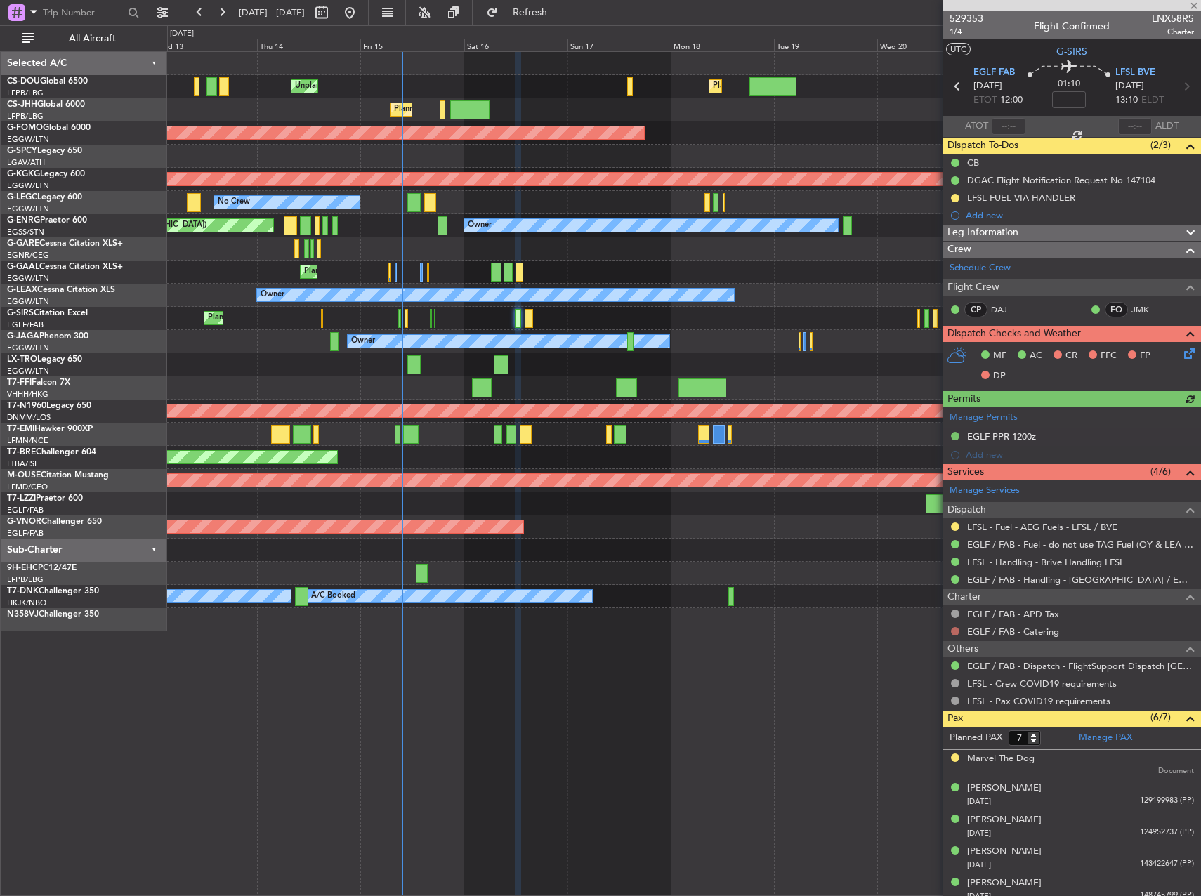
click at [952, 631] on button at bounding box center [955, 631] width 8 height 8
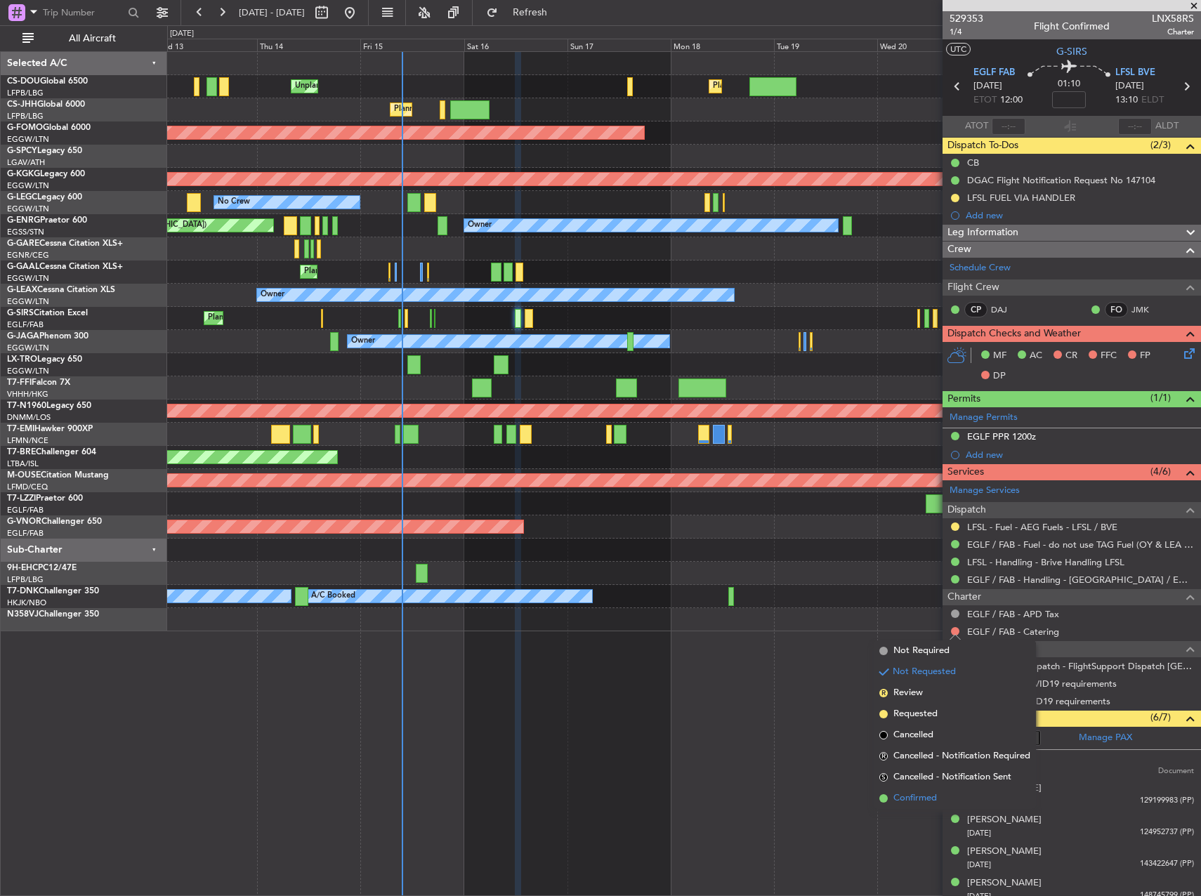
click at [907, 792] on span "Confirmed" at bounding box center [915, 799] width 44 height 14
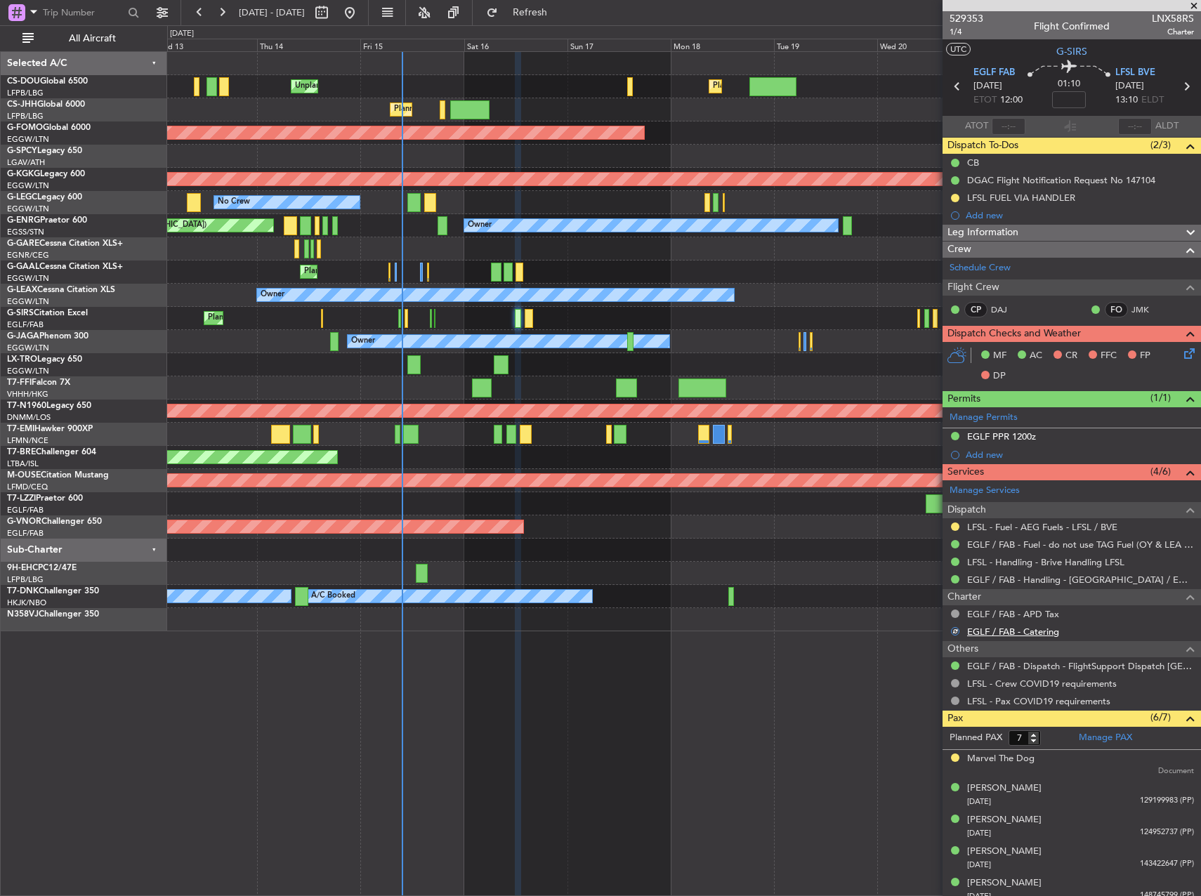
click at [983, 633] on link "EGLF / FAB - Catering" at bounding box center [1013, 632] width 92 height 12
click at [228, 17] on button at bounding box center [222, 12] width 22 height 22
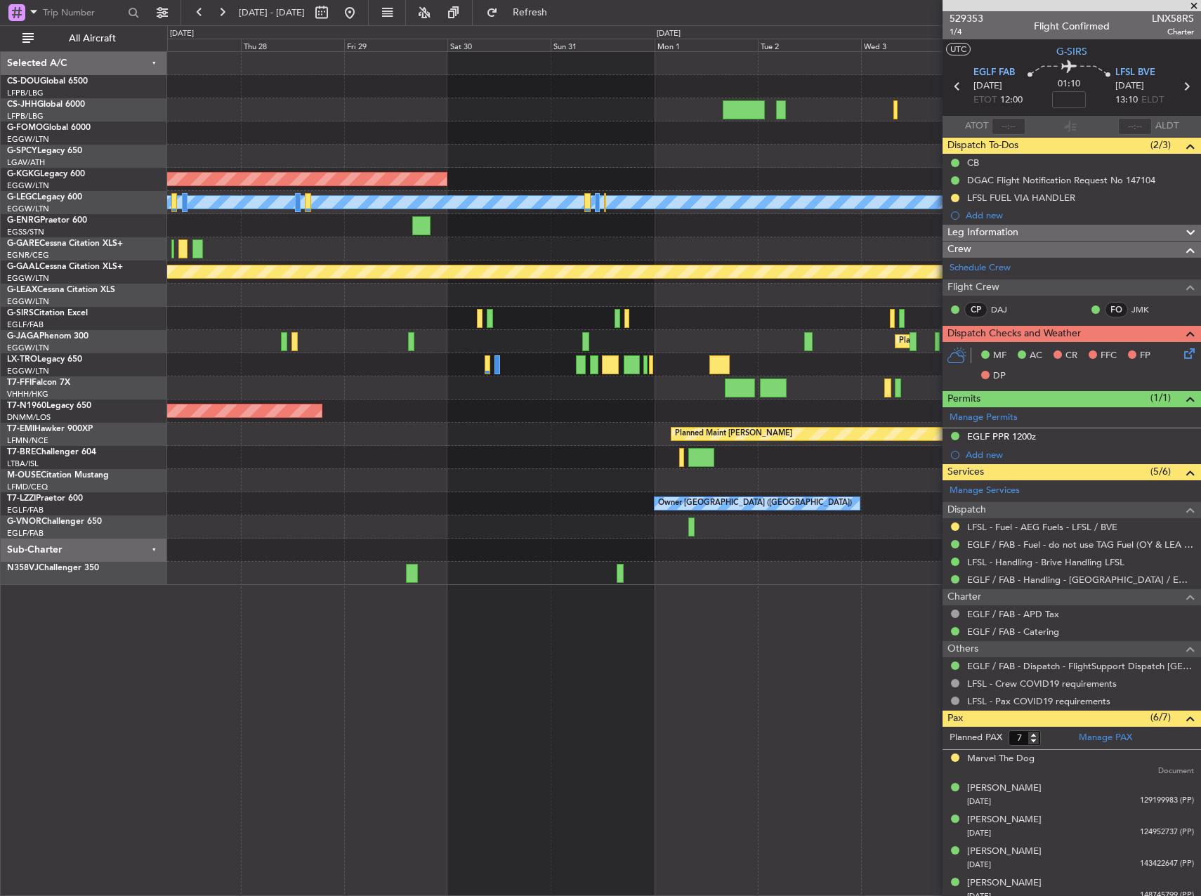
click at [299, 351] on div "Planned Maint [GEOGRAPHIC_DATA] ([GEOGRAPHIC_DATA])" at bounding box center [683, 341] width 1033 height 23
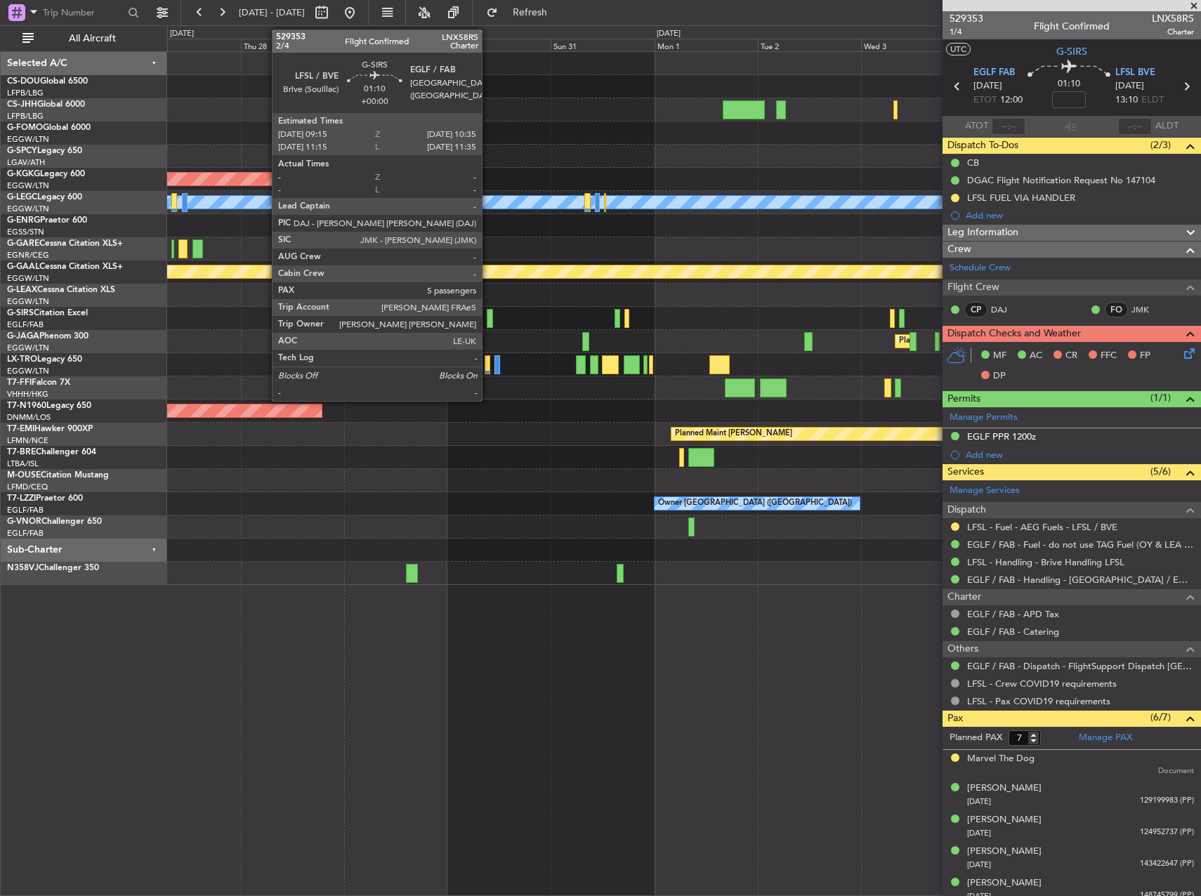
click at [488, 317] on div at bounding box center [490, 318] width 6 height 19
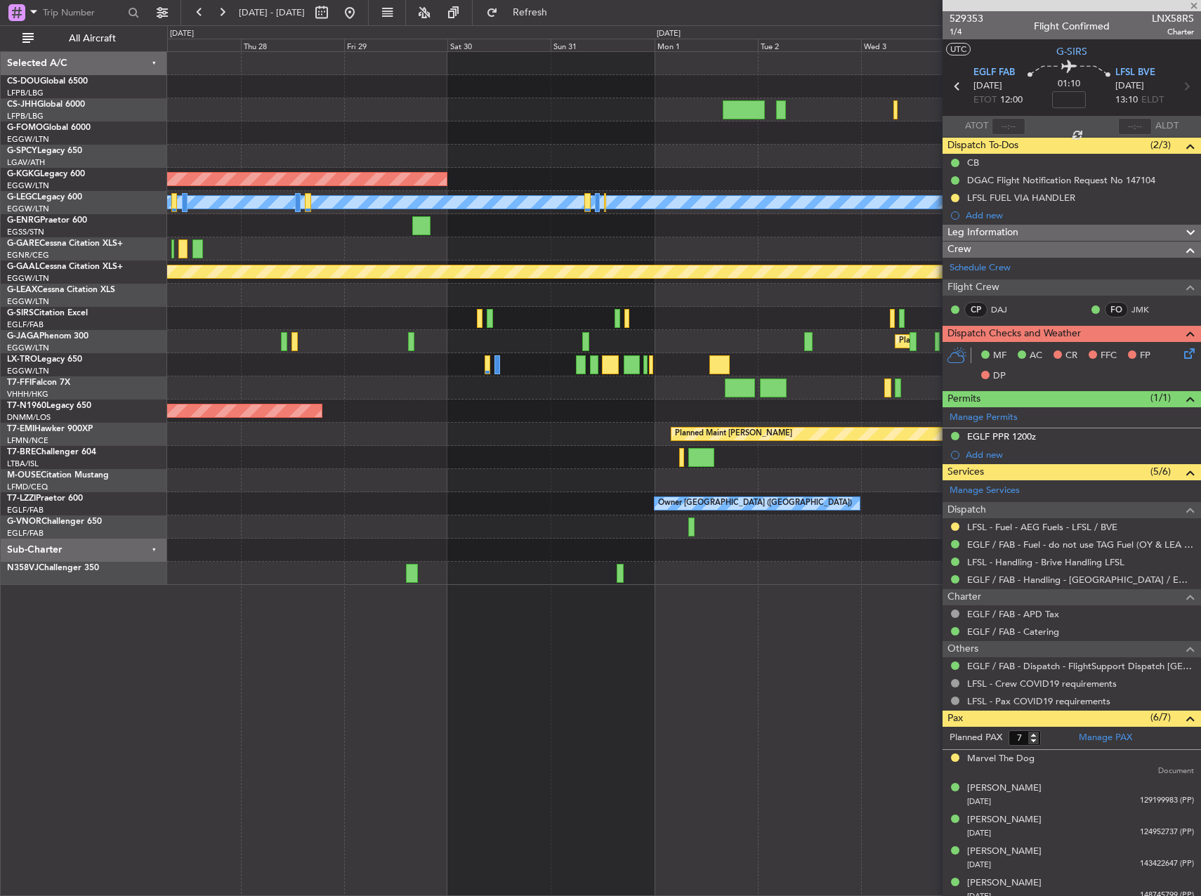
type input "5"
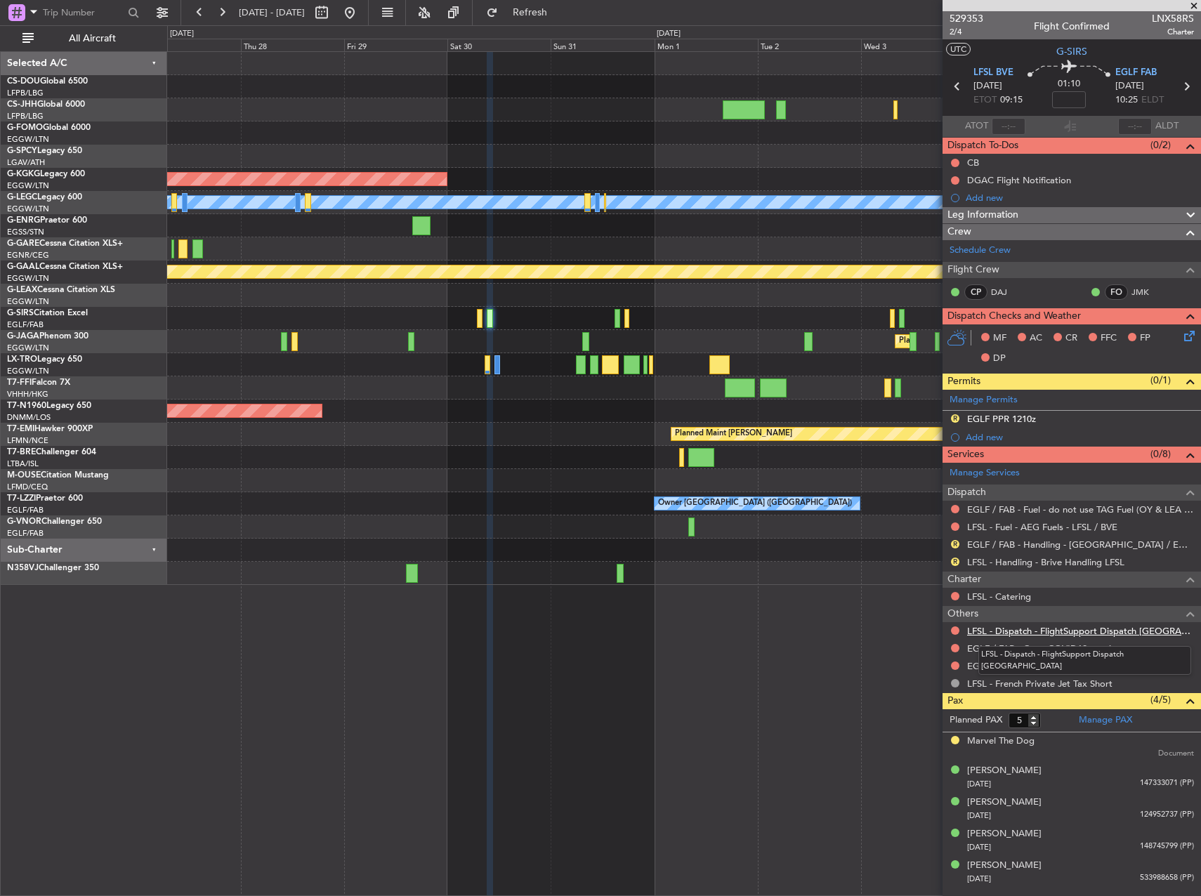
click at [1010, 627] on link "LFSL - Dispatch - FlightSupport Dispatch UK" at bounding box center [1080, 631] width 227 height 12
click at [990, 600] on link "LFSL - Catering" at bounding box center [999, 597] width 64 height 12
click at [361, 18] on button at bounding box center [350, 12] width 22 height 22
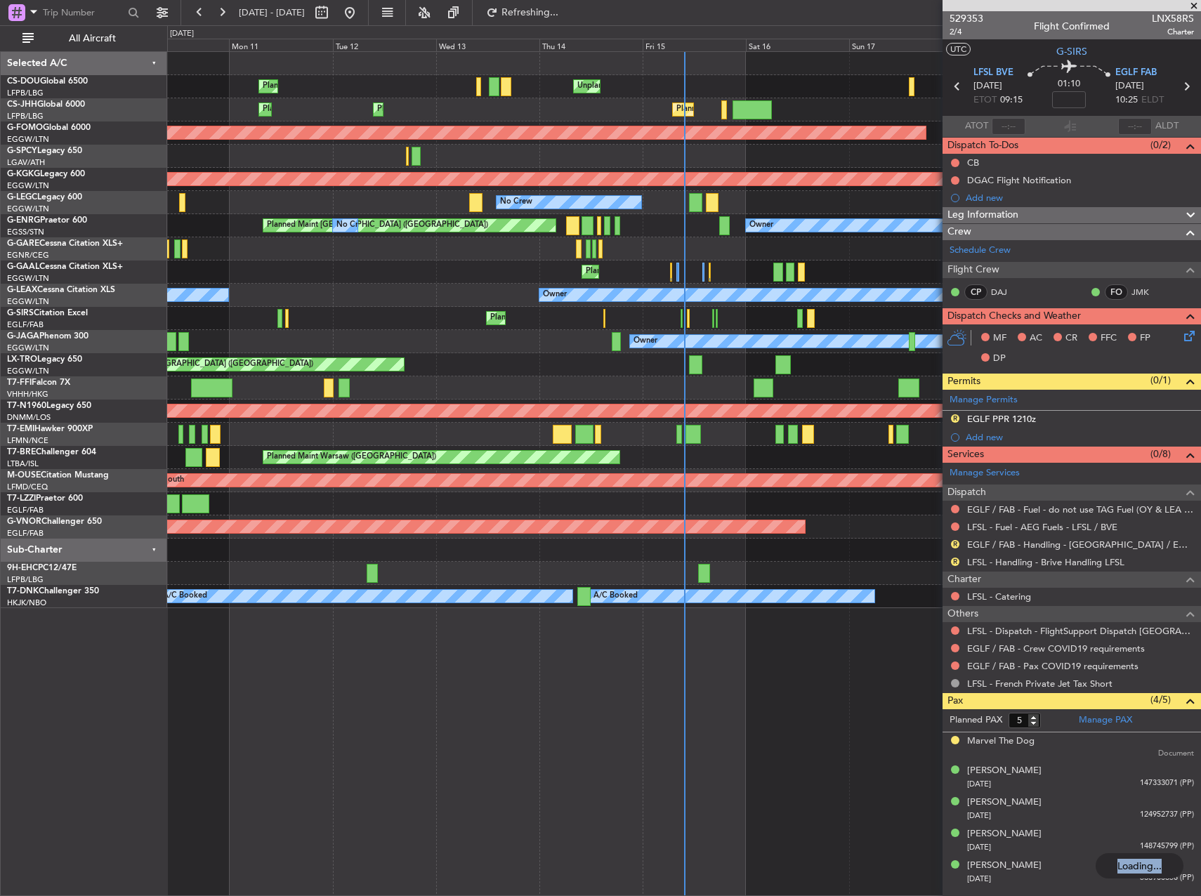
click at [599, 259] on div at bounding box center [683, 248] width 1033 height 23
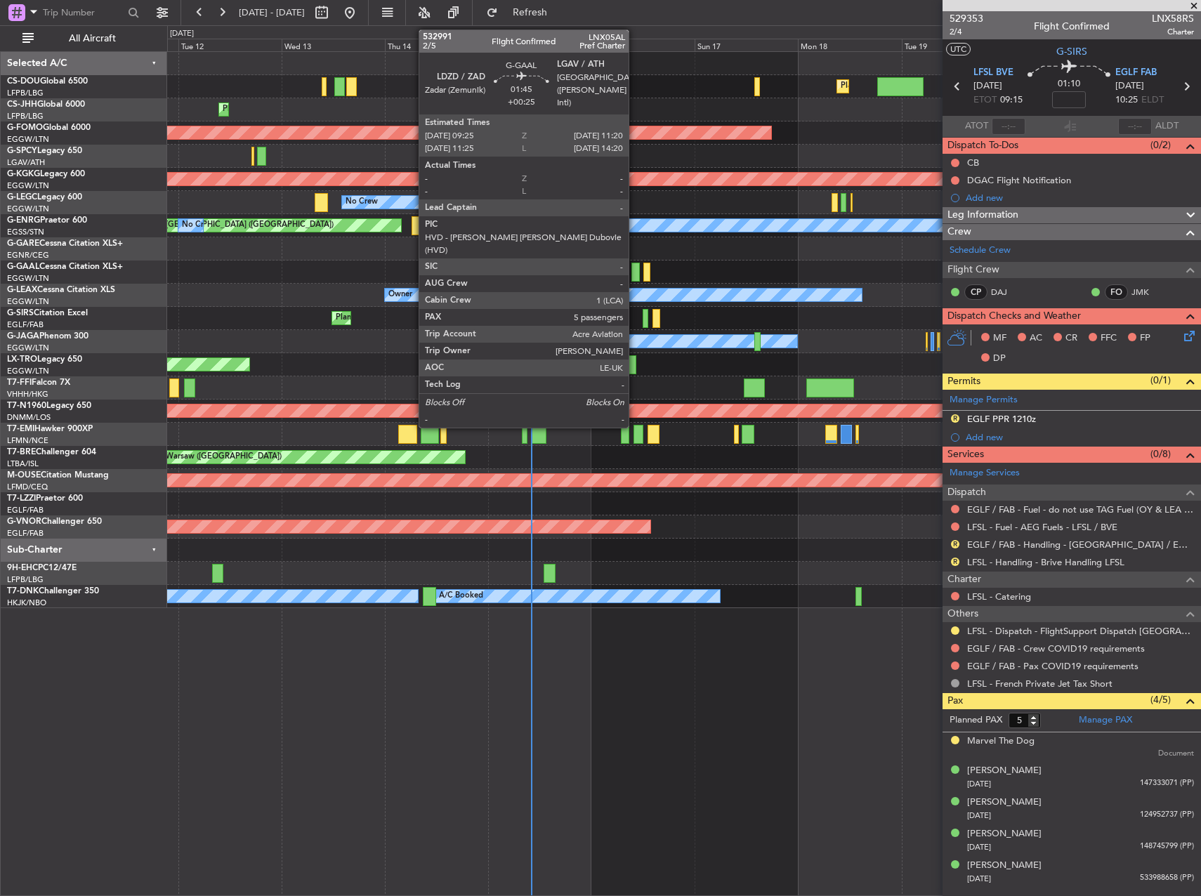
click at [635, 270] on div at bounding box center [635, 272] width 8 height 19
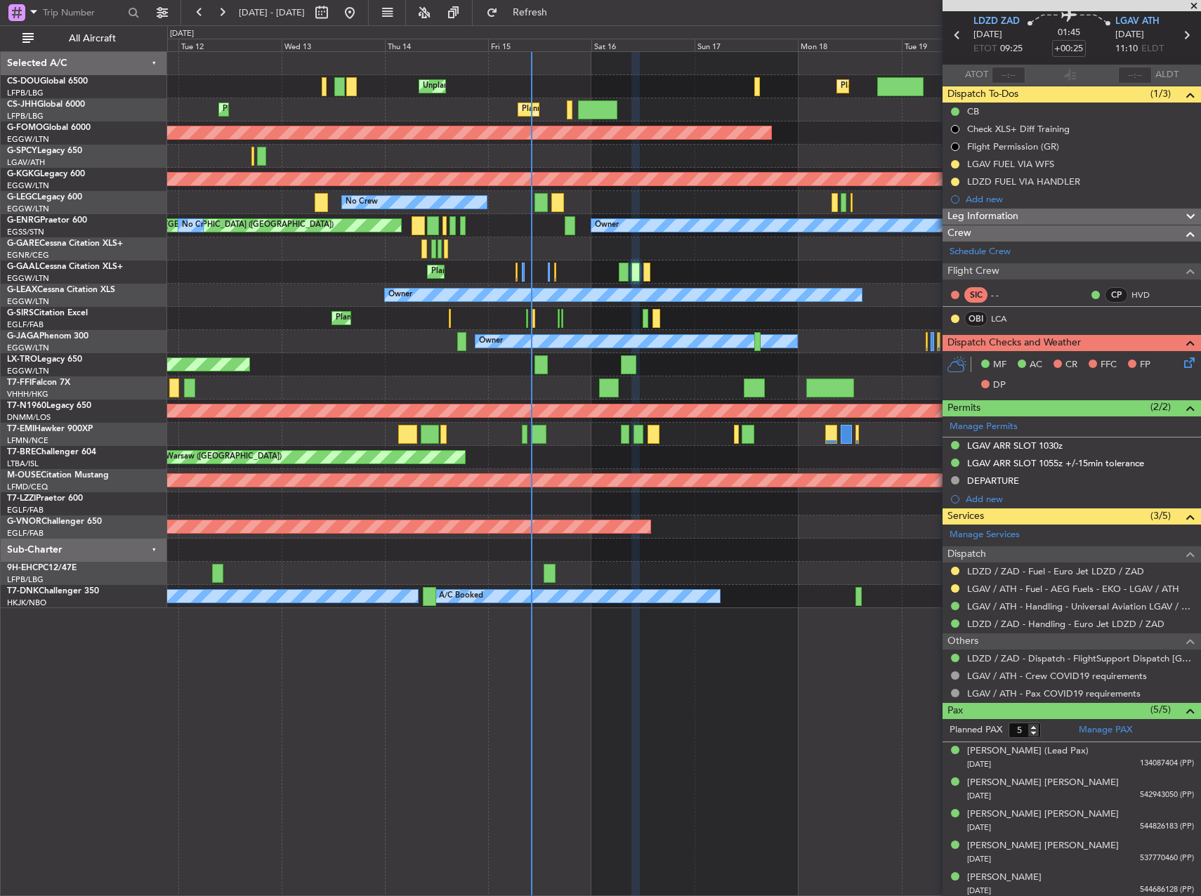
scroll to position [55, 0]
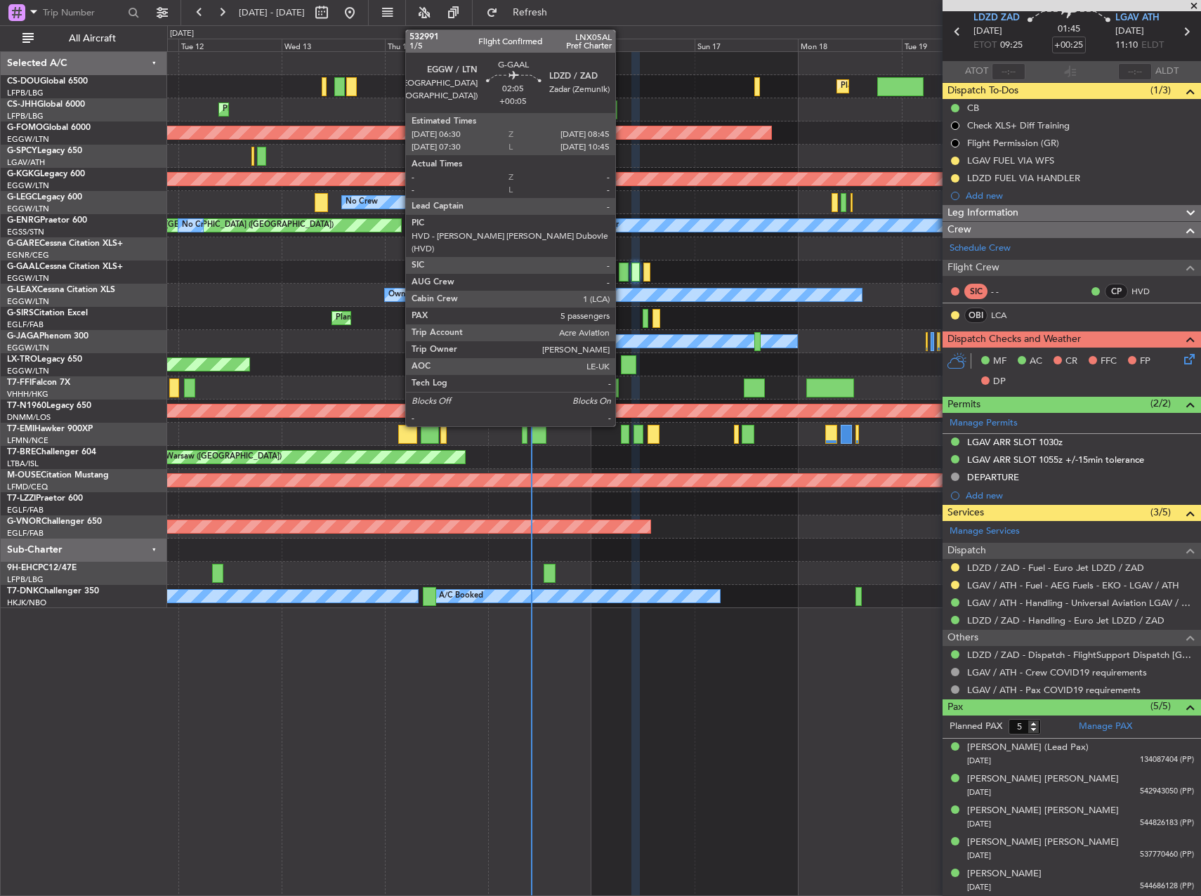
click at [622, 267] on div at bounding box center [624, 272] width 10 height 19
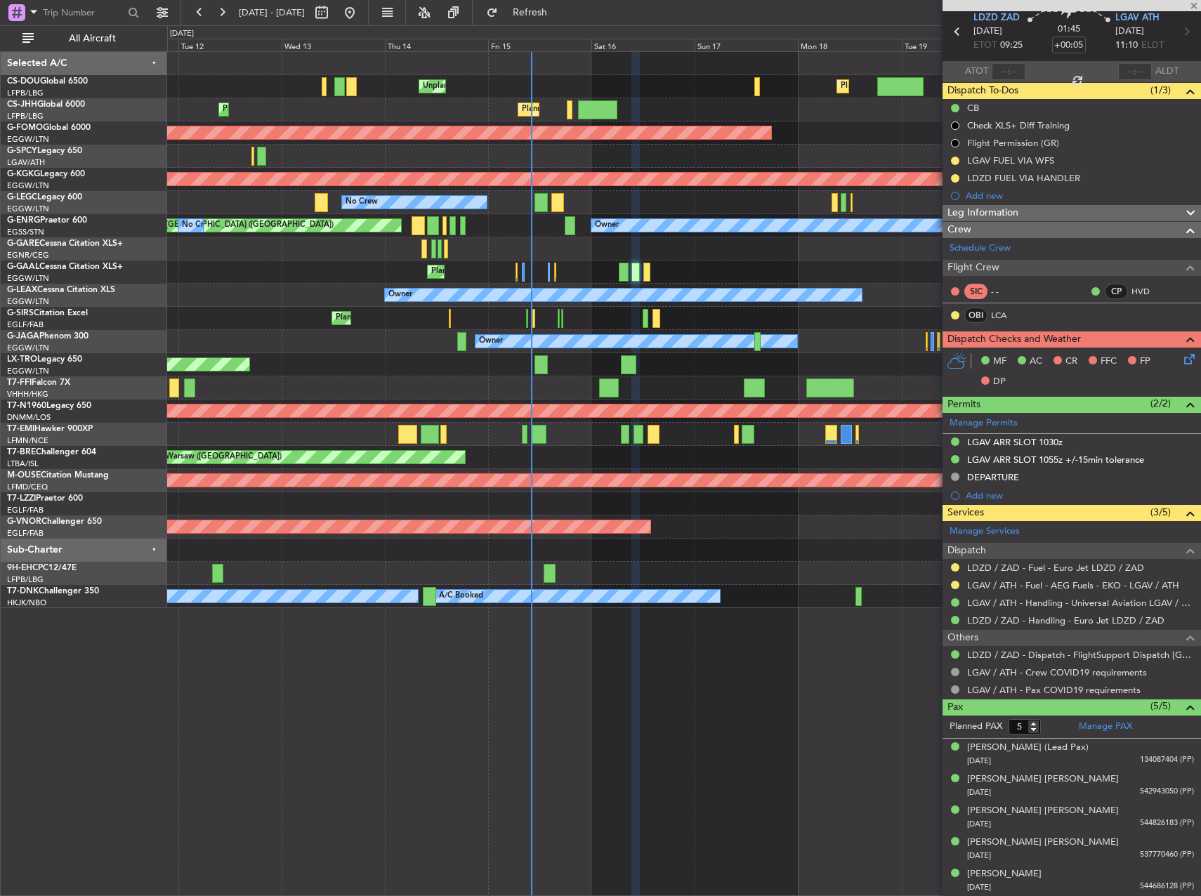
scroll to position [0, 0]
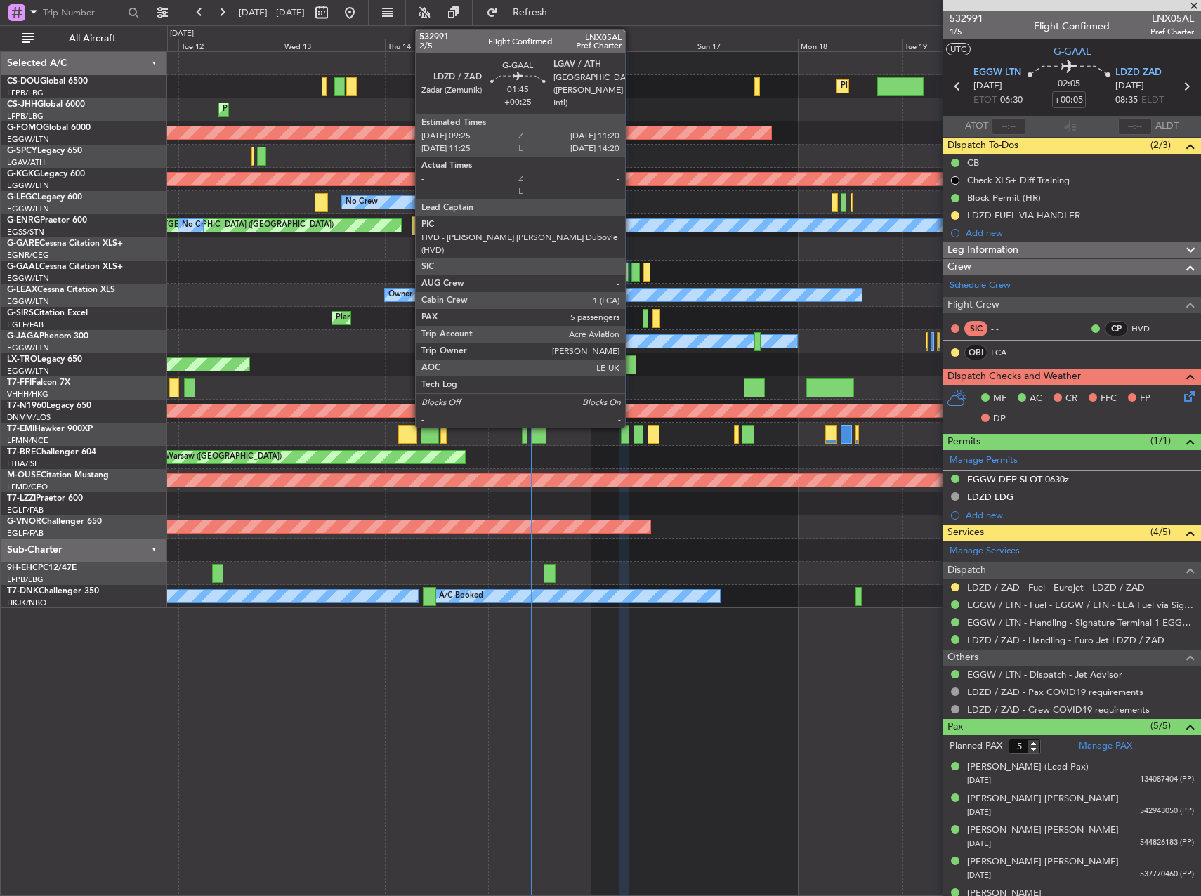
click at [636, 269] on div at bounding box center [635, 272] width 8 height 19
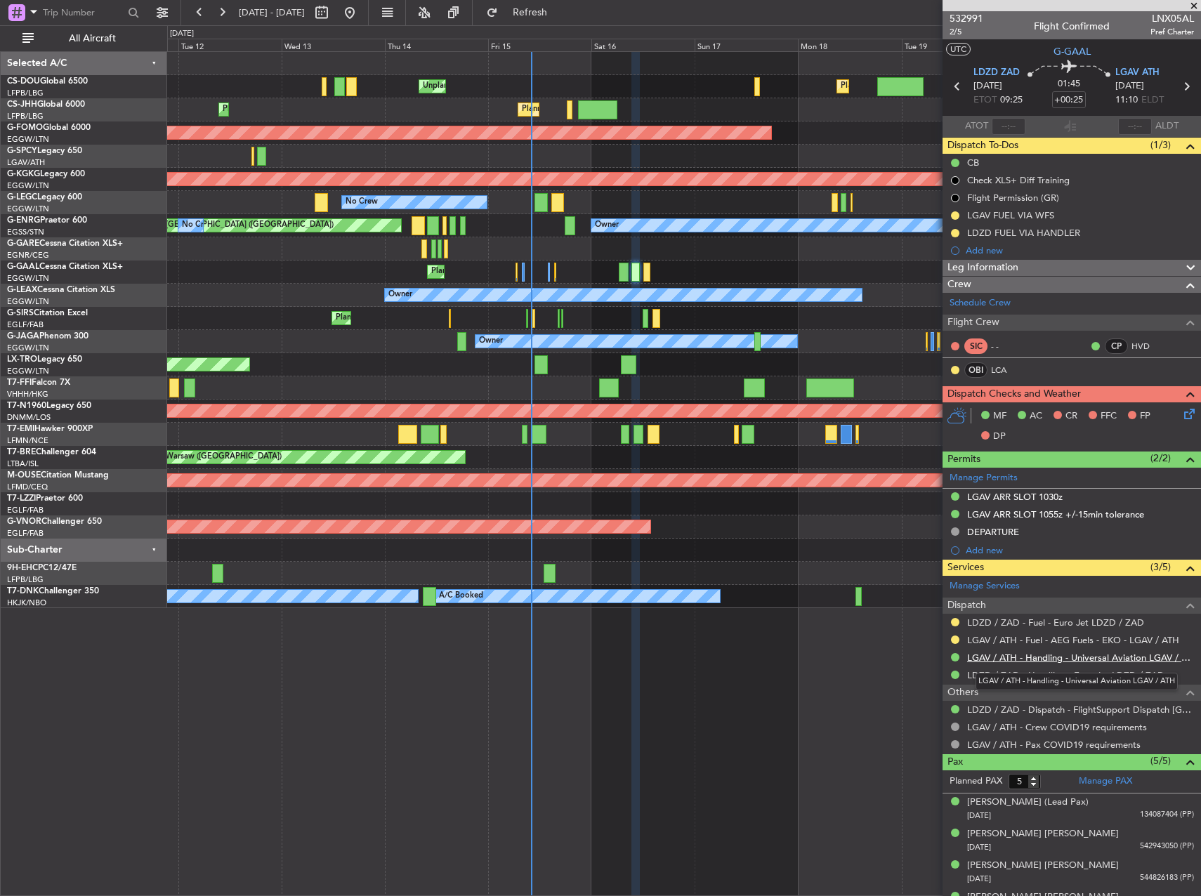
click at [1009, 655] on link "LGAV / ATH - Handling - Universal Aviation LGAV / ATH" at bounding box center [1080, 658] width 227 height 12
click at [1021, 640] on link "LGAV / ATH - Fuel - AEG Fuels - EKO - LGAV / ATH" at bounding box center [1073, 640] width 212 height 12
click at [1035, 635] on link "LGAV / ATH - Fuel - AEG Fuels - EKO - LGAV / ATH" at bounding box center [1073, 640] width 212 height 12
click at [1038, 621] on link "LDZD / ZAD - Fuel - Euro Jet LDZD / ZAD" at bounding box center [1055, 623] width 177 height 12
click at [560, 17] on span "Refresh" at bounding box center [530, 13] width 59 height 10
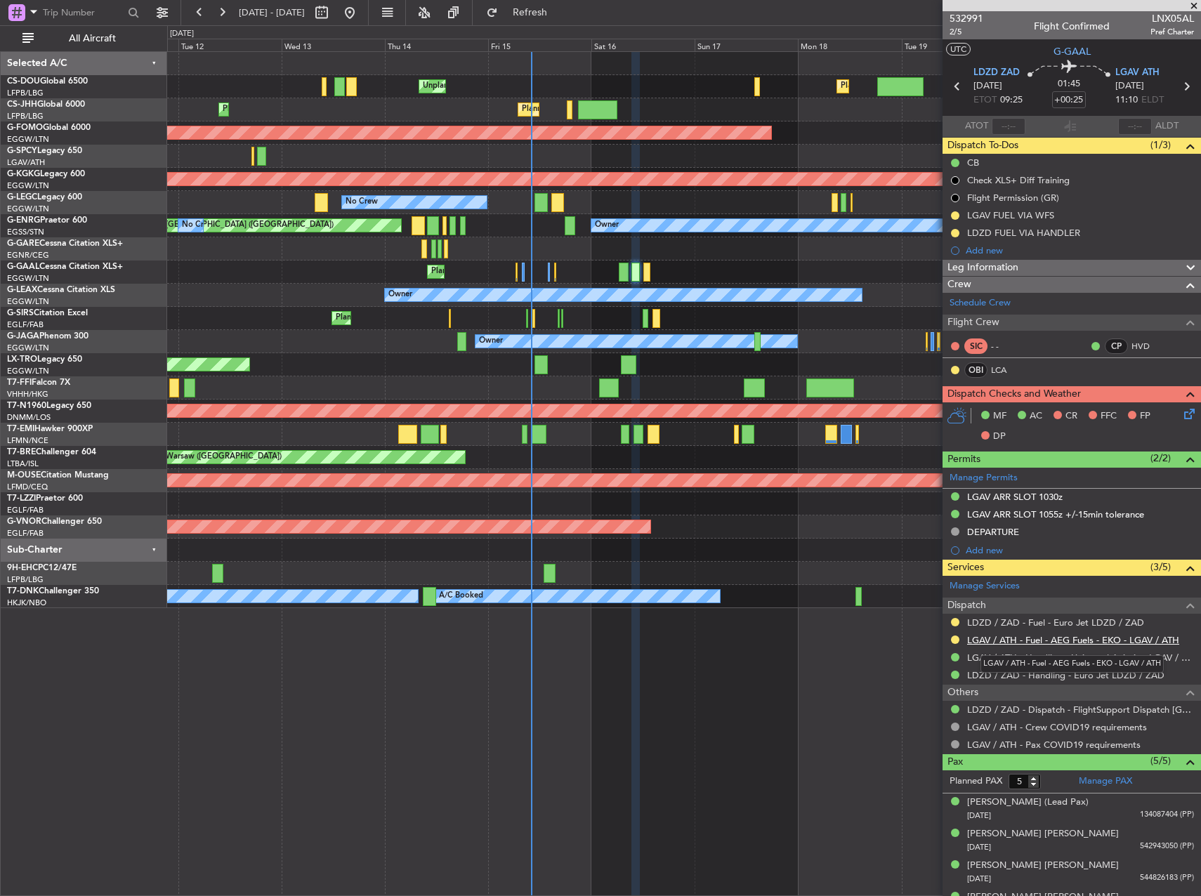
click at [1006, 643] on link "LGAV / ATH - Fuel - AEG Fuels - EKO - LGAV / ATH" at bounding box center [1073, 640] width 212 height 12
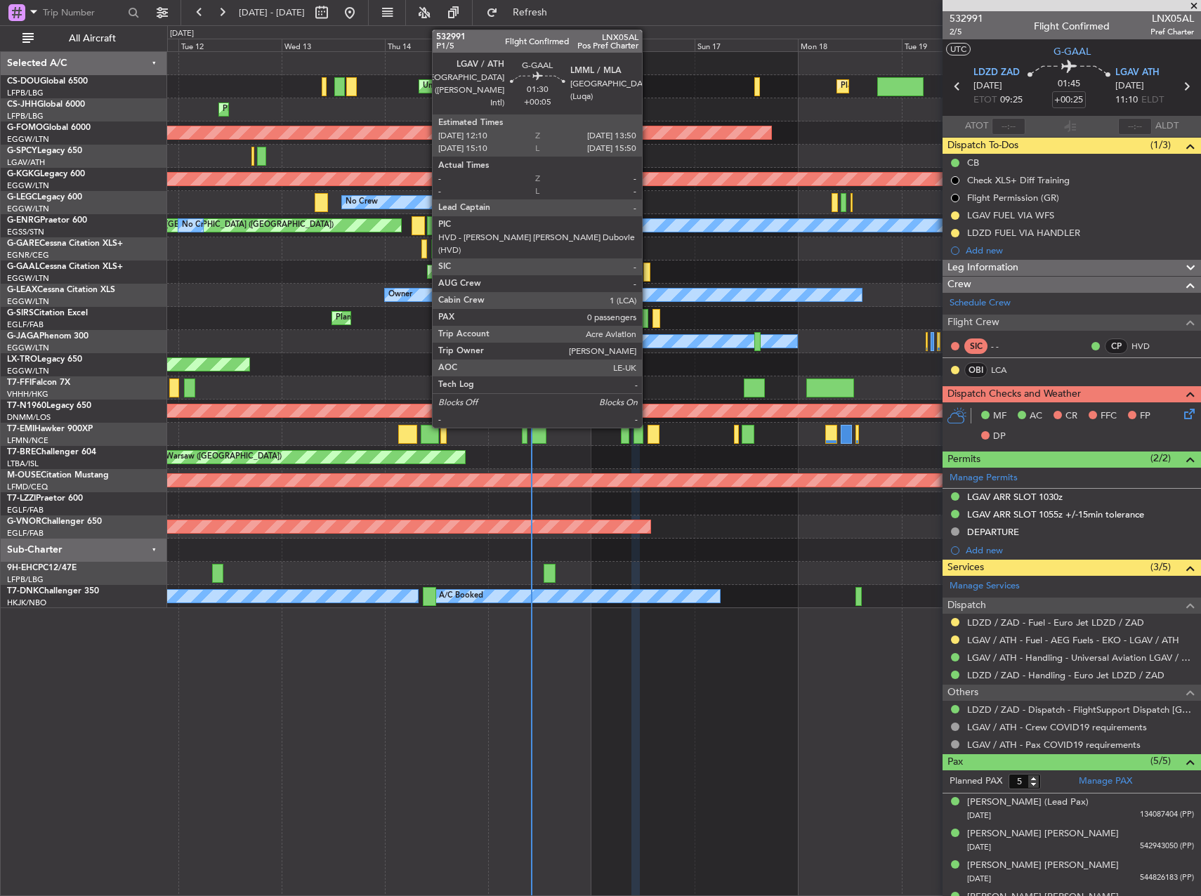
click at [648, 272] on div at bounding box center [647, 272] width 8 height 19
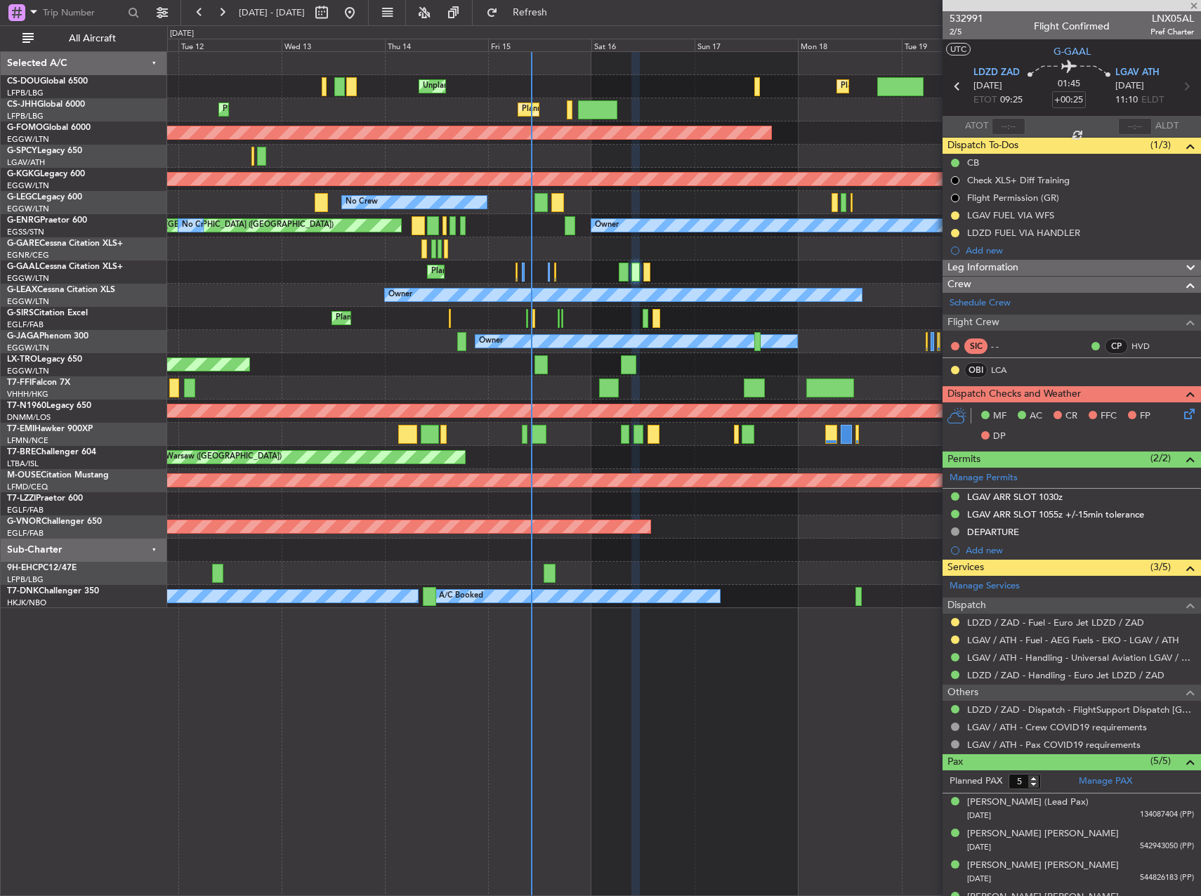
type input "+00:05"
type input "0"
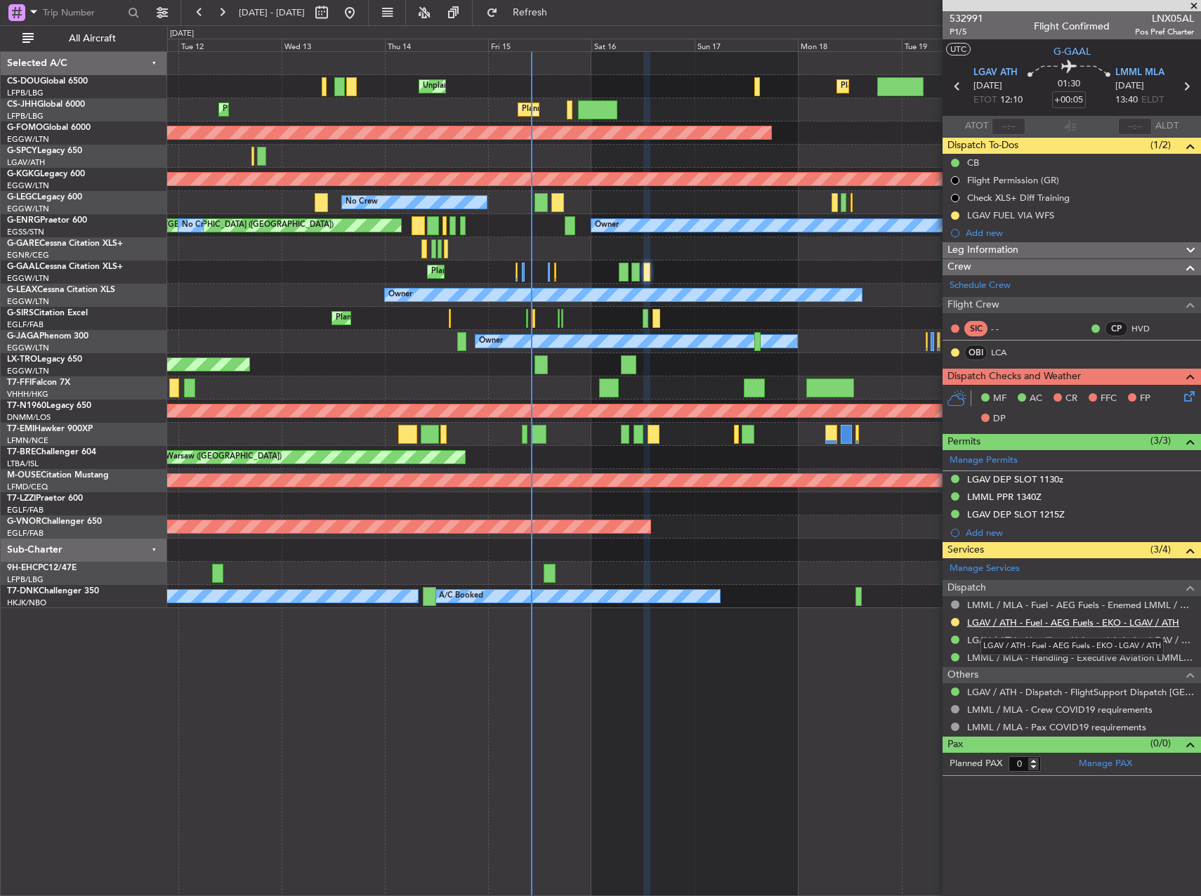
click at [992, 625] on link "LGAV / ATH - Fuel - AEG Fuels - EKO - LGAV / ATH" at bounding box center [1073, 623] width 212 height 12
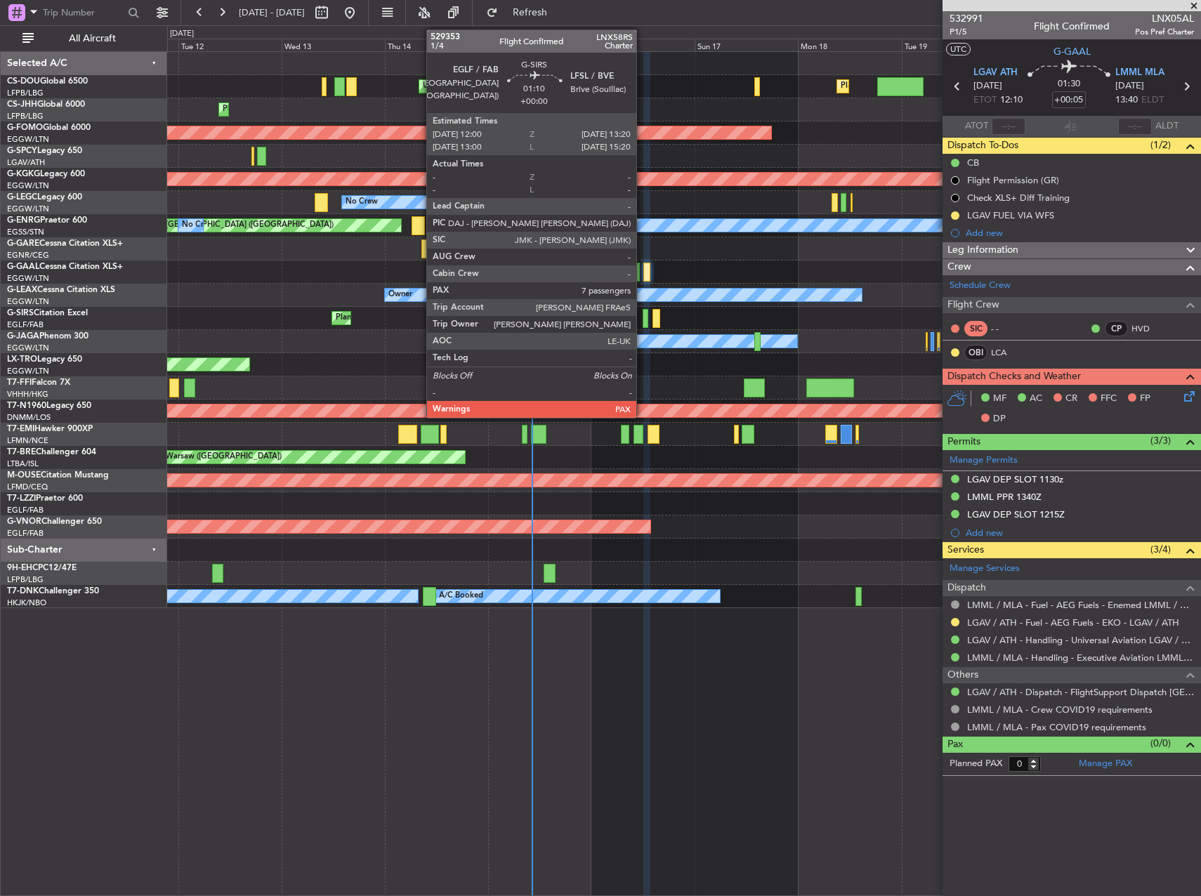
click at [643, 317] on div at bounding box center [646, 318] width 6 height 19
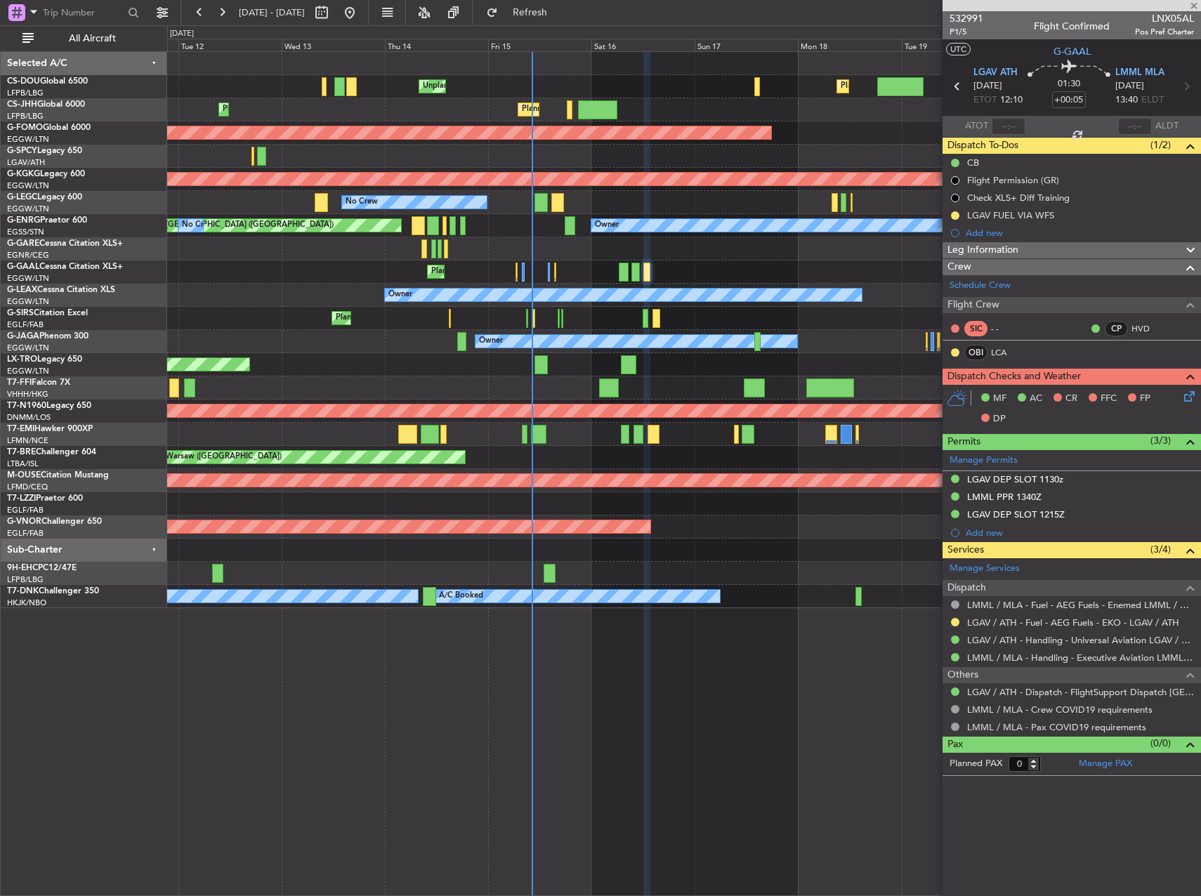
type input "7"
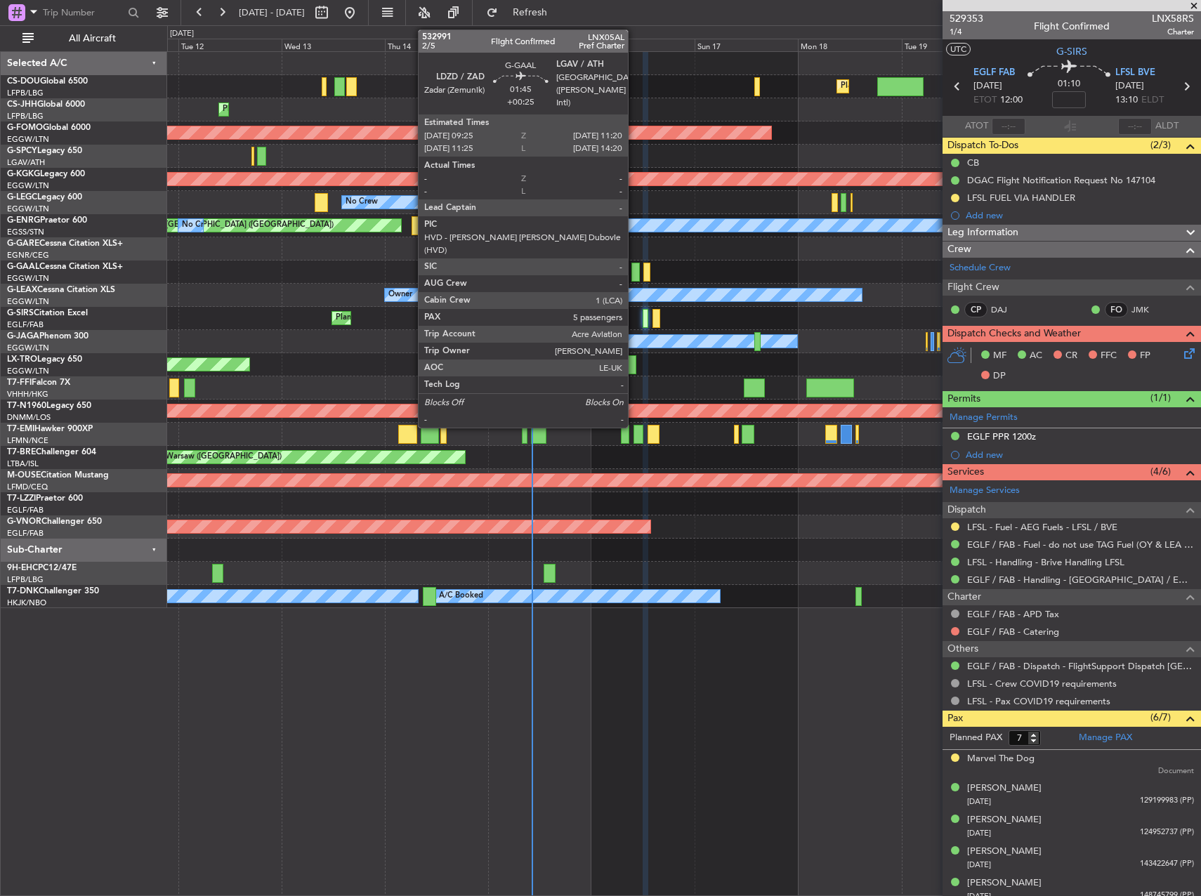
click at [634, 268] on div at bounding box center [635, 272] width 8 height 19
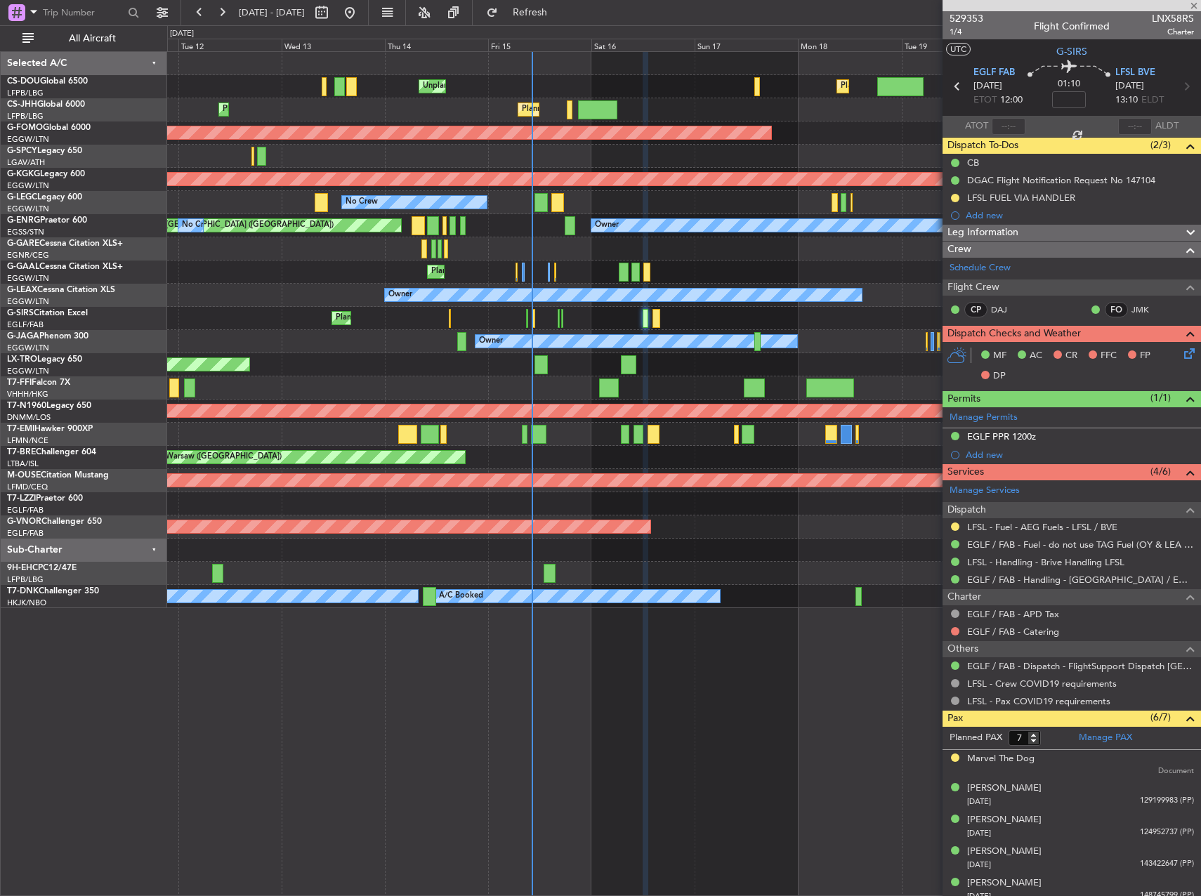
type input "+00:25"
type input "5"
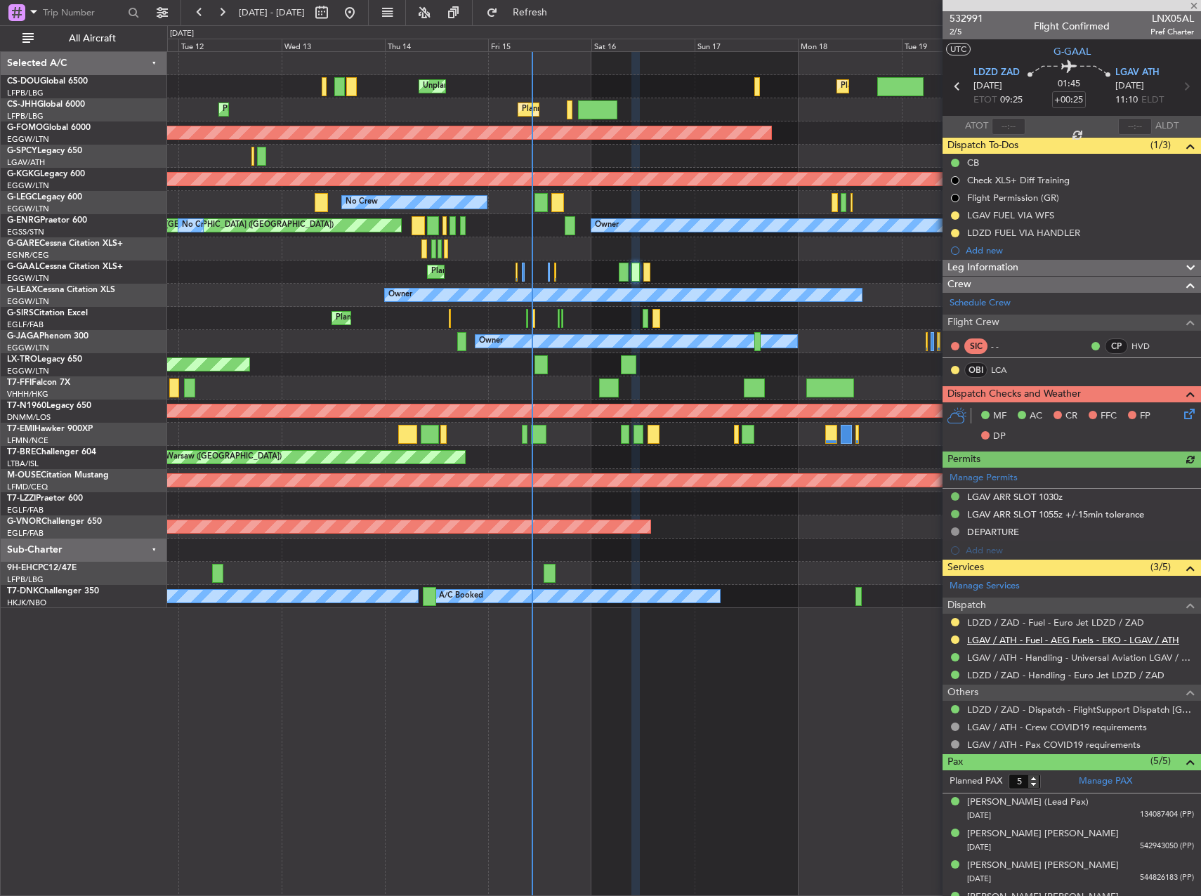
click at [1016, 641] on link "LGAV / ATH - Fuel - AEG Fuels - EKO - LGAV / ATH" at bounding box center [1073, 640] width 212 height 12
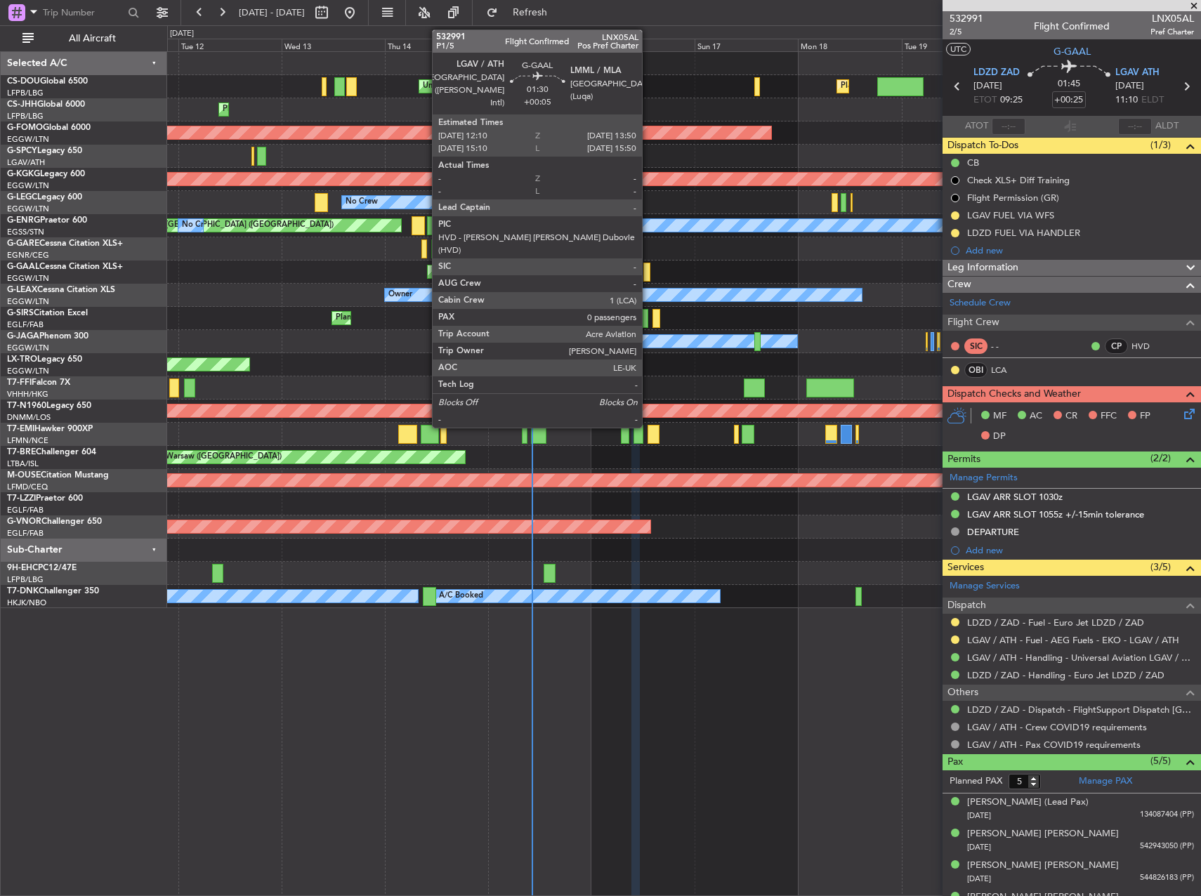
click at [648, 275] on div at bounding box center [647, 272] width 8 height 19
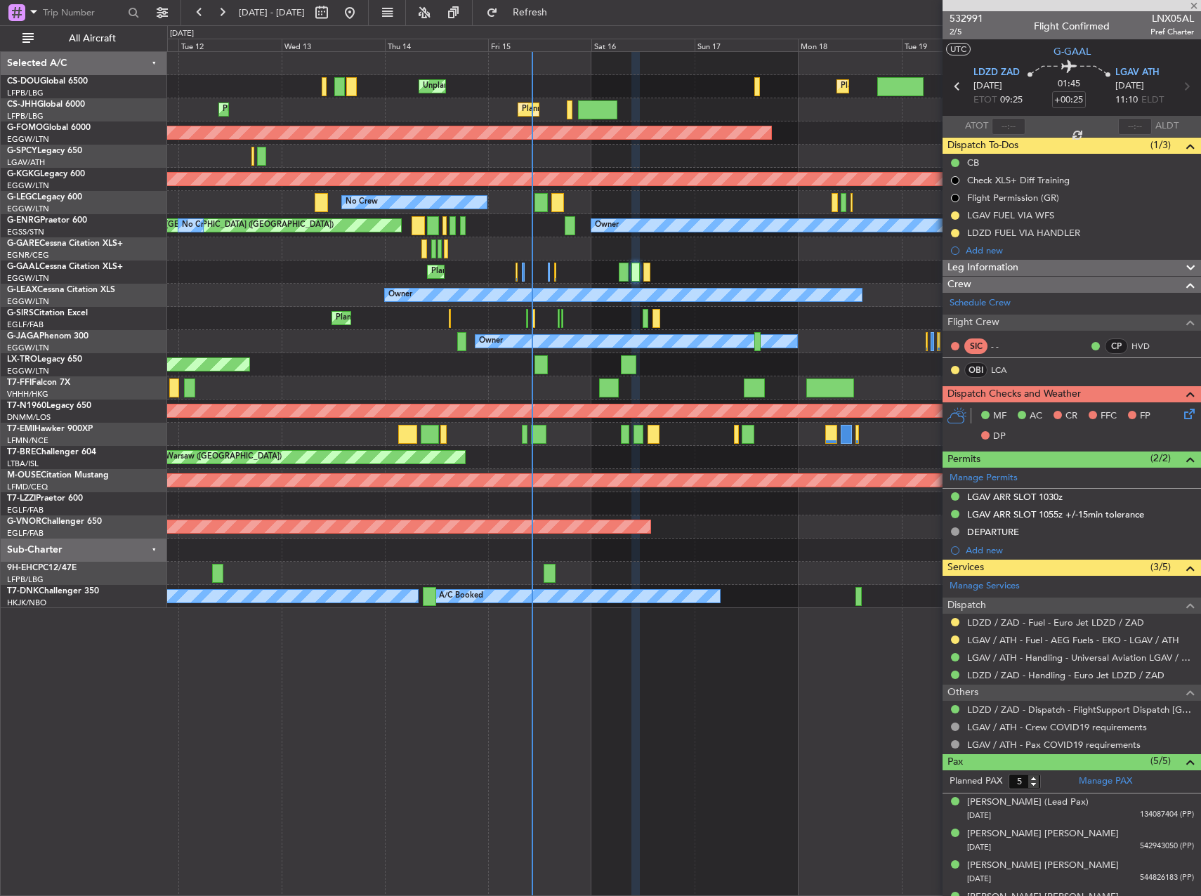
type input "+00:05"
type input "0"
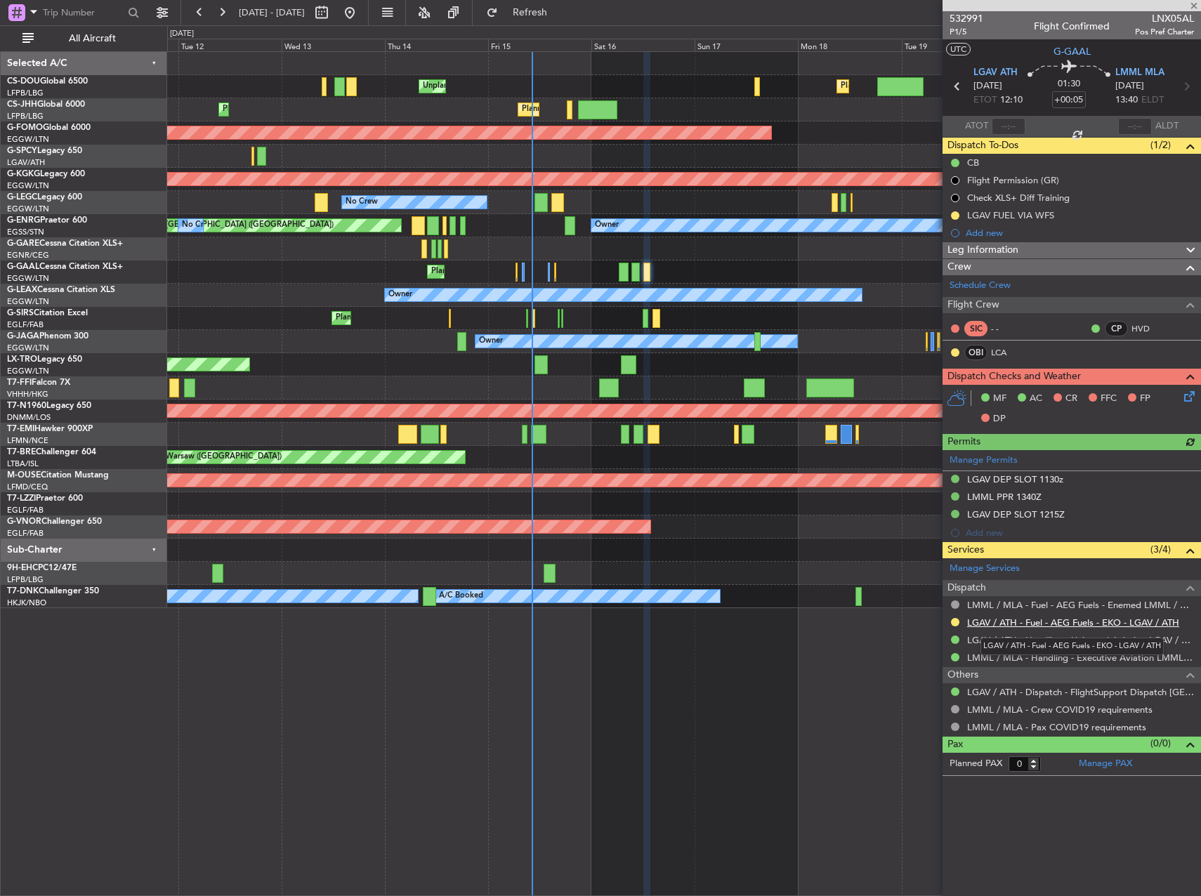
click at [1012, 622] on link "LGAV / ATH - Fuel - AEG Fuels - EKO - LGAV / ATH" at bounding box center [1073, 623] width 212 height 12
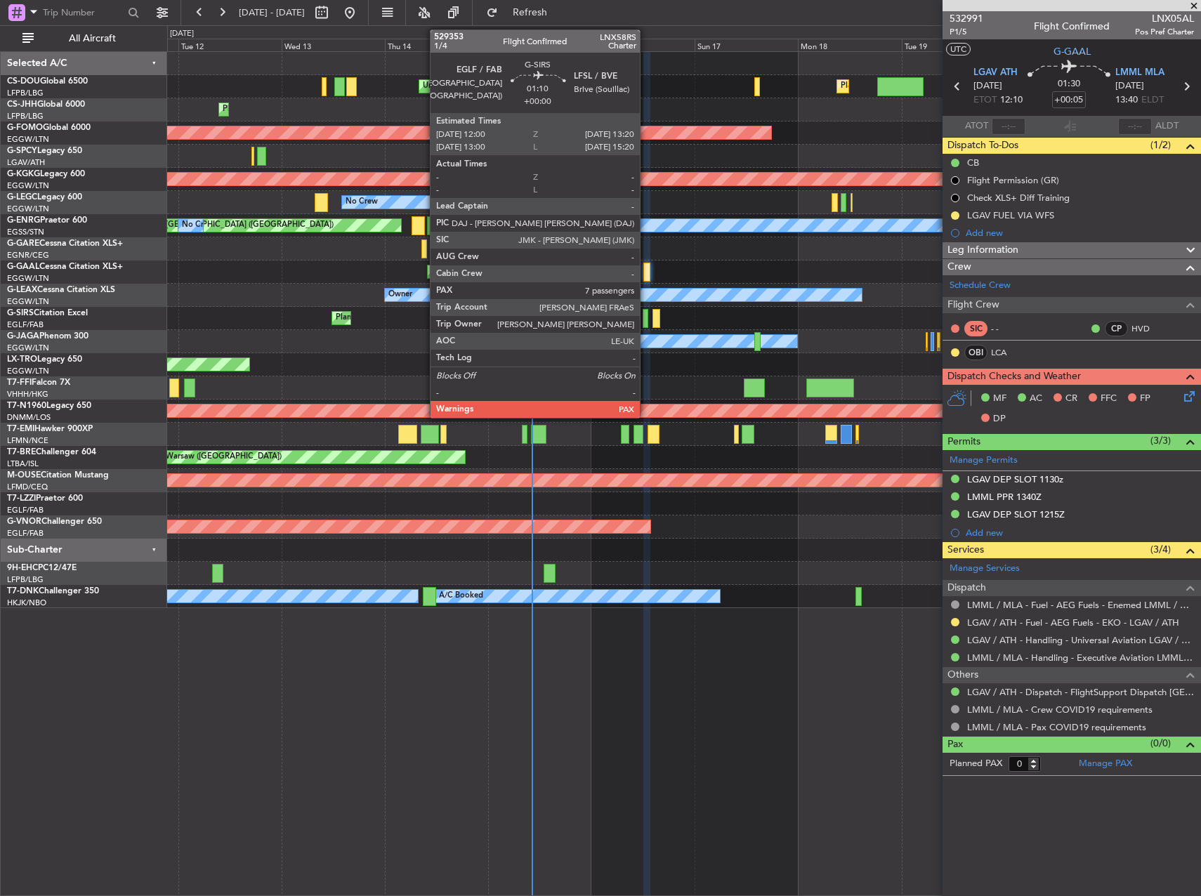
click at [646, 320] on div at bounding box center [646, 318] width 6 height 19
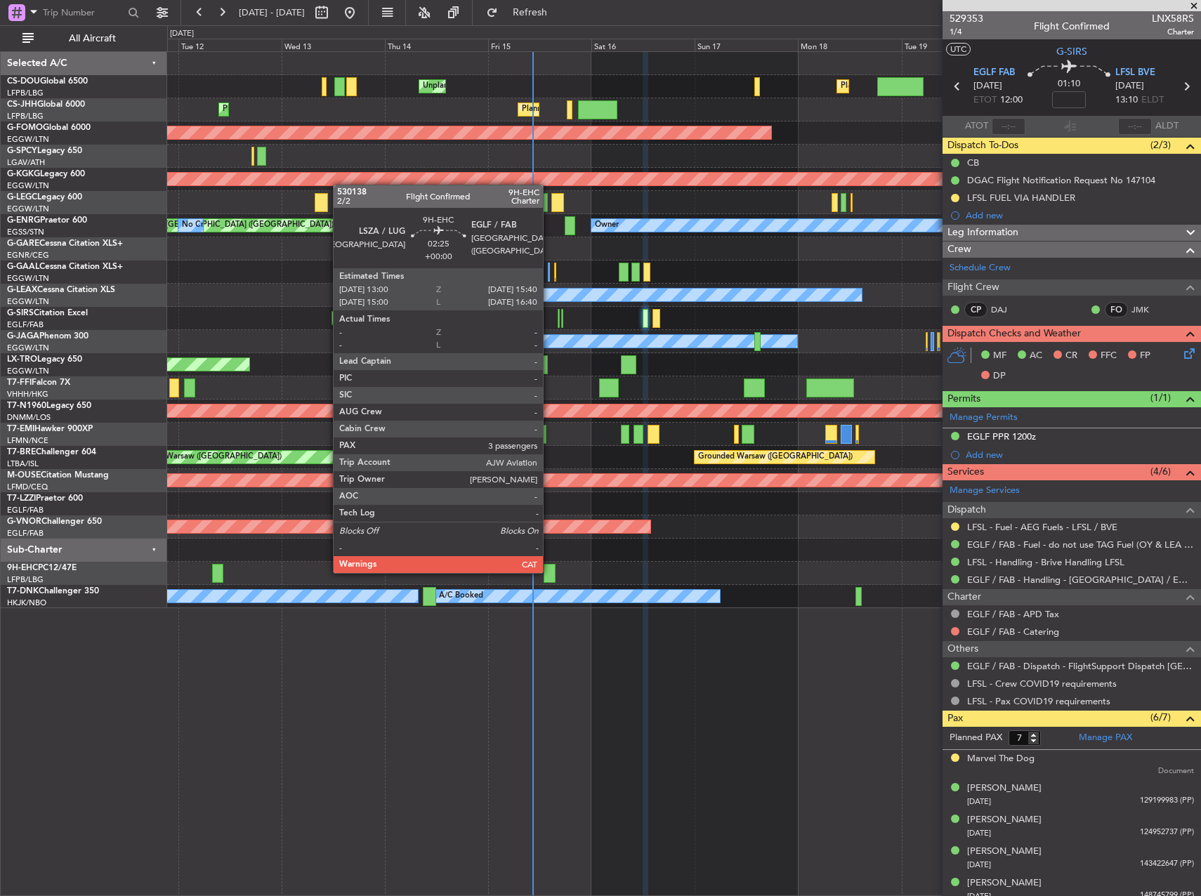
click at [548, 570] on div at bounding box center [550, 573] width 12 height 19
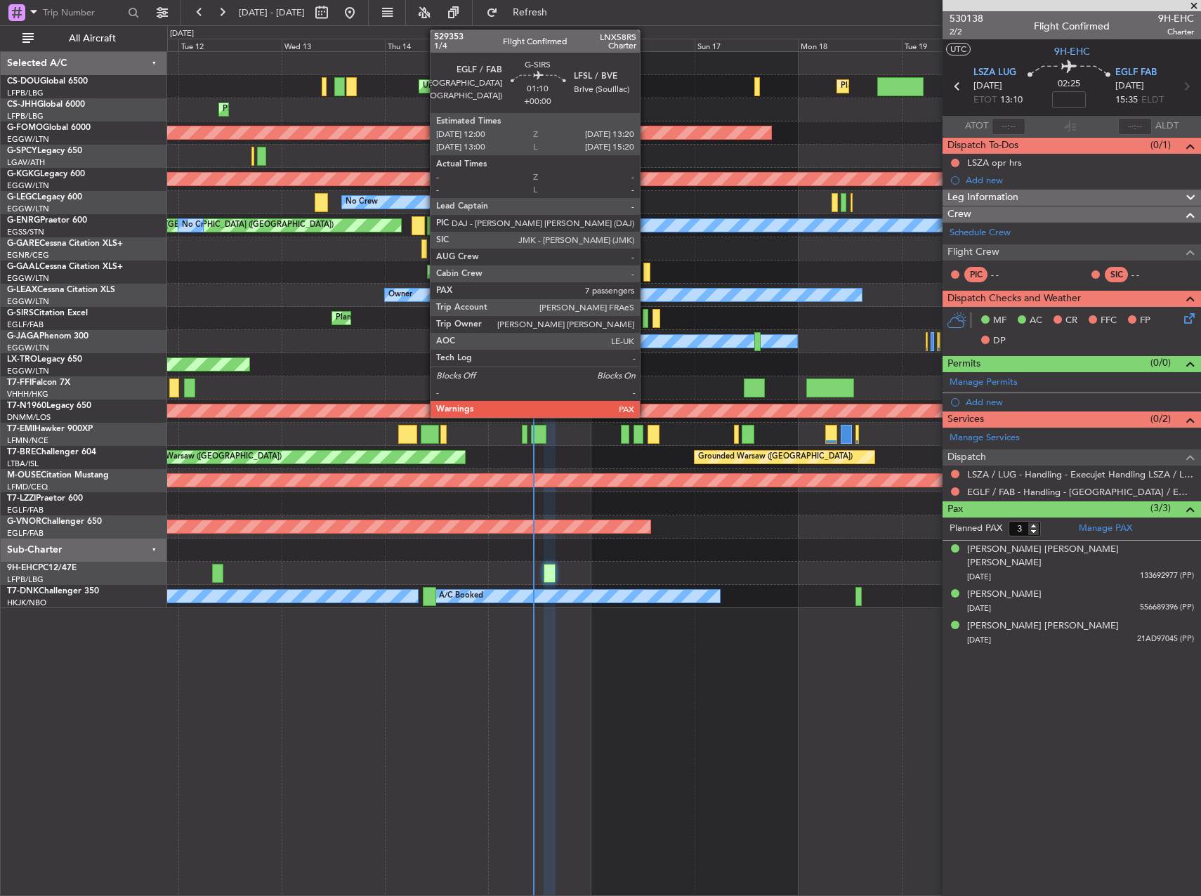
click at [646, 315] on div at bounding box center [646, 318] width 6 height 19
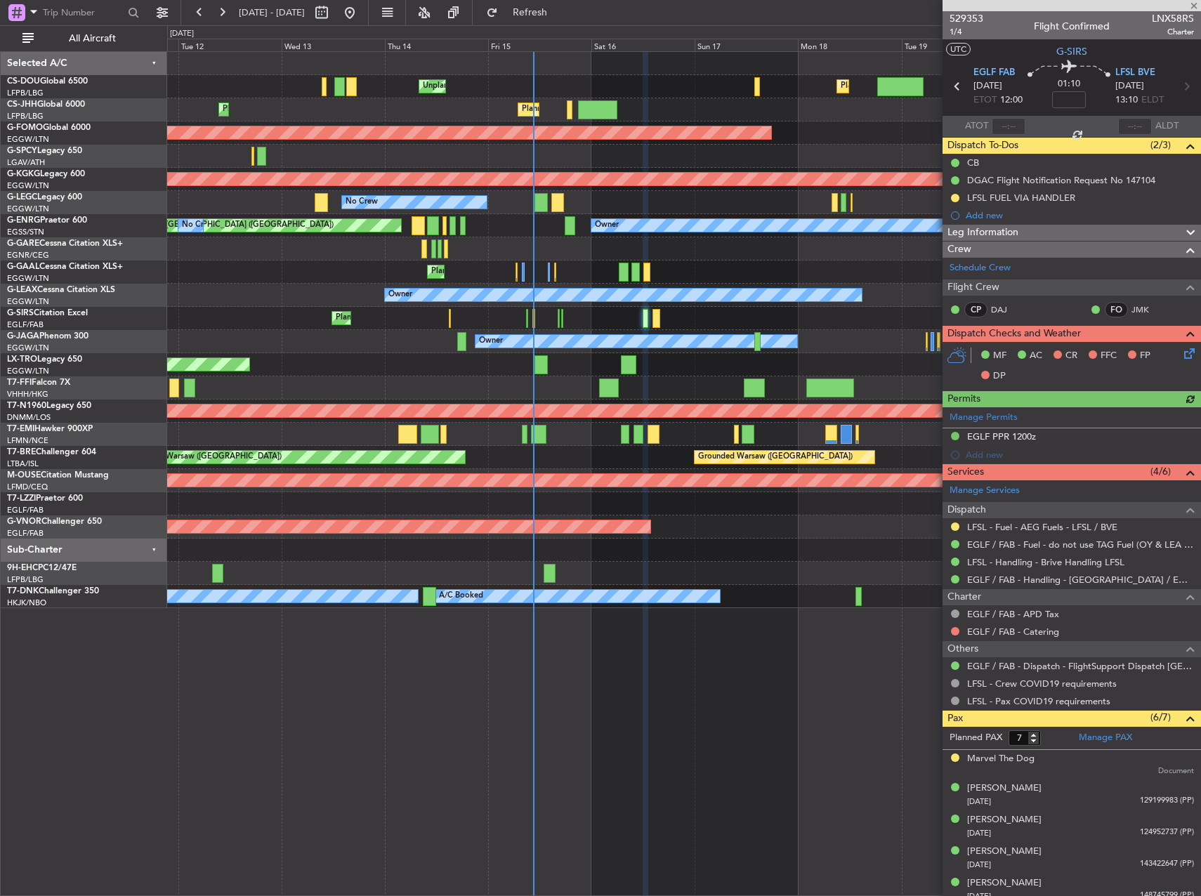
click at [808, 431] on div at bounding box center [683, 434] width 1033 height 23
click at [1004, 435] on div "EGLF PPR 1200z" at bounding box center [1001, 437] width 69 height 12
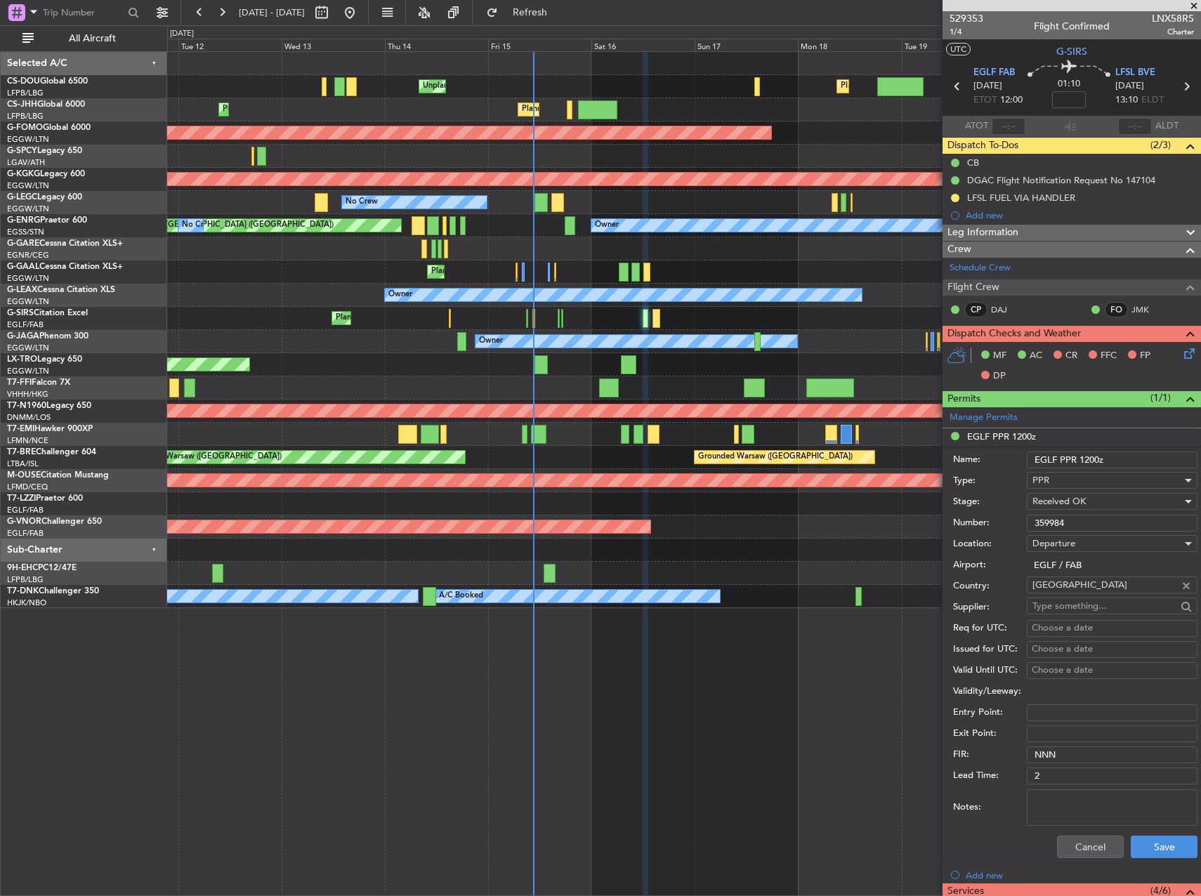
click at [1040, 522] on input "359984" at bounding box center [1112, 523] width 171 height 17
click at [1045, 433] on li "EGLF PPR 1200z Name: EGLF PPR 1200z Type: PPR Stage: Received OK Number: 359984…" at bounding box center [1072, 646] width 258 height 437
click at [1071, 843] on button "Cancel" at bounding box center [1090, 847] width 67 height 22
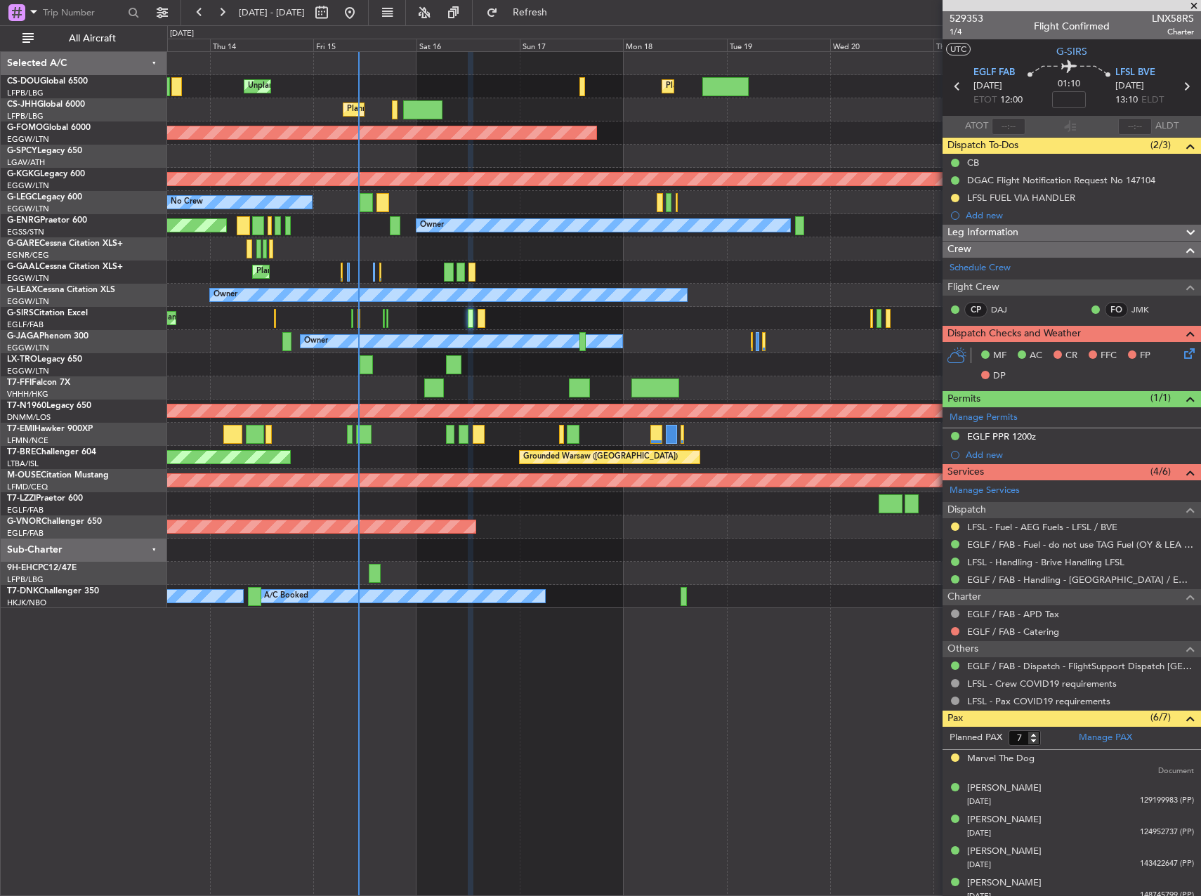
click at [388, 394] on div "Unplanned Maint Paris (Le Bourget) Planned Maint London (Luton) Planned Maint P…" at bounding box center [683, 330] width 1033 height 556
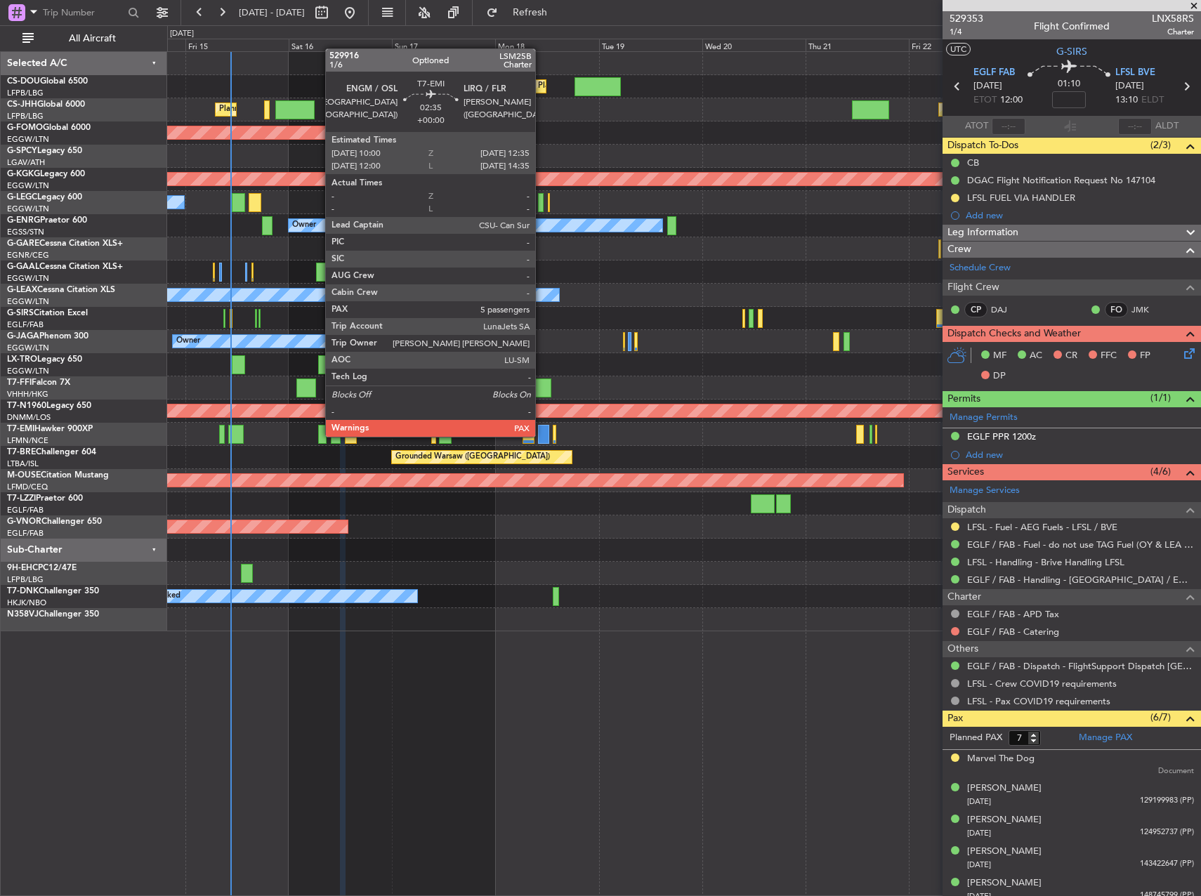
click at [542, 436] on div at bounding box center [543, 434] width 11 height 19
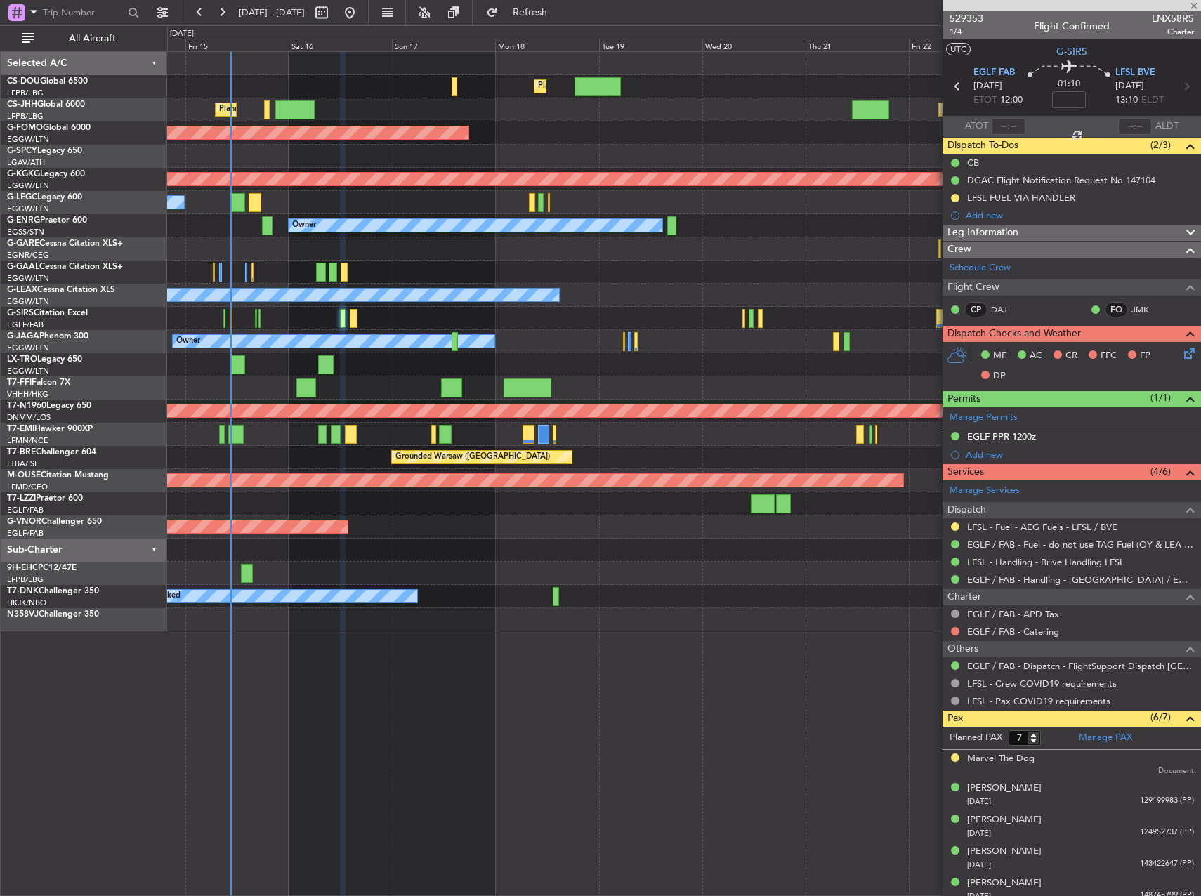
type input "5"
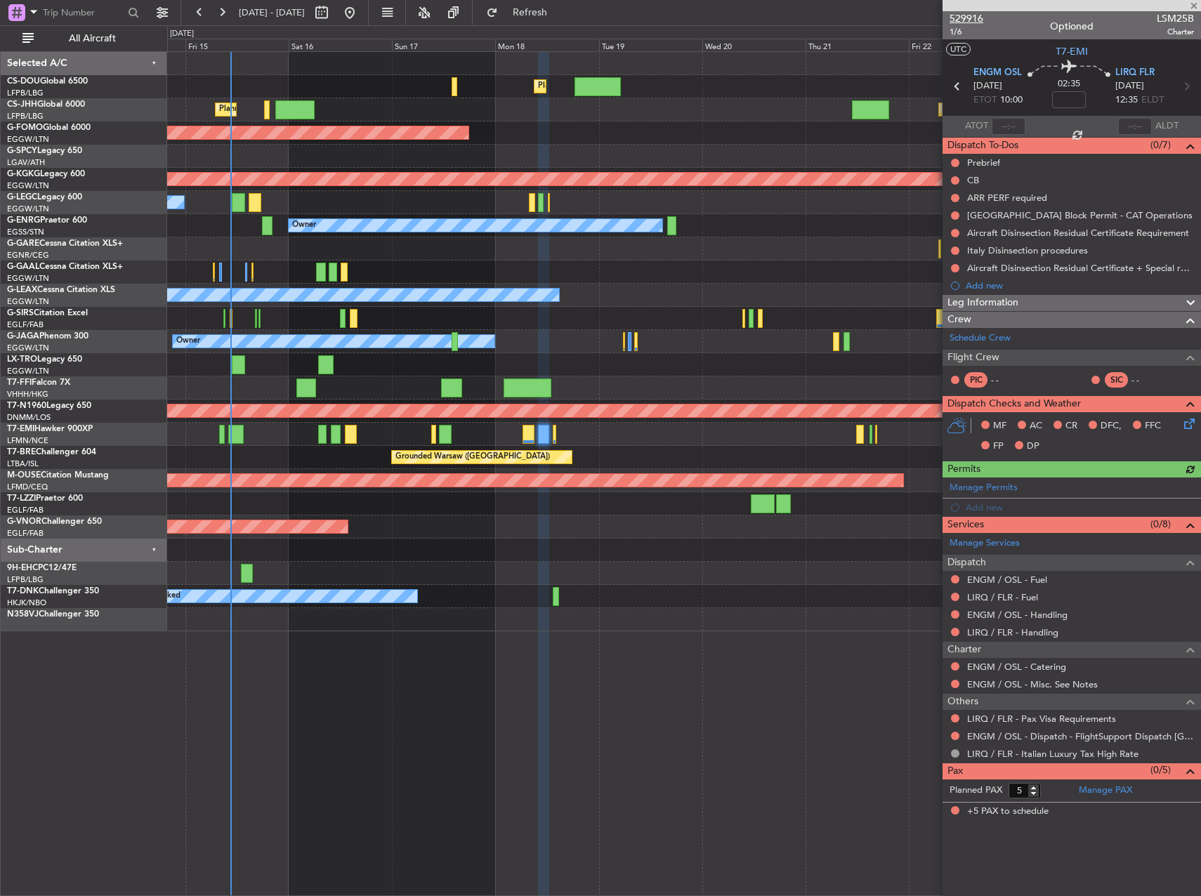
click at [967, 15] on span "529916" at bounding box center [967, 18] width 34 height 15
click at [560, 15] on span "Refresh" at bounding box center [530, 13] width 59 height 10
click at [560, 11] on span "Refresh" at bounding box center [530, 13] width 59 height 10
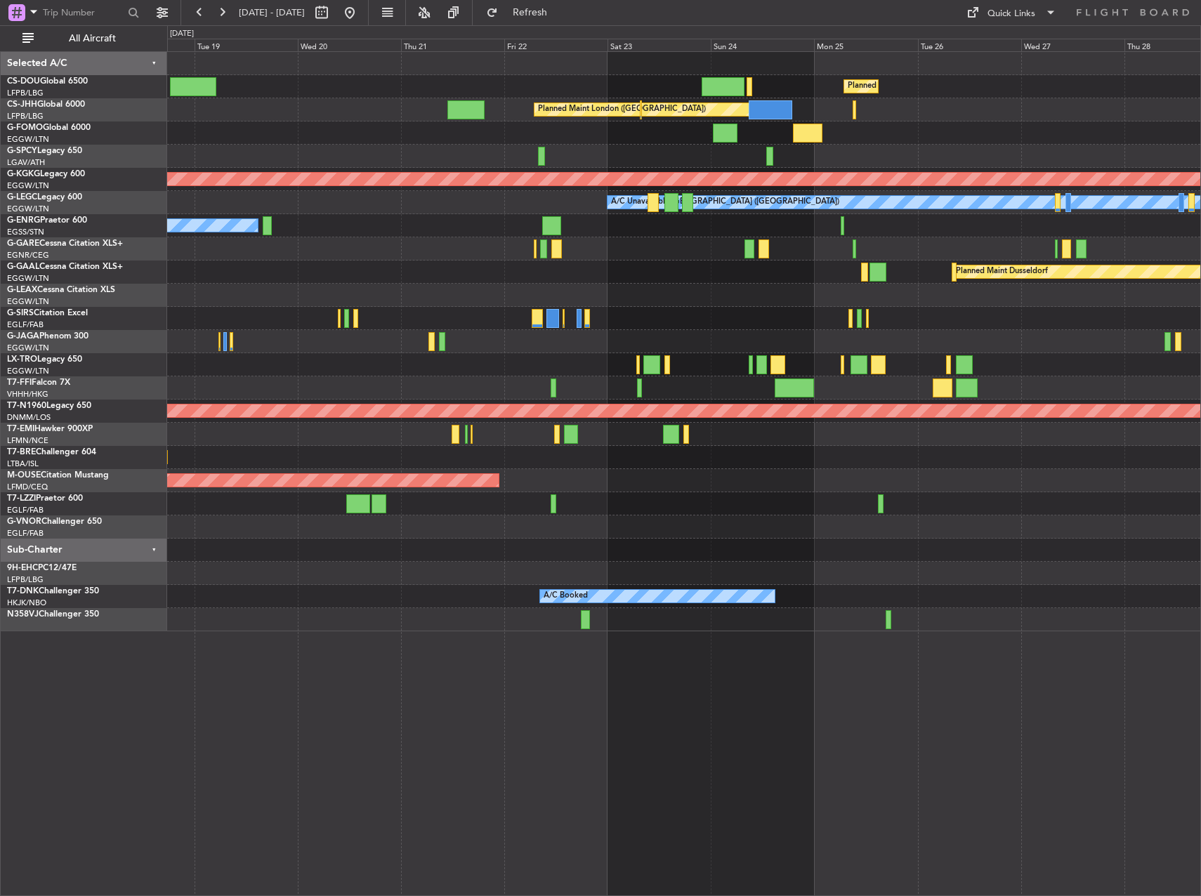
click at [224, 391] on div "Planned Maint Paris (Le Bourget) Planned Maint London (Luton) Planned Maint Lon…" at bounding box center [683, 342] width 1033 height 580
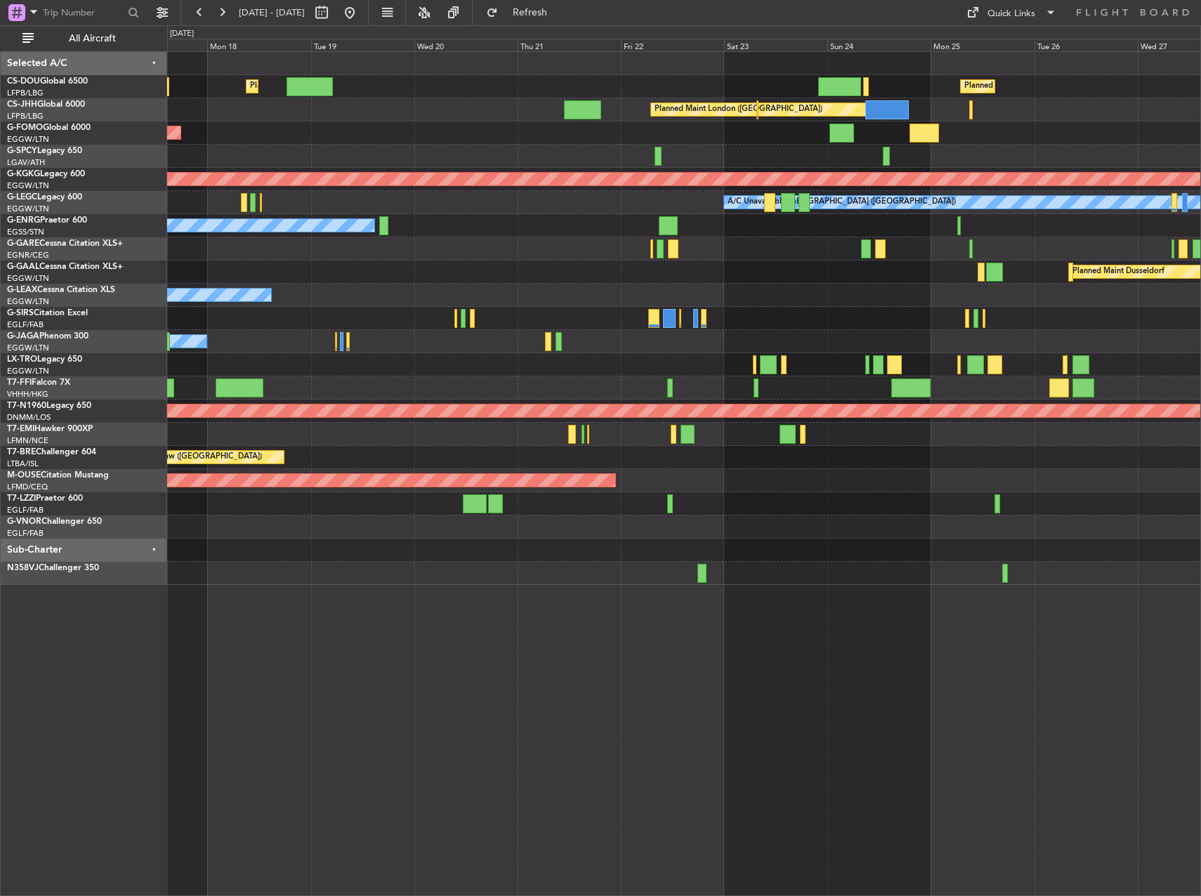
click at [666, 334] on div "Owner" at bounding box center [683, 341] width 1033 height 23
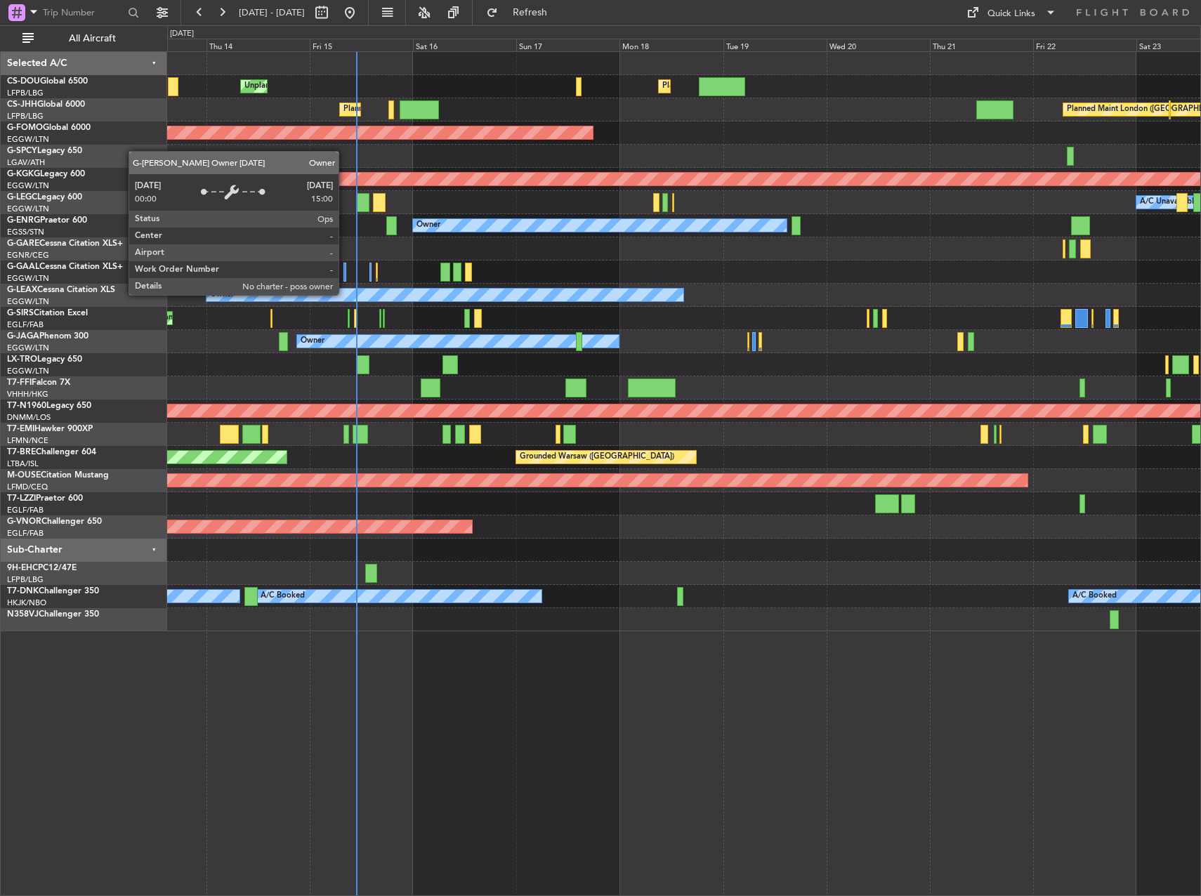
click at [580, 301] on div "Owner" at bounding box center [445, 295] width 477 height 13
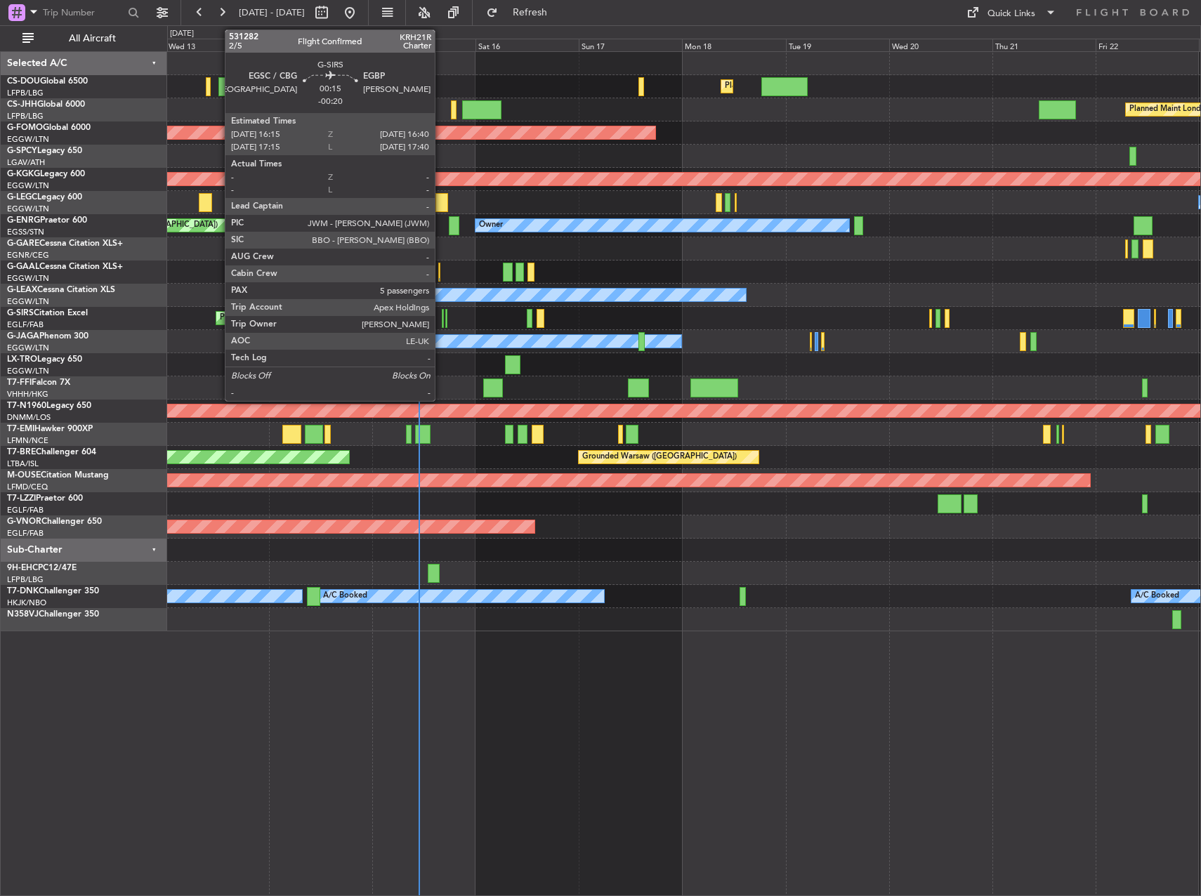
click at [442, 323] on div at bounding box center [443, 318] width 2 height 19
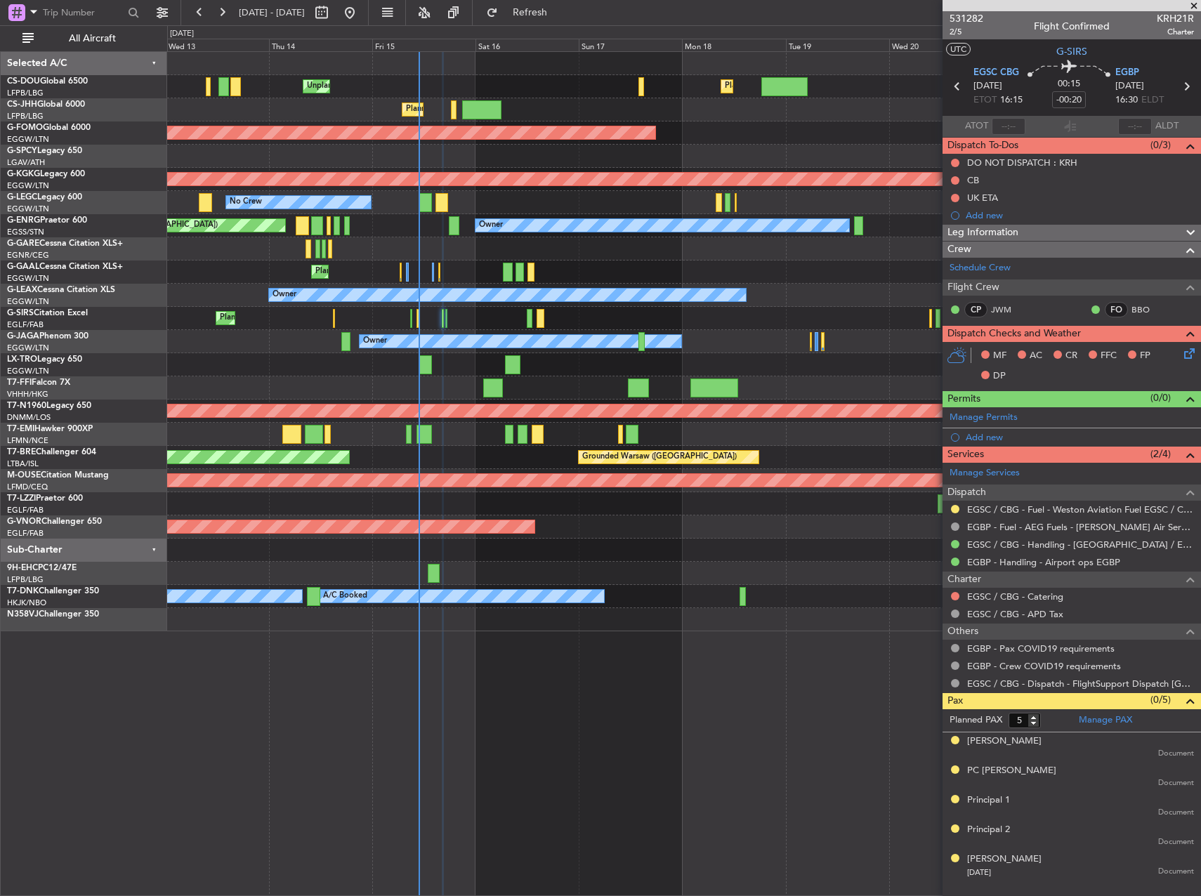
click at [576, 372] on div "Unplanned Maint [GEOGRAPHIC_DATA] ([GEOGRAPHIC_DATA])" at bounding box center [683, 364] width 1033 height 23
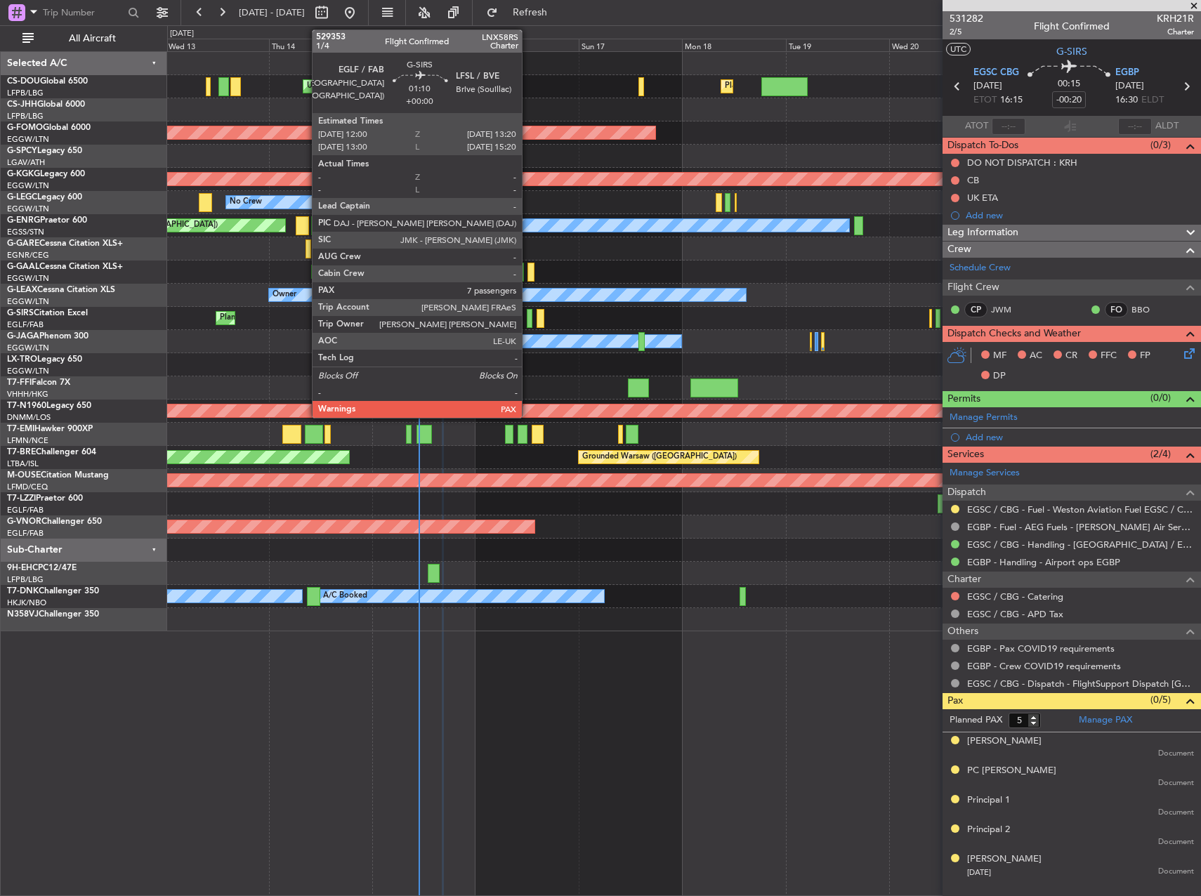
click at [528, 317] on div at bounding box center [530, 318] width 6 height 19
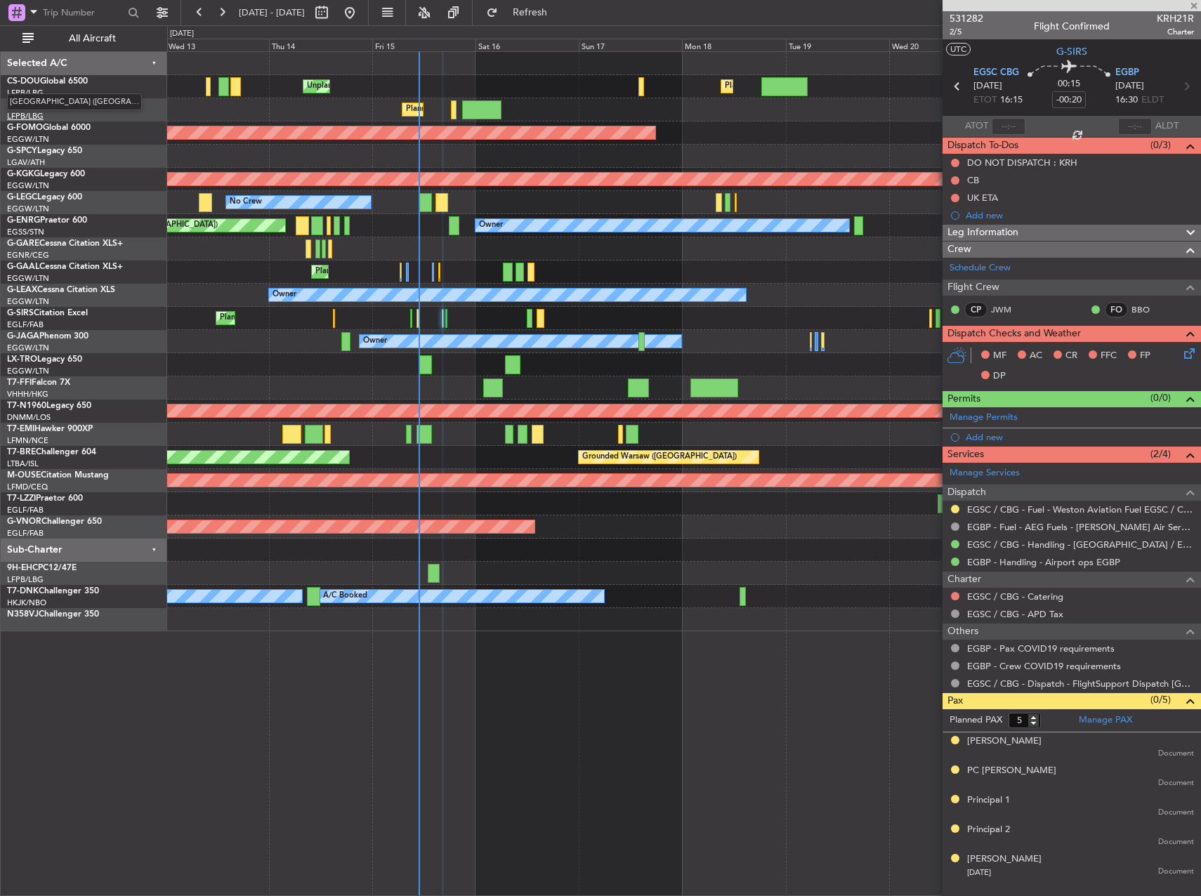
type input "7"
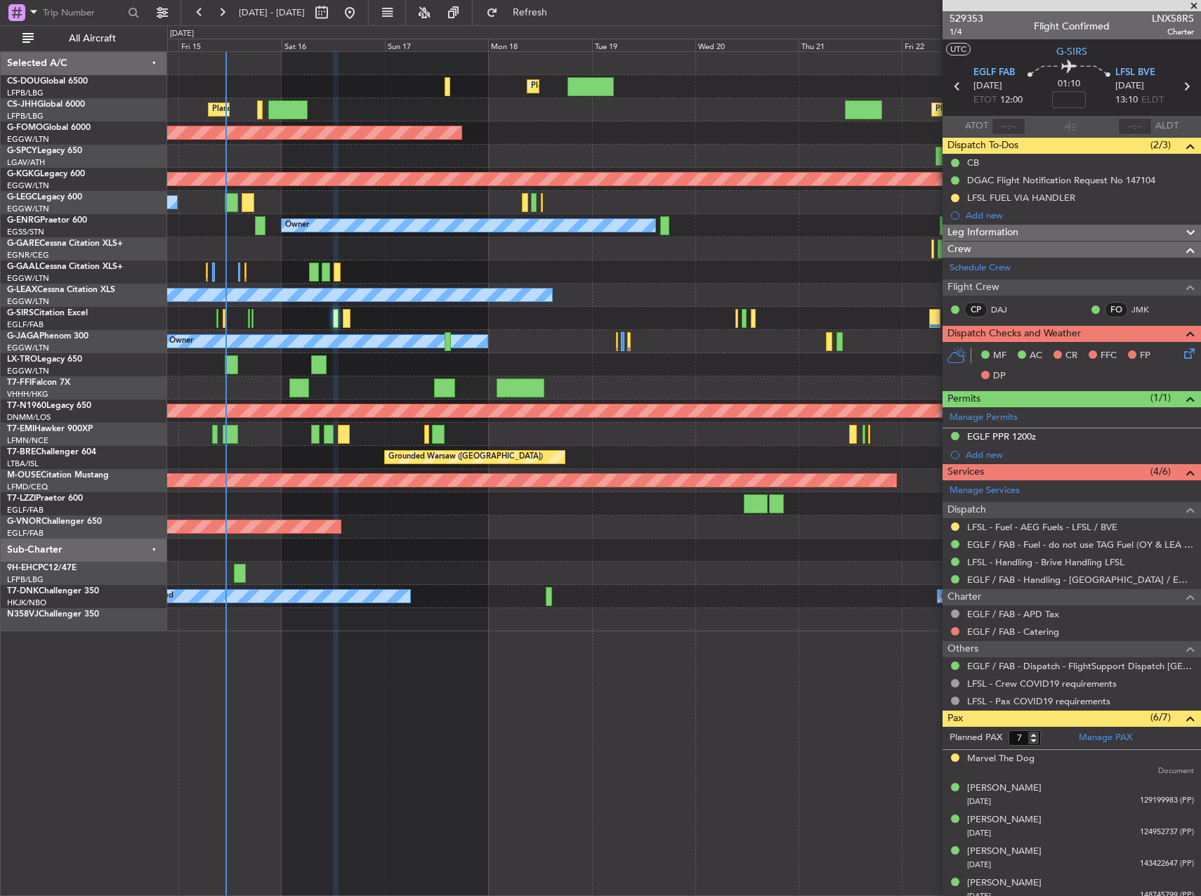
click at [487, 327] on div "Planned Maint [GEOGRAPHIC_DATA] ([GEOGRAPHIC_DATA])" at bounding box center [683, 318] width 1033 height 23
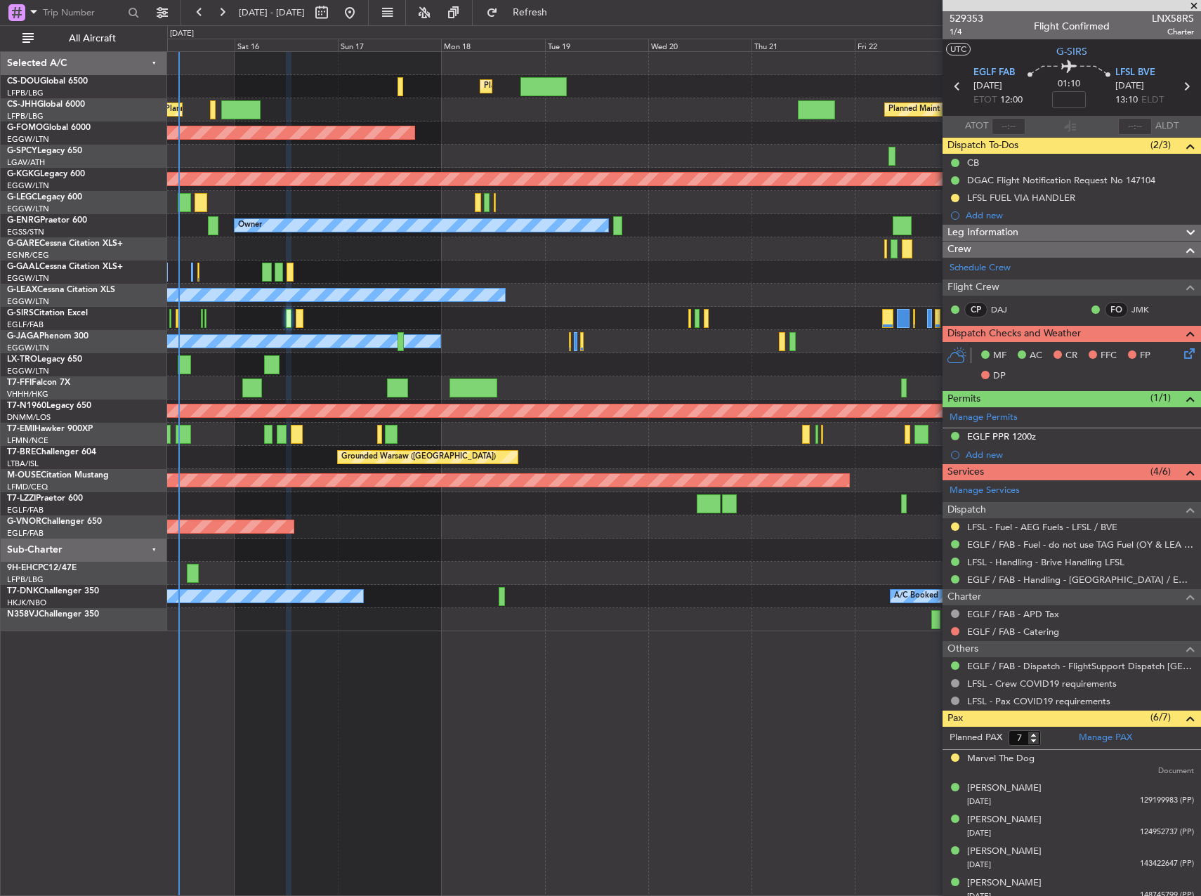
click at [386, 320] on div "Planned Maint [GEOGRAPHIC_DATA] ([GEOGRAPHIC_DATA])" at bounding box center [683, 318] width 1033 height 23
click at [969, 20] on span "529353" at bounding box center [967, 18] width 34 height 15
click at [564, 19] on button "Refresh" at bounding box center [522, 12] width 84 height 22
click at [957, 630] on button at bounding box center [955, 631] width 8 height 8
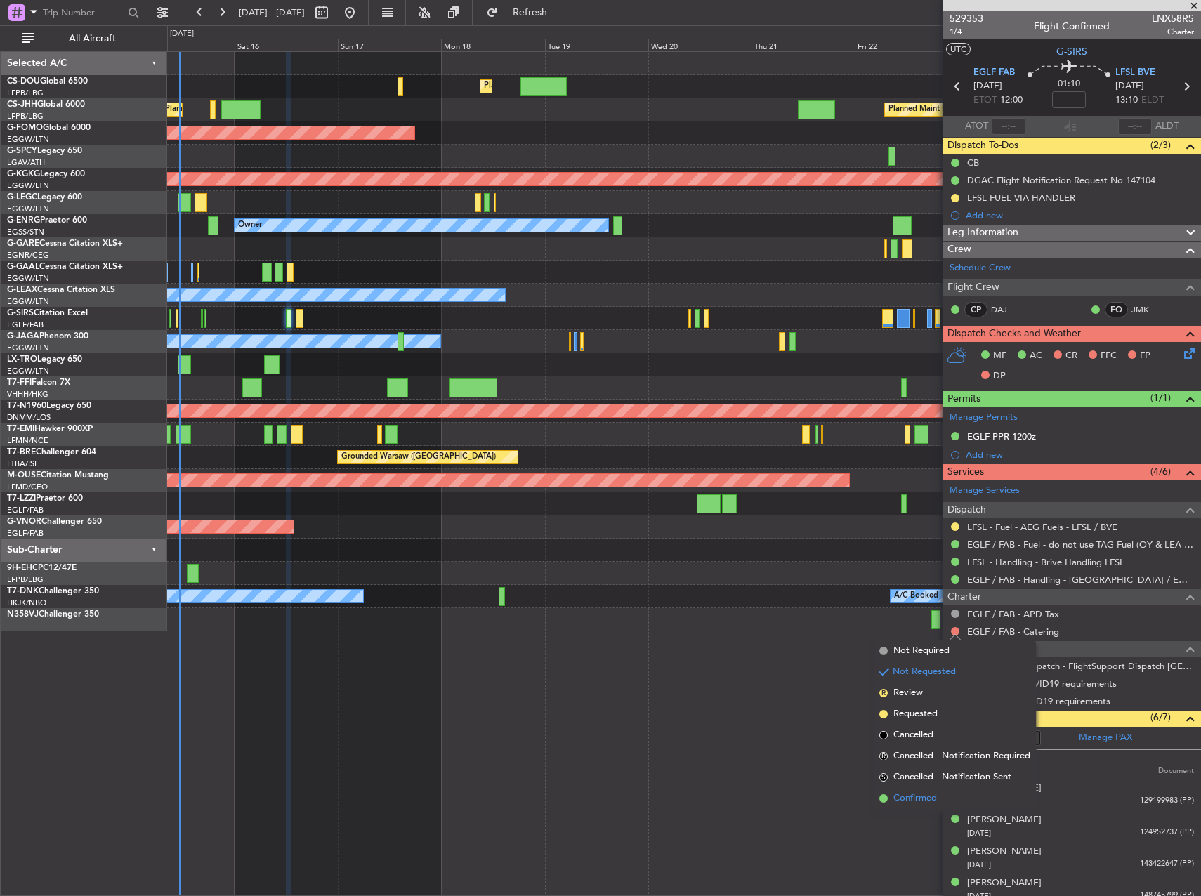
click at [912, 794] on span "Confirmed" at bounding box center [915, 799] width 44 height 14
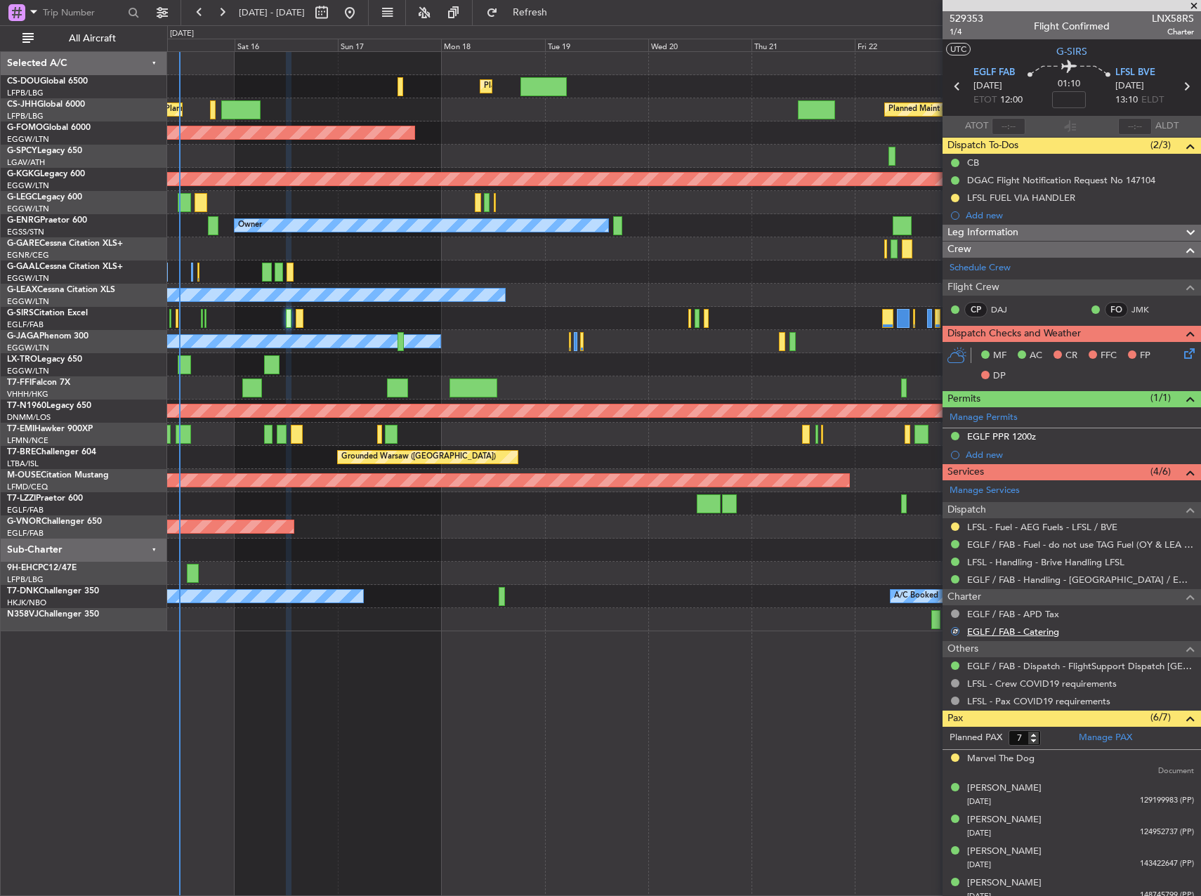
click at [990, 634] on link "EGLF / FAB - Catering" at bounding box center [1013, 632] width 92 height 12
click at [988, 631] on link "EGLF / FAB - Catering" at bounding box center [1013, 632] width 92 height 12
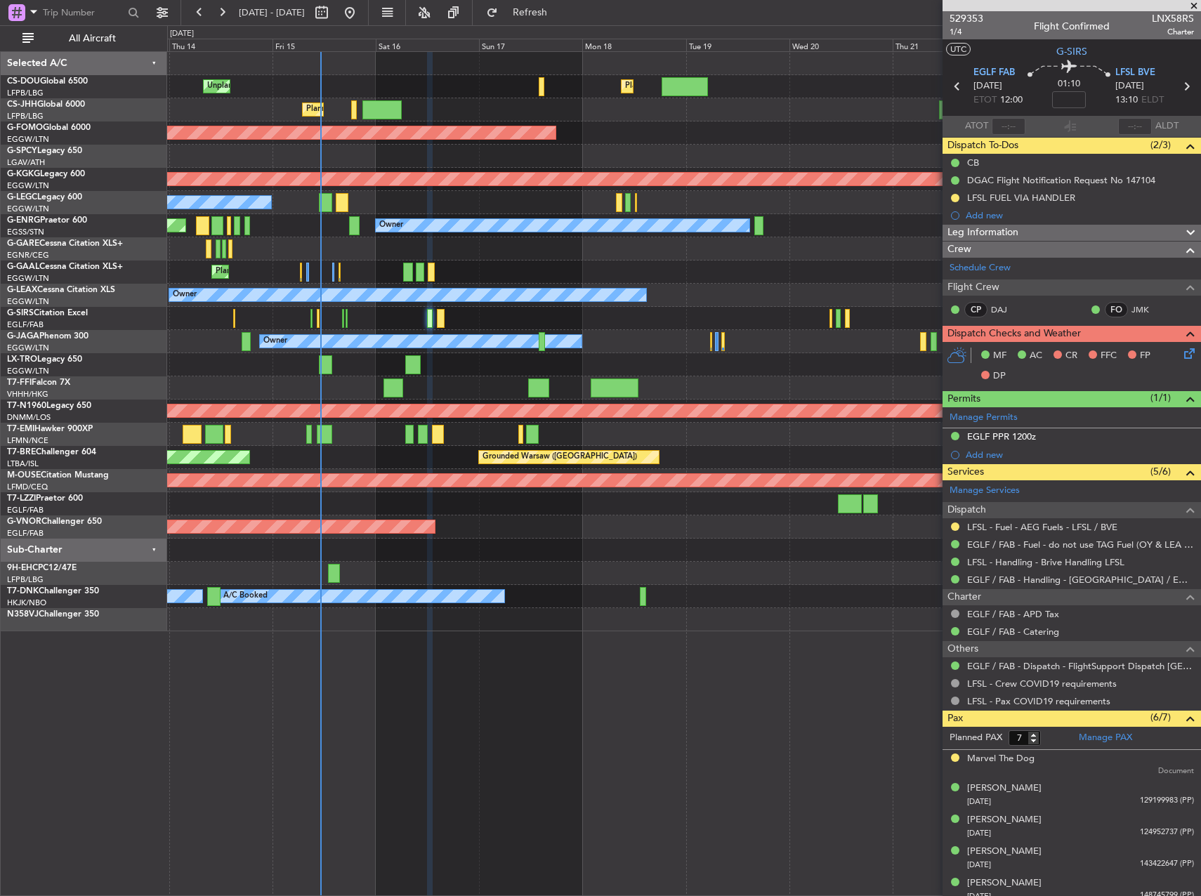
click at [372, 313] on div "Planned Maint [GEOGRAPHIC_DATA] ([GEOGRAPHIC_DATA])" at bounding box center [683, 318] width 1033 height 23
click at [560, 8] on span "Refresh" at bounding box center [530, 13] width 59 height 10
click at [576, 32] on div "0 0 Wed 13 Thu 14 Fri 15 Sat 16 Sun 17 Mon 18 Tue 19 Aug 2025 Wed 20 Thu 21 Fri…" at bounding box center [684, 38] width 1033 height 25
click at [560, 17] on span "Refresh" at bounding box center [530, 13] width 59 height 10
click at [564, 5] on button "Refresh" at bounding box center [522, 12] width 84 height 22
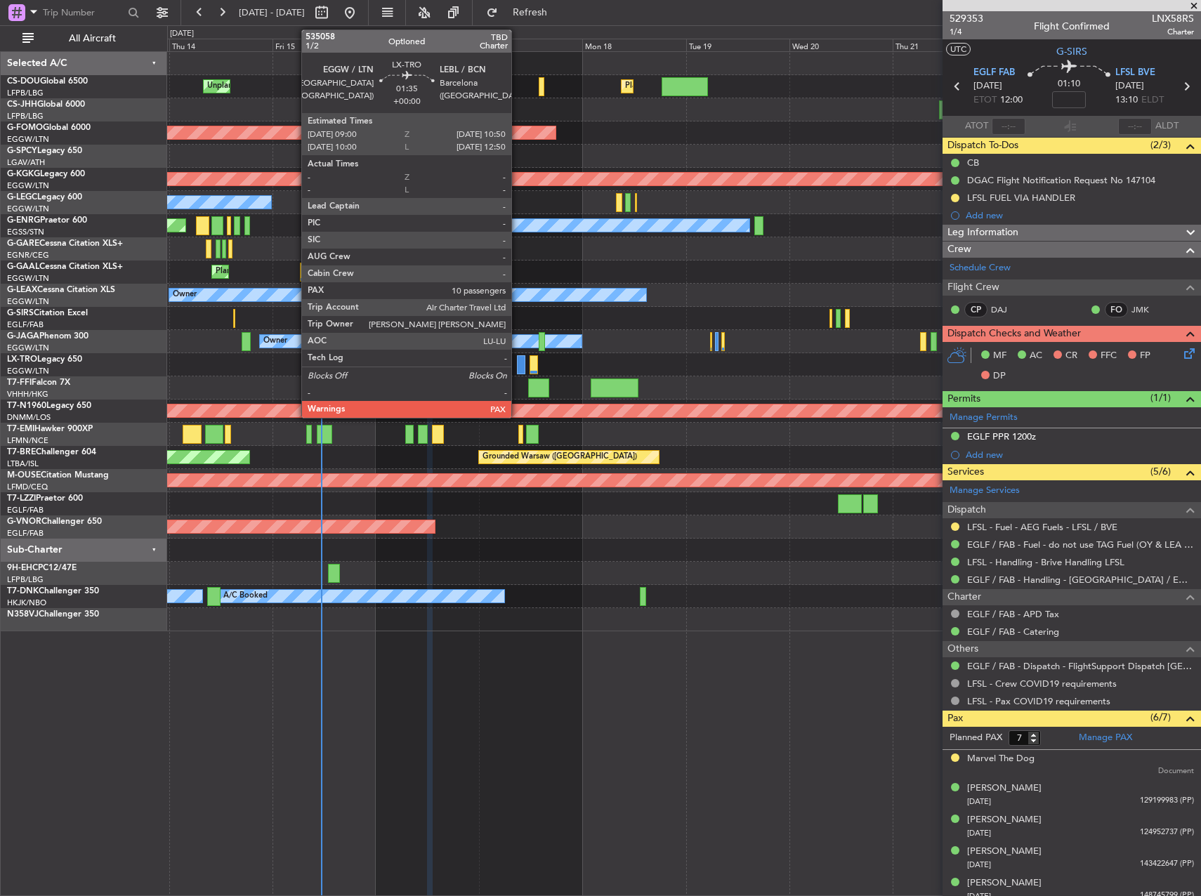
click at [518, 362] on div at bounding box center [521, 364] width 8 height 19
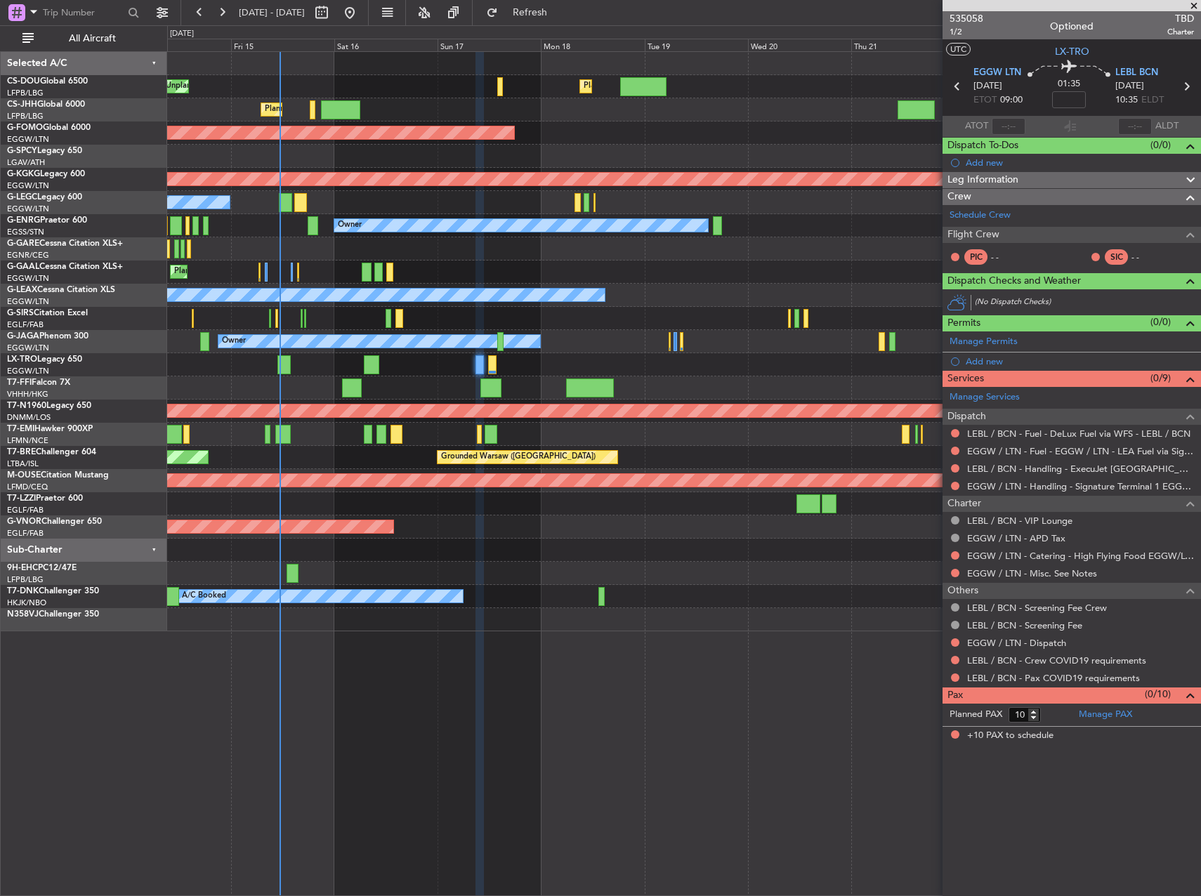
click at [640, 330] on div "Planned Maint London (Luton) Unplanned Maint Paris (Le Bourget) Planned Maint P…" at bounding box center [683, 342] width 1033 height 580
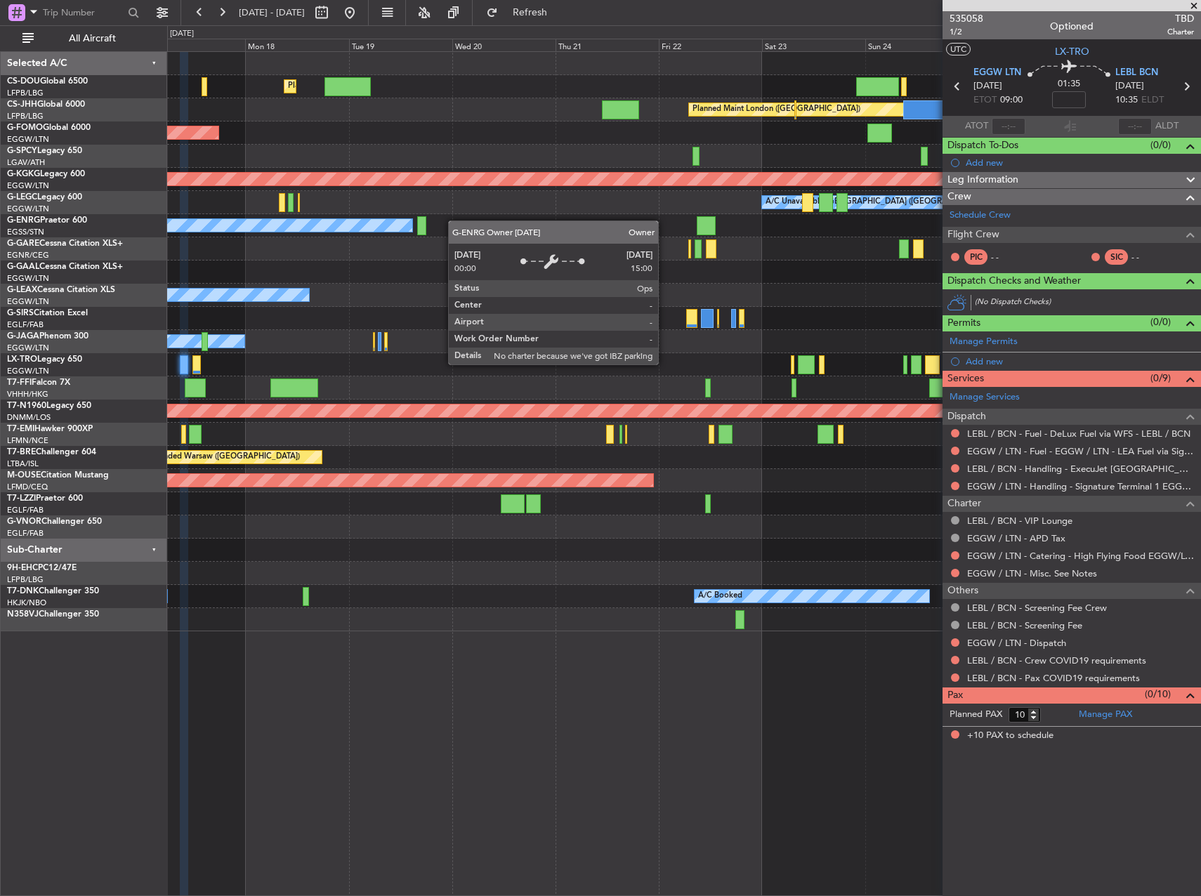
click at [218, 214] on div "Planned Maint London (Luton) Planned Maint Paris (Le Bourget) Planned Maint Lon…" at bounding box center [683, 342] width 1033 height 580
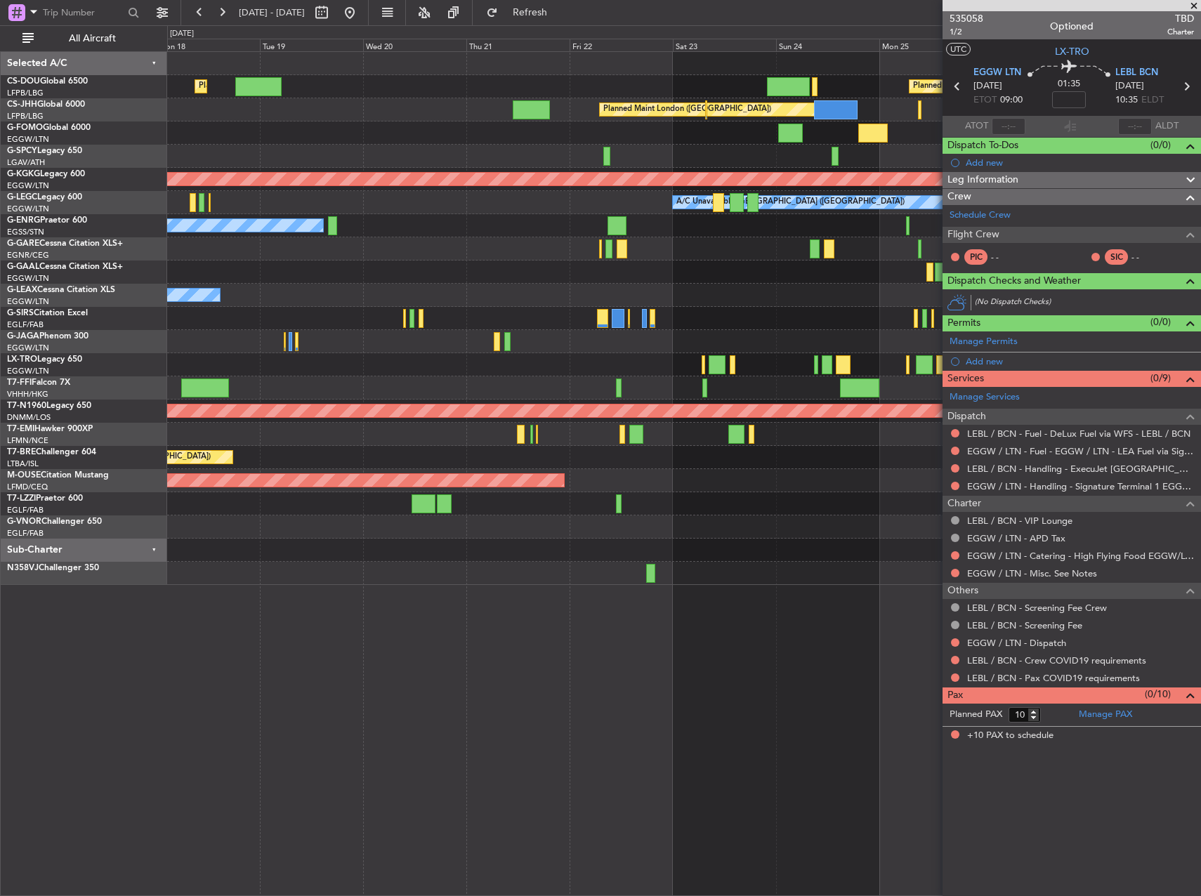
click at [492, 214] on div "Owner" at bounding box center [683, 225] width 1033 height 23
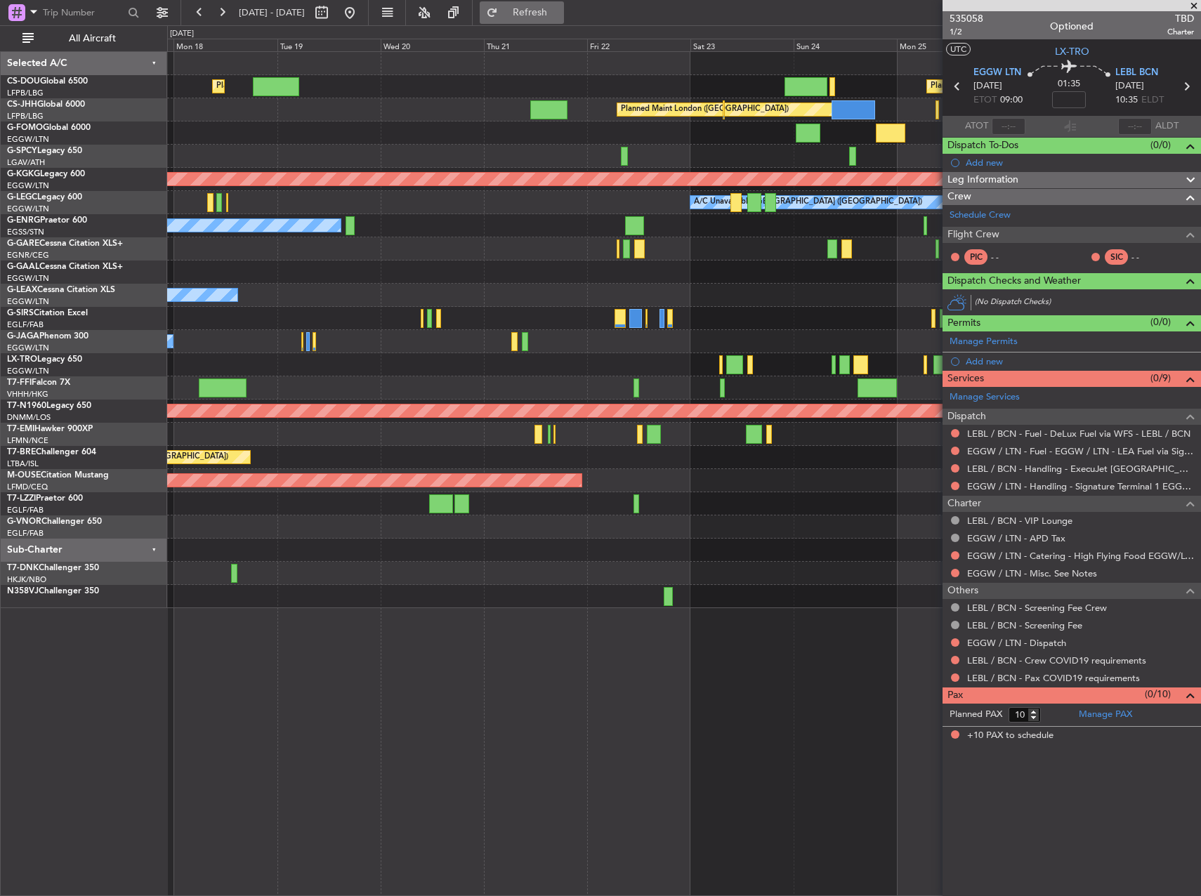
click at [550, 16] on span "Refresh" at bounding box center [530, 13] width 59 height 10
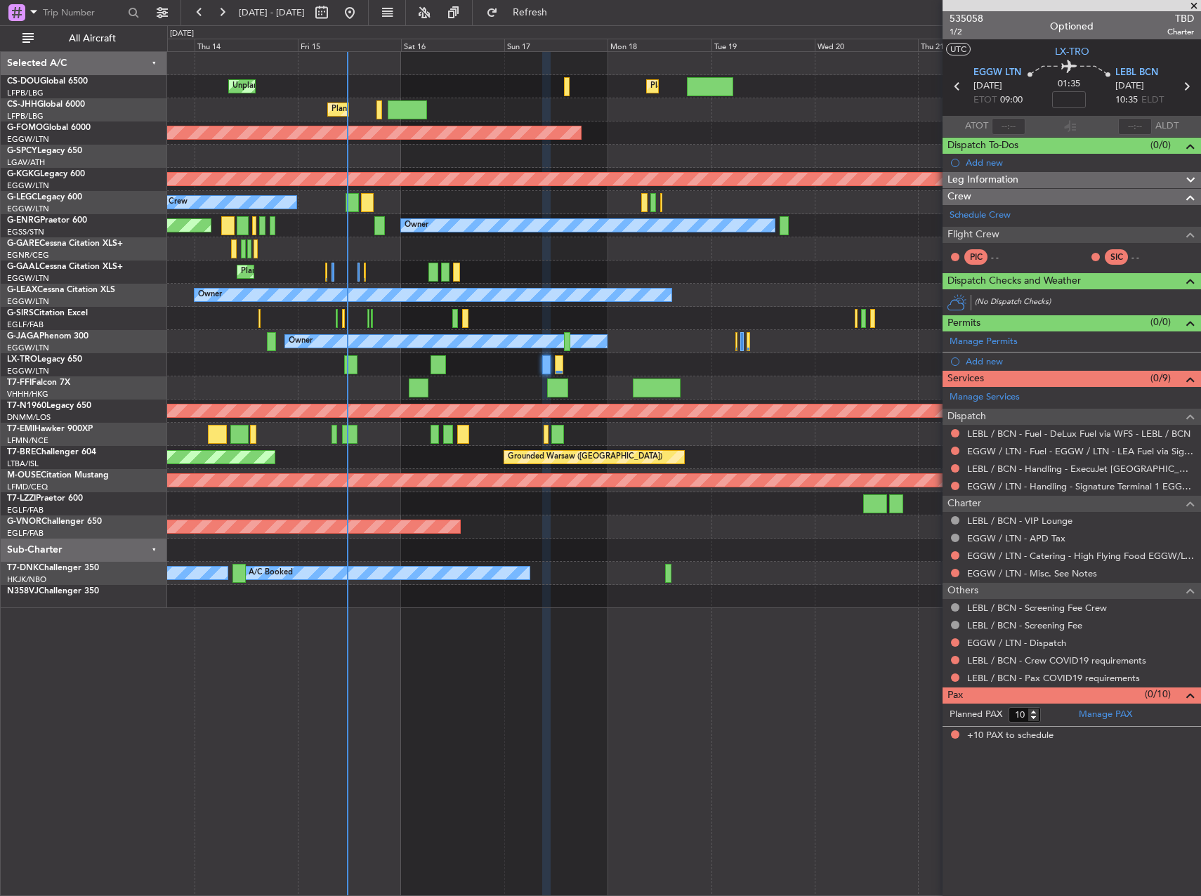
click at [766, 501] on div "Planned Maint London (Luton) Unplanned Maint Paris (Le Bourget) Planned Maint P…" at bounding box center [683, 330] width 1033 height 556
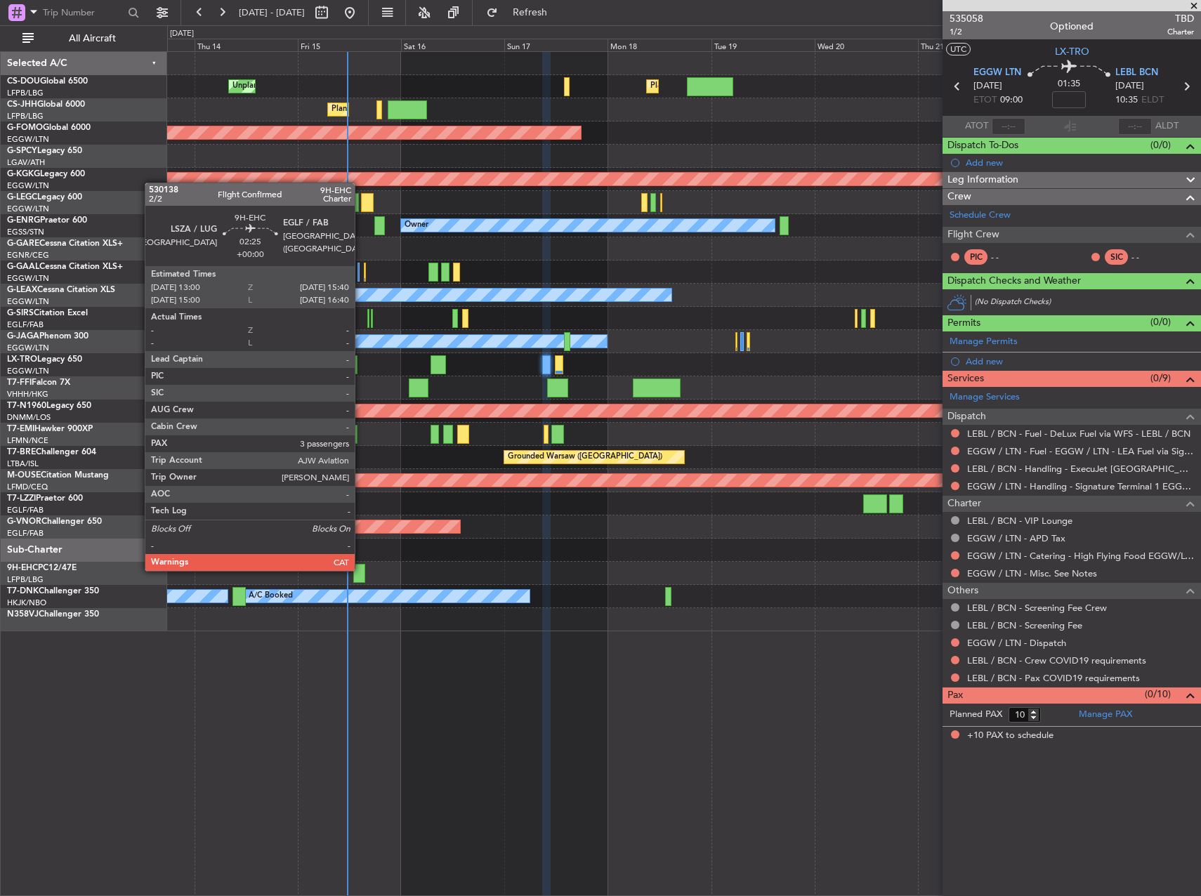
click at [361, 570] on div at bounding box center [359, 573] width 12 height 19
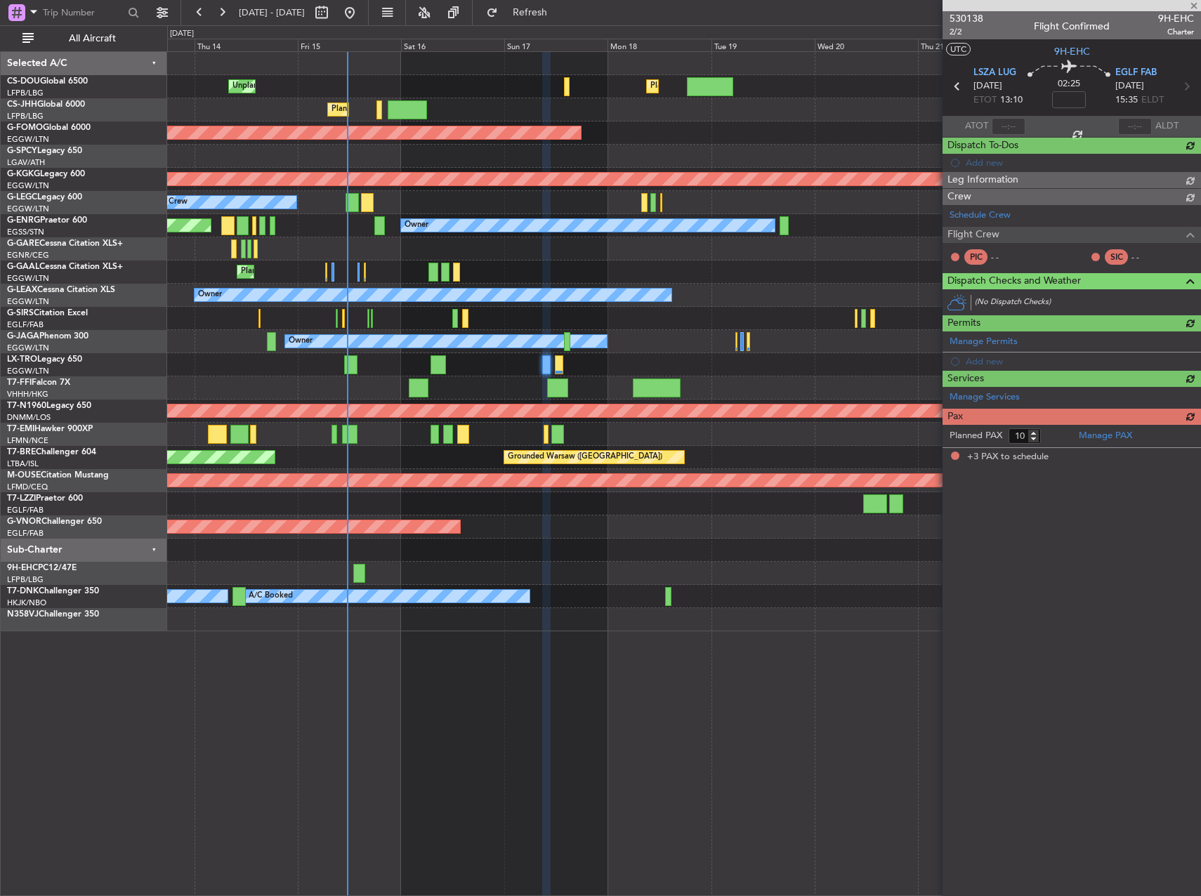
type input "3"
